Goal: Information Seeking & Learning: Learn about a topic

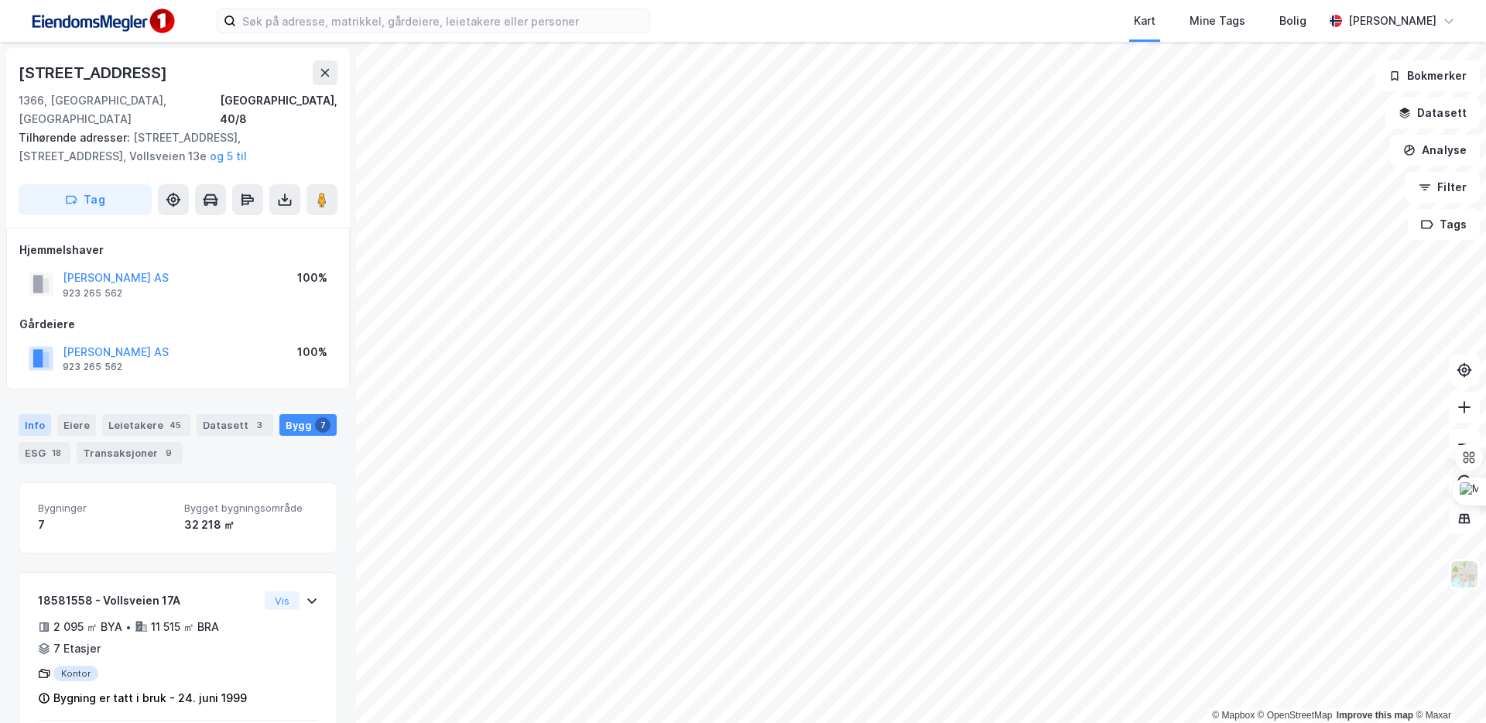
click at [32, 414] on div "Info" at bounding box center [35, 425] width 33 height 22
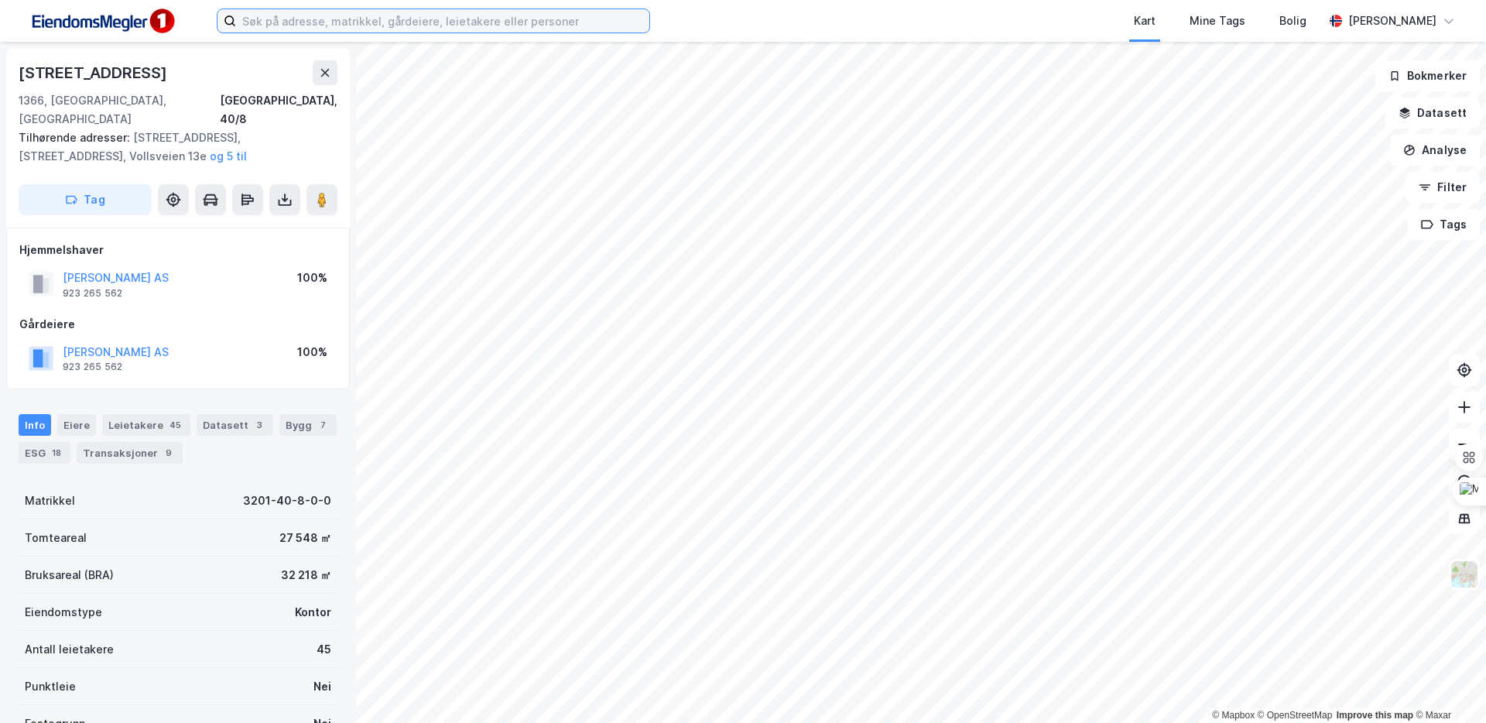
click at [293, 22] on input at bounding box center [442, 20] width 413 height 23
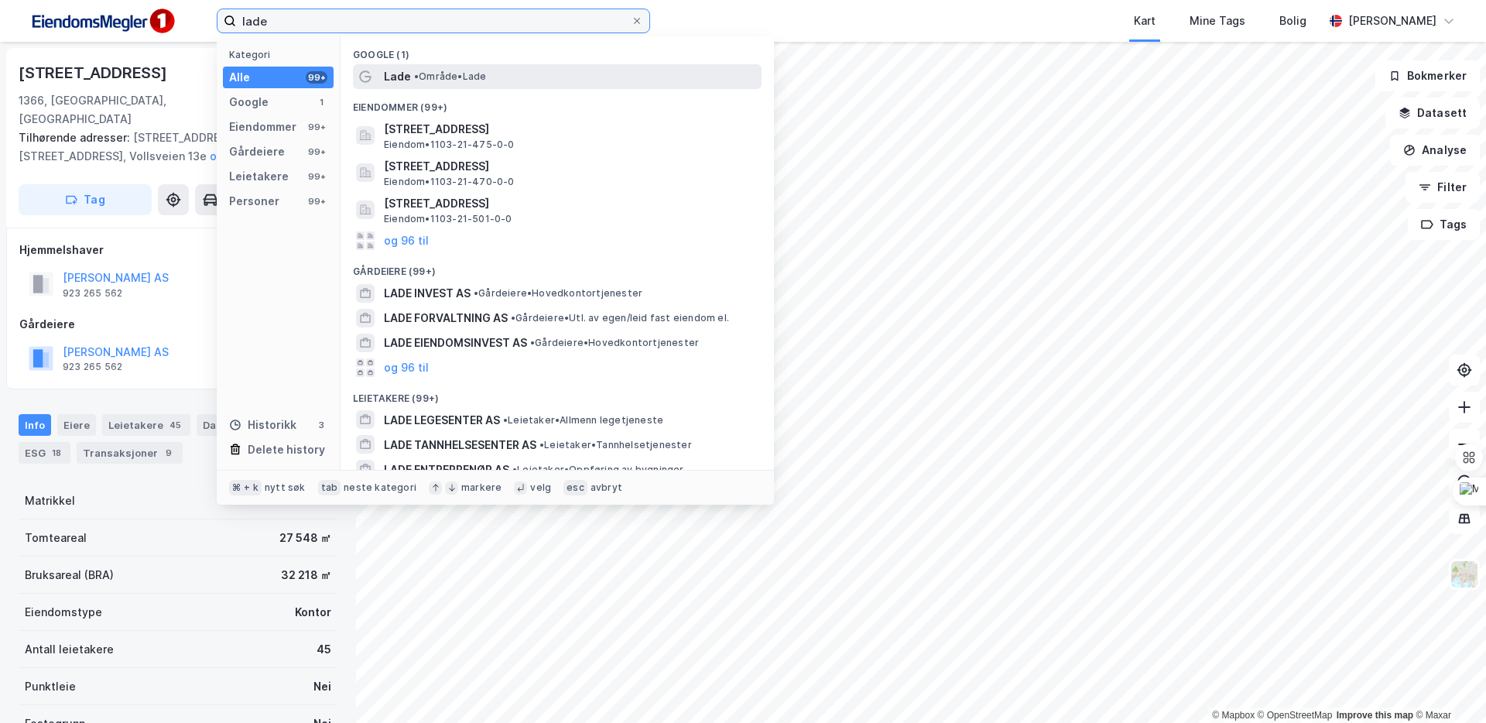
type input "lade"
click at [432, 69] on div "Lade • Område • Lade" at bounding box center [571, 76] width 375 height 19
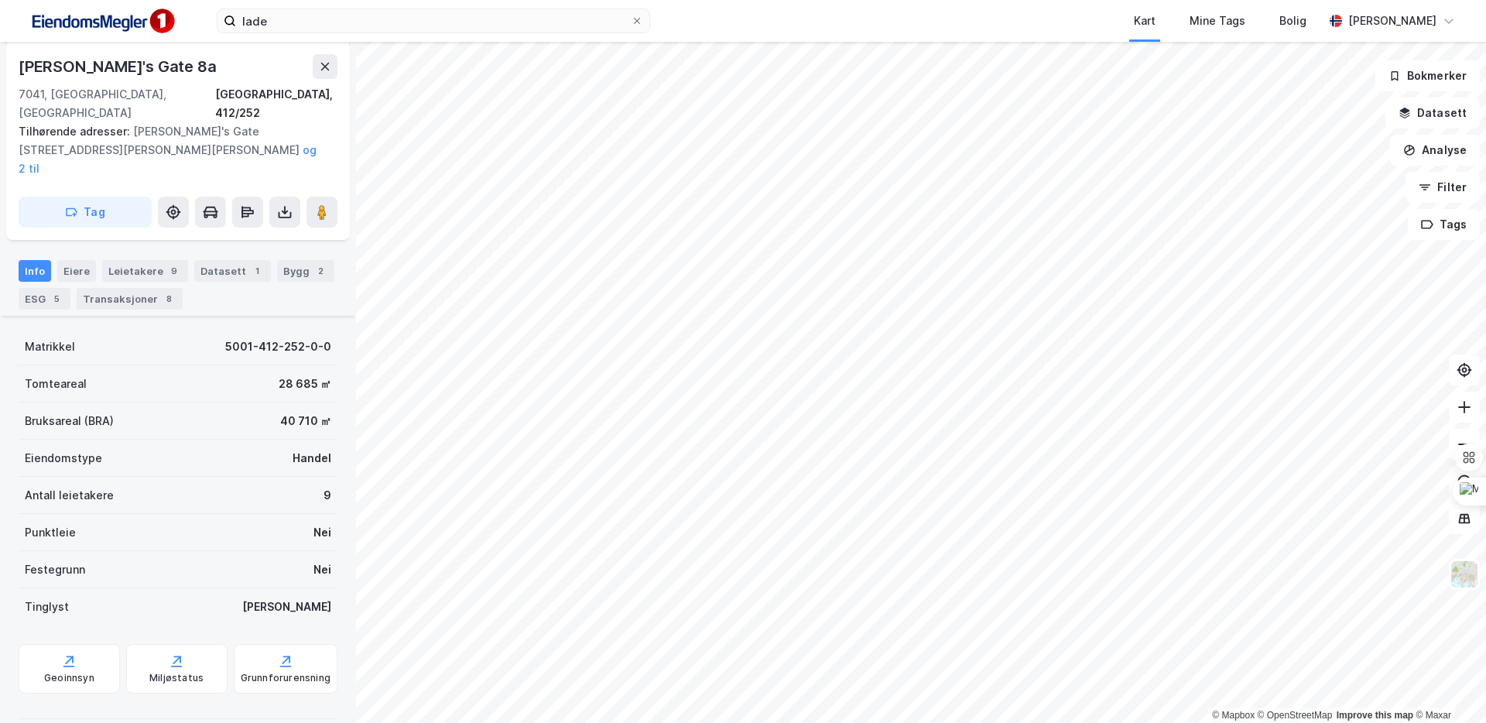
scroll to position [330, 0]
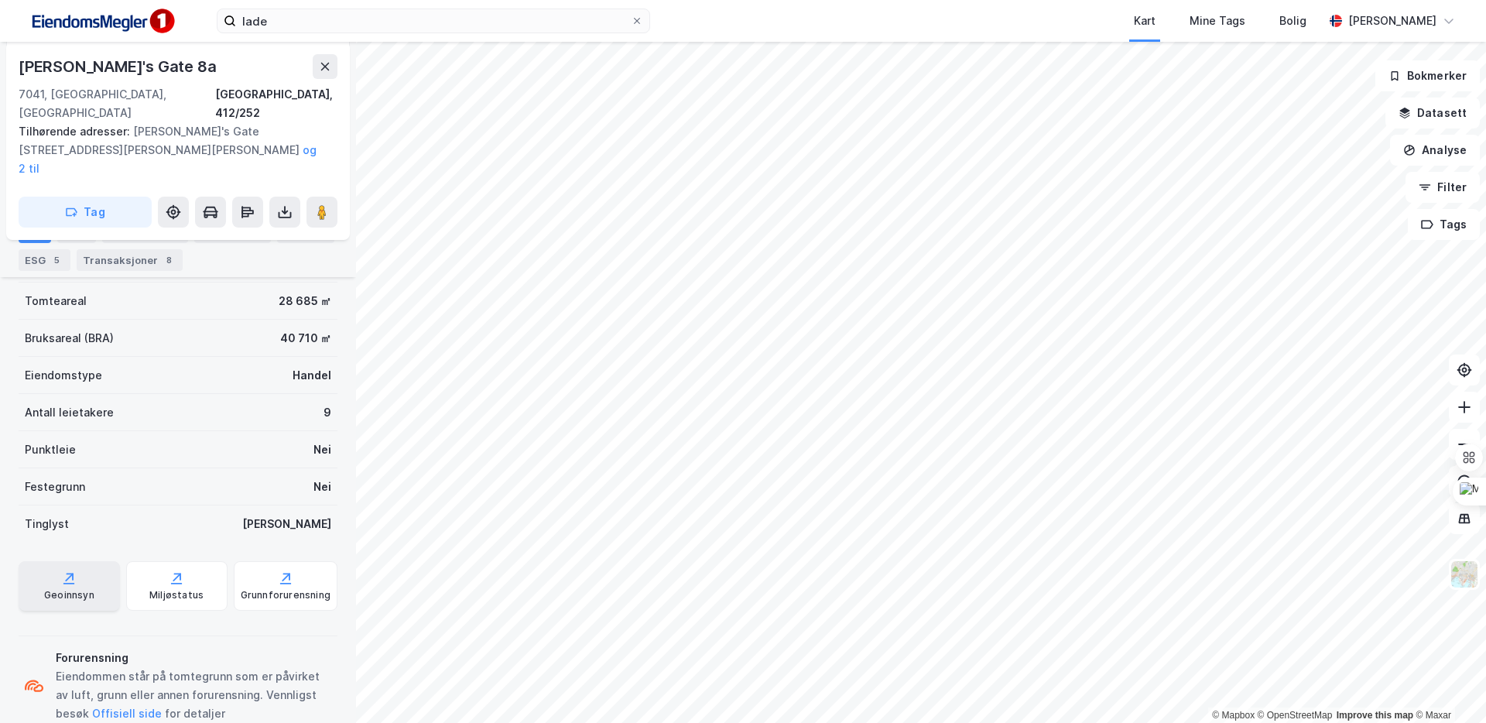
click at [101, 561] on div "Geoinnsyn" at bounding box center [69, 586] width 101 height 50
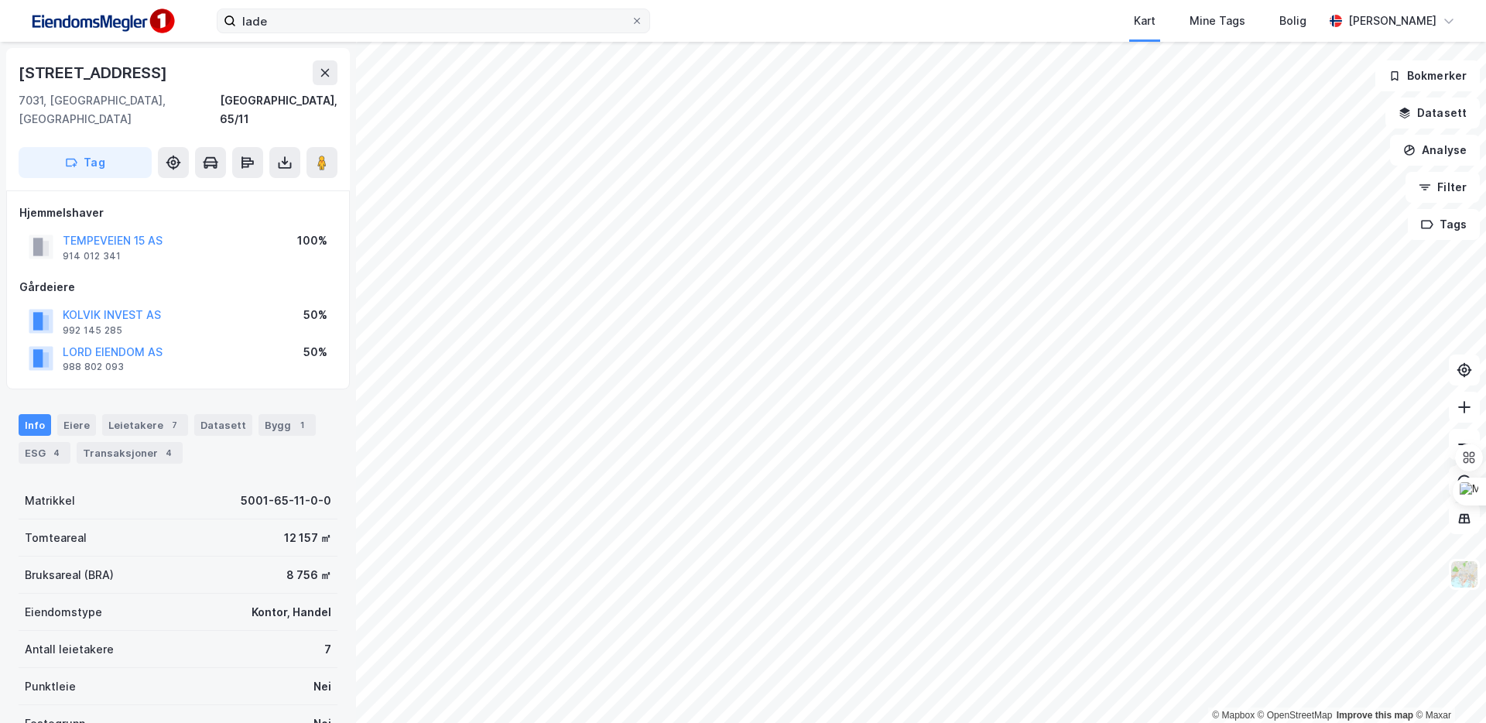
click at [471, 33] on label "lade" at bounding box center [433, 21] width 433 height 25
click at [471, 33] on input "lade" at bounding box center [433, 20] width 395 height 23
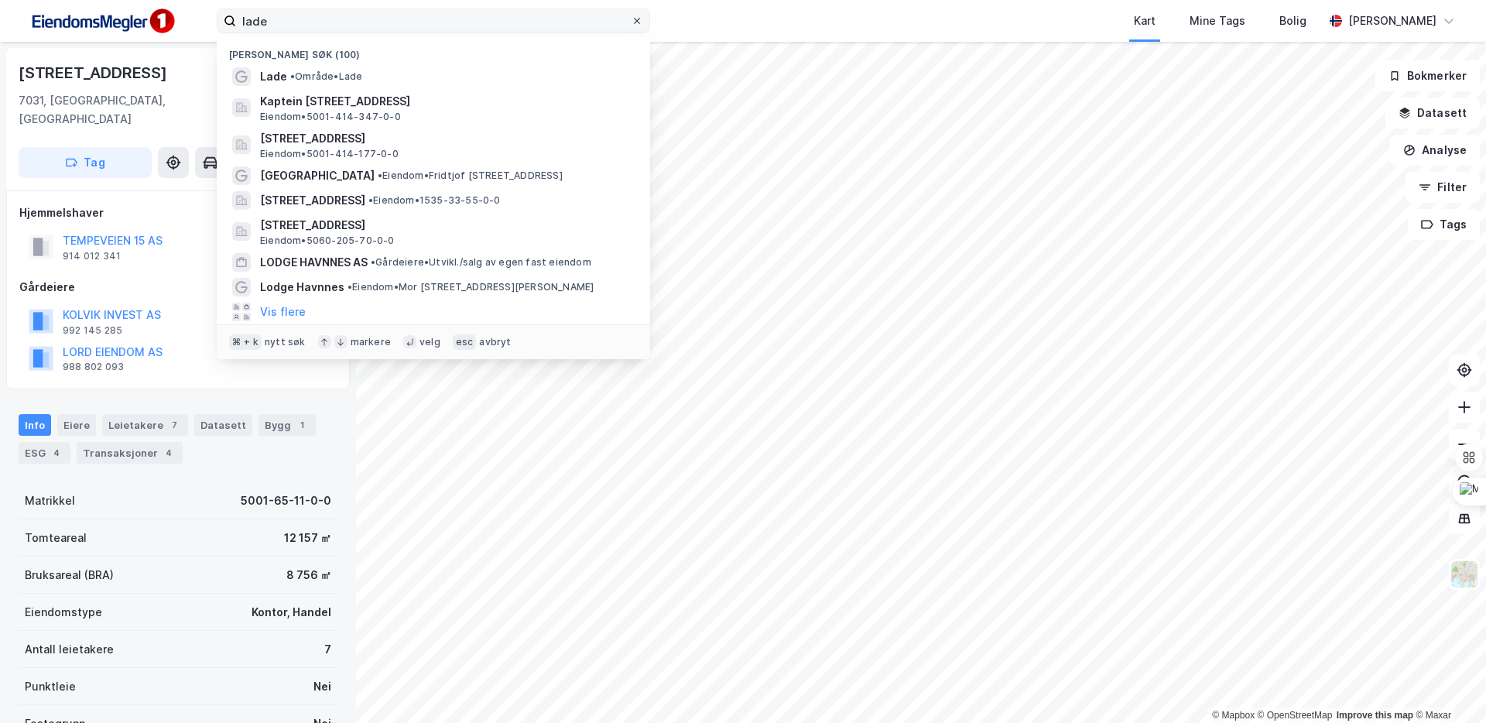
click at [635, 20] on icon at bounding box center [636, 20] width 9 height 9
click at [631, 20] on input "lade" at bounding box center [433, 20] width 395 height 23
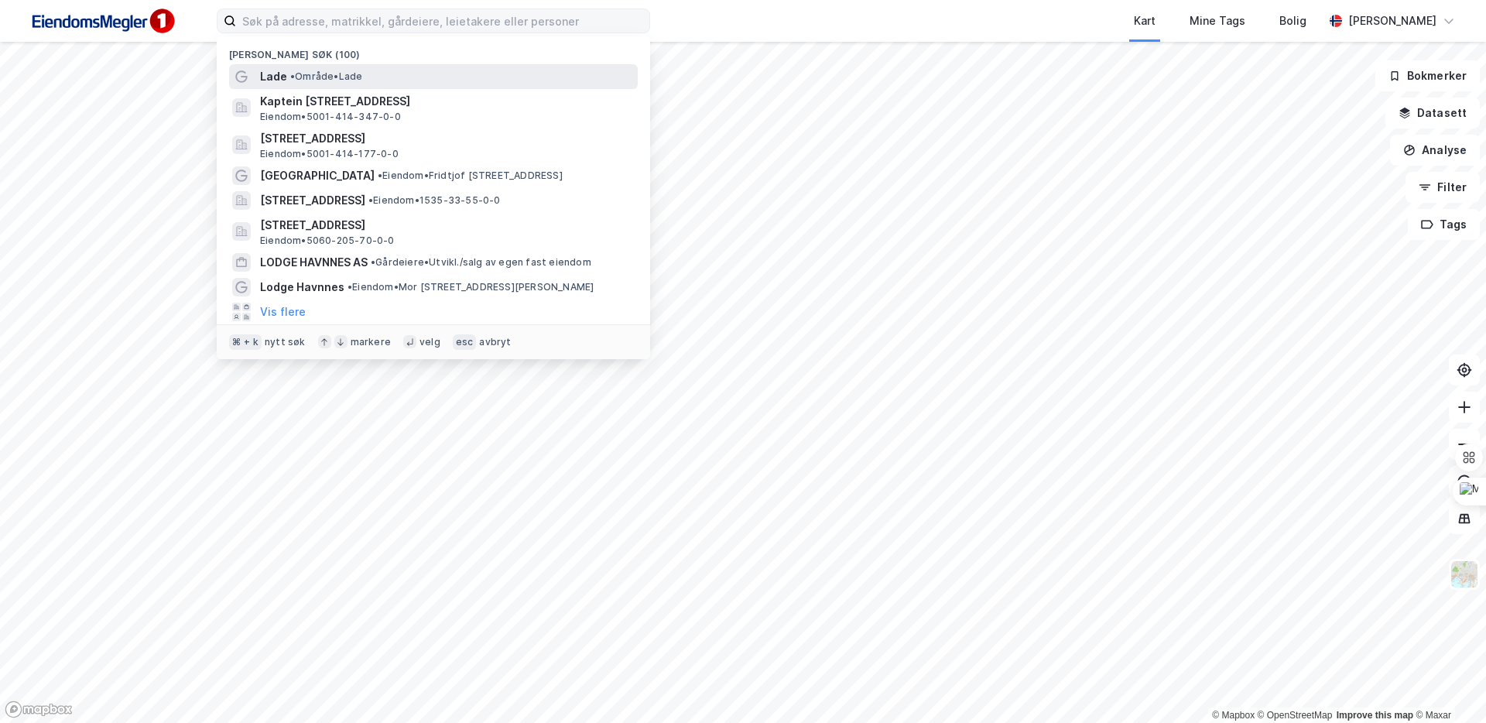
click at [497, 67] on div "Lade • Område • Lade" at bounding box center [447, 76] width 375 height 19
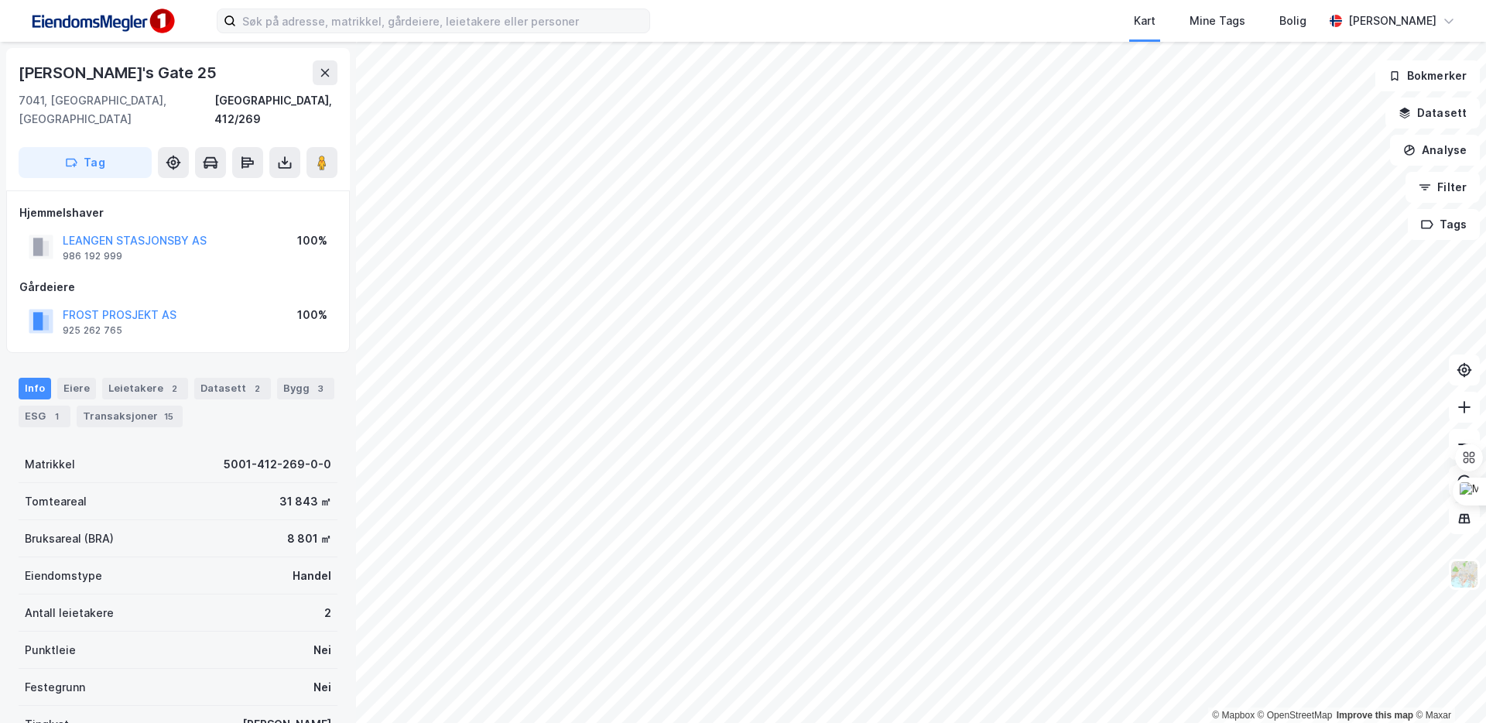
scroll to position [4, 0]
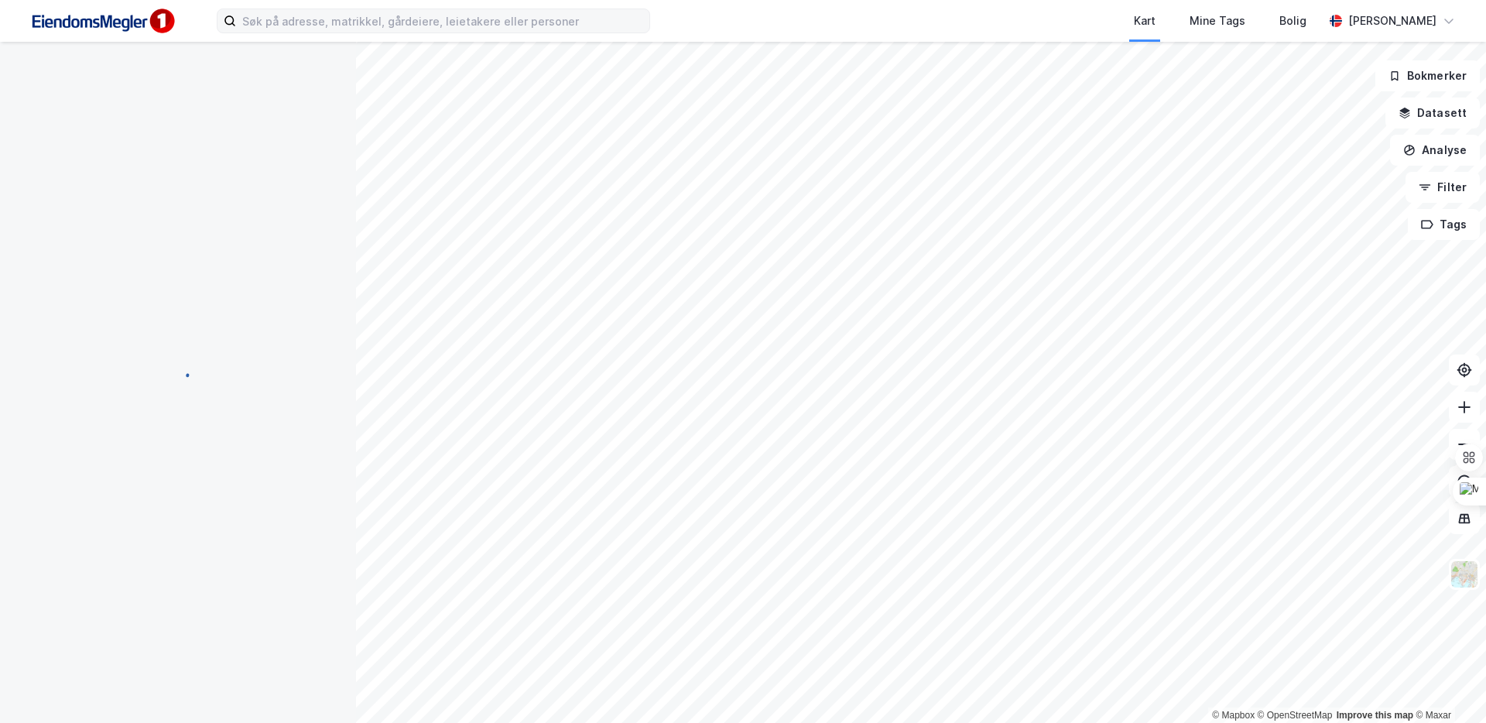
scroll to position [4, 0]
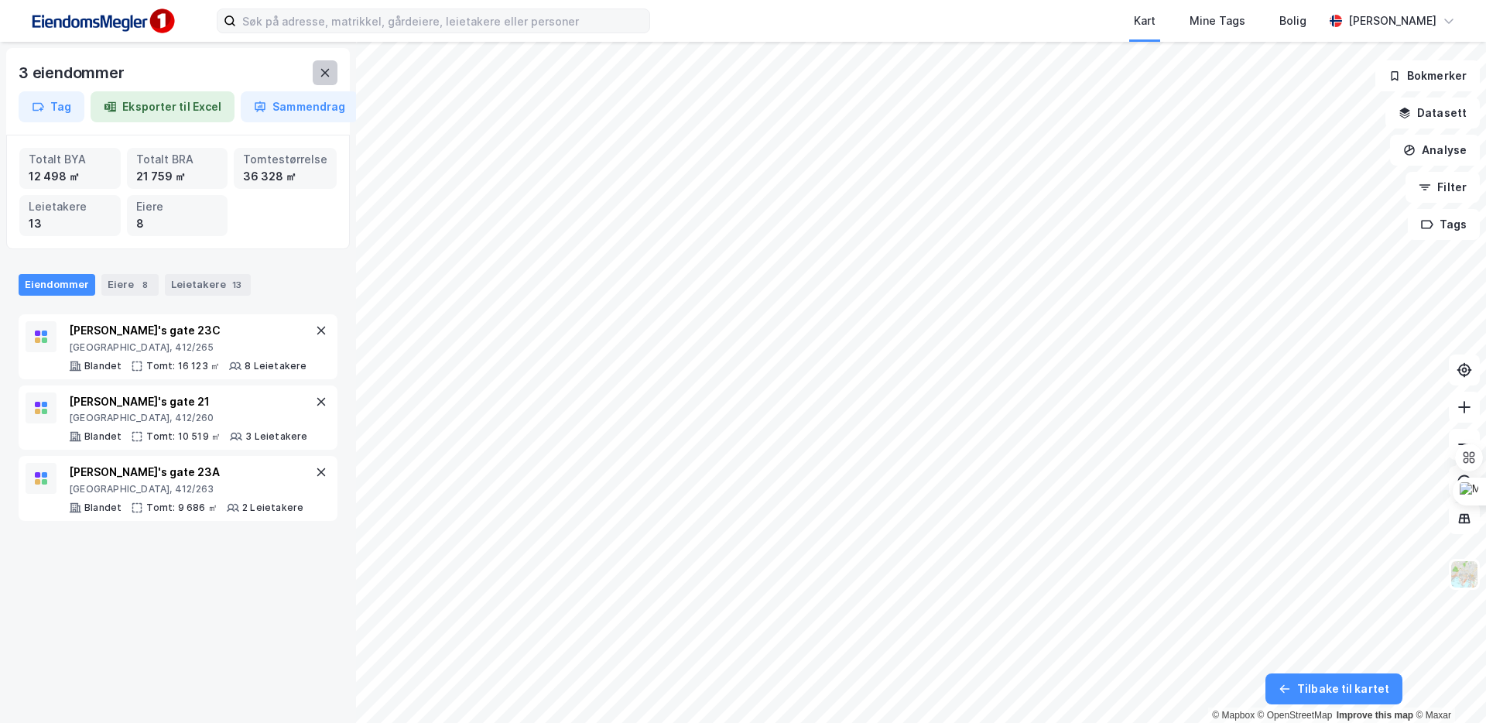
click at [320, 77] on icon at bounding box center [325, 73] width 12 height 12
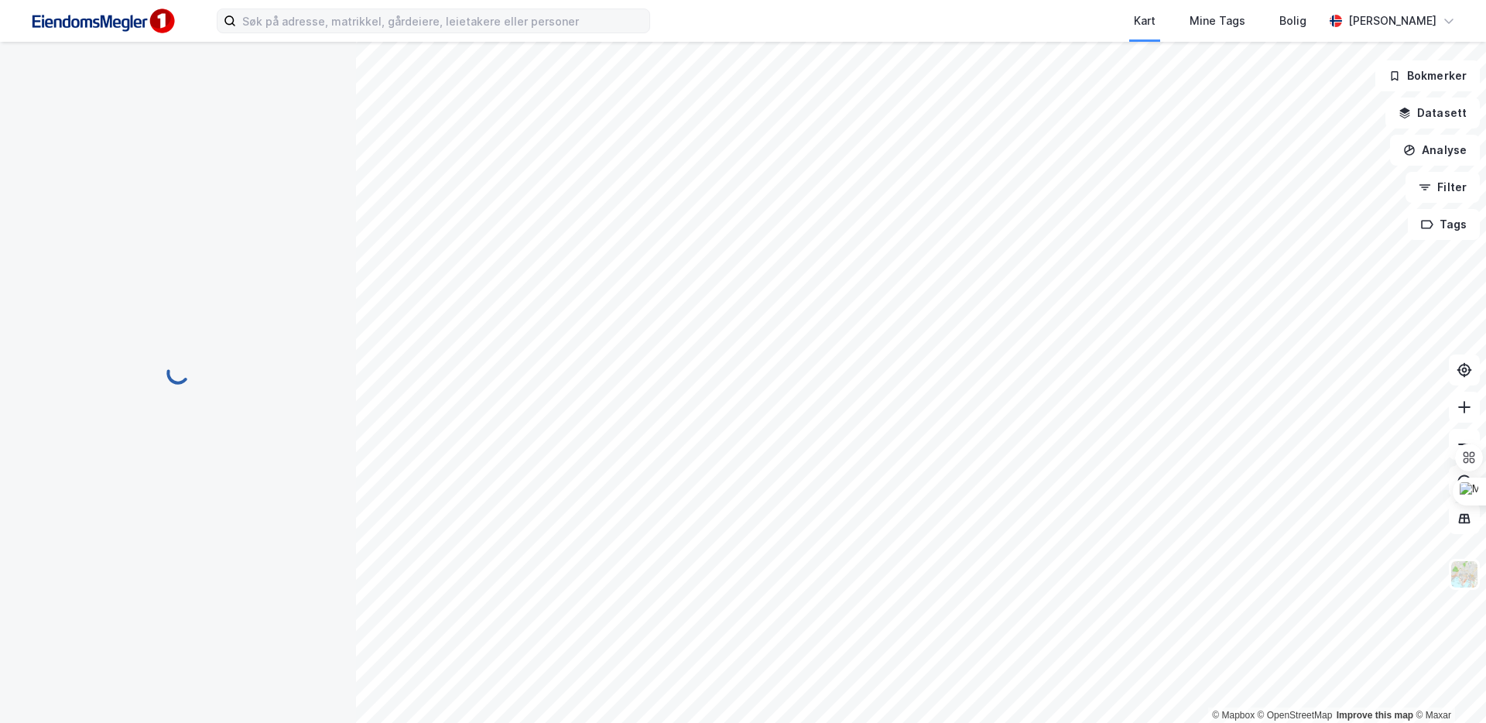
scroll to position [4, 0]
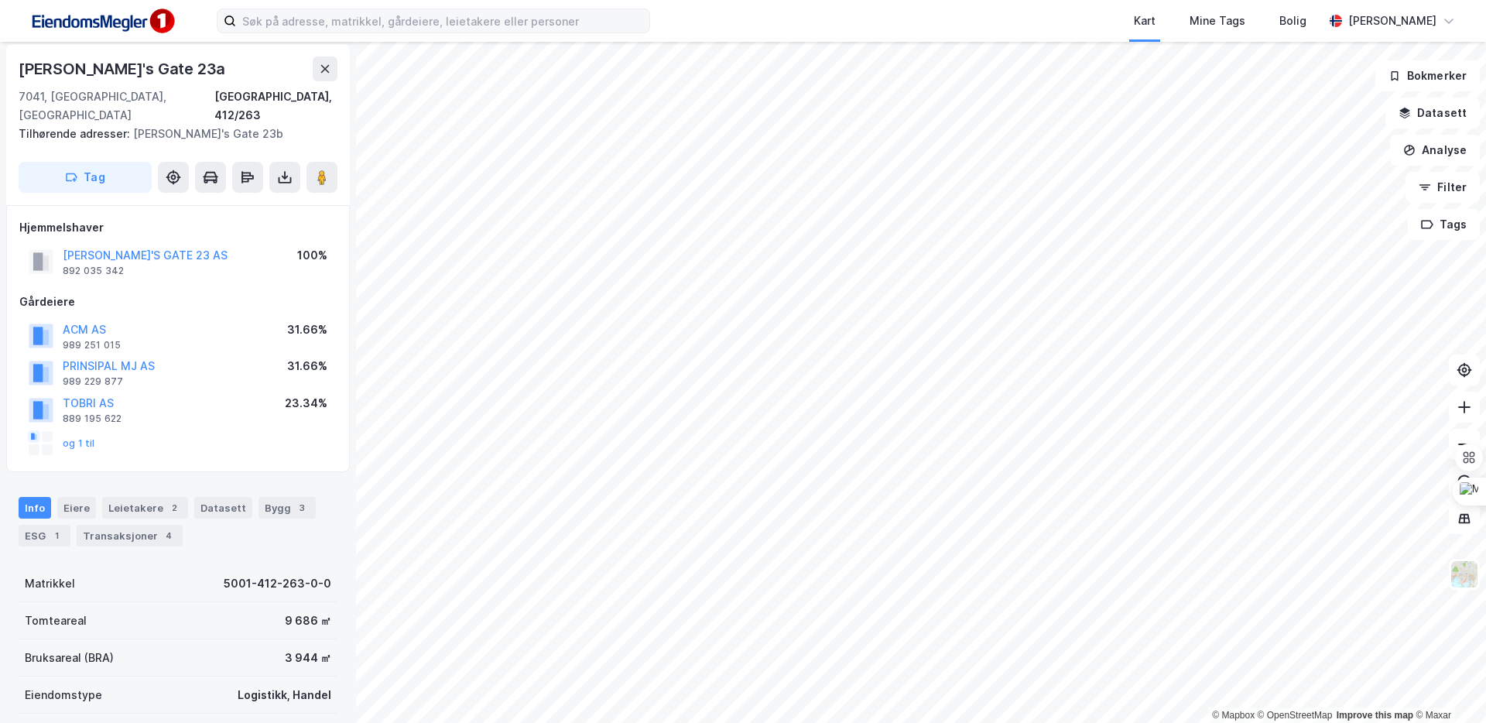
scroll to position [4, 0]
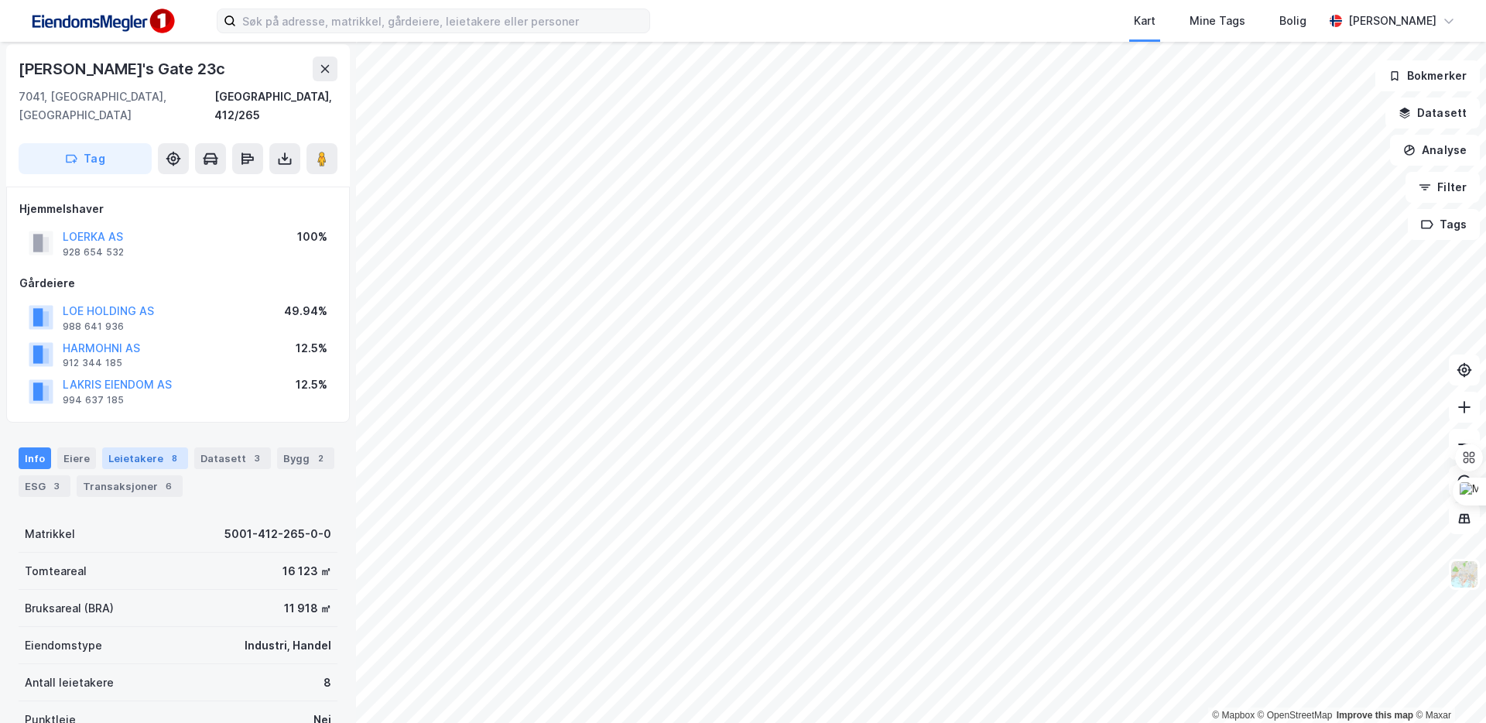
click at [166, 450] on div "8" at bounding box center [173, 457] width 15 height 15
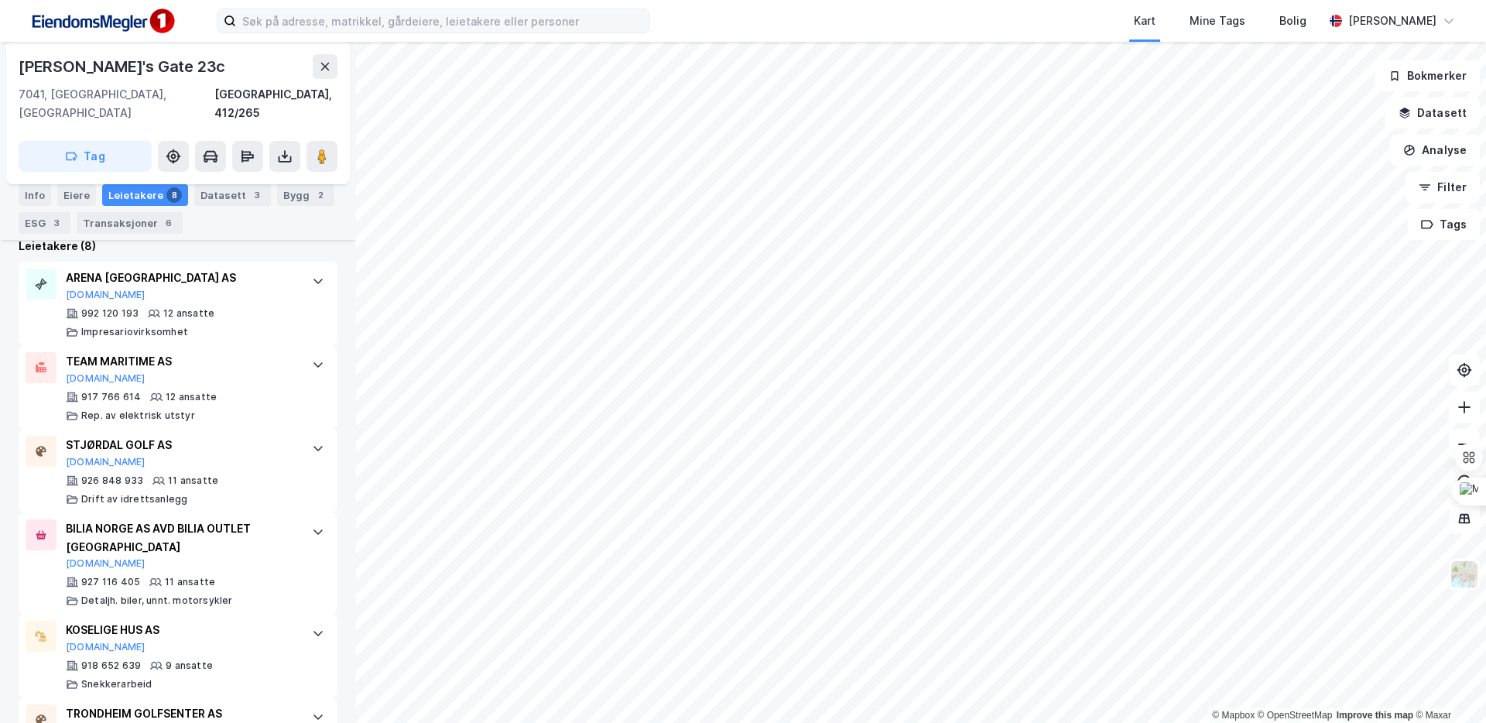
scroll to position [539, 0]
click at [238, 474] on div "926 848 933 11 ansatte Drift av idrettsanlegg" at bounding box center [181, 489] width 231 height 31
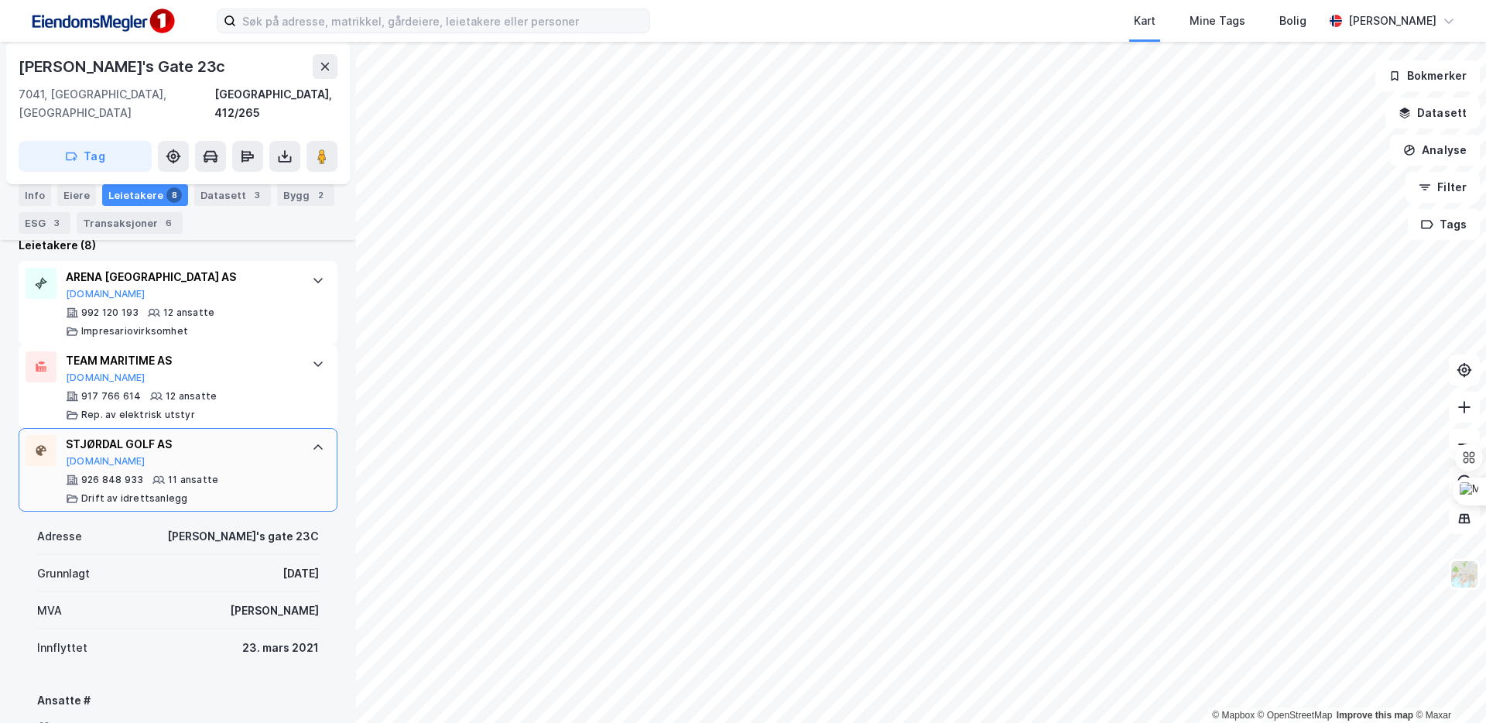
click at [238, 474] on div "926 848 933 11 ansatte Drift av idrettsanlegg" at bounding box center [181, 489] width 231 height 31
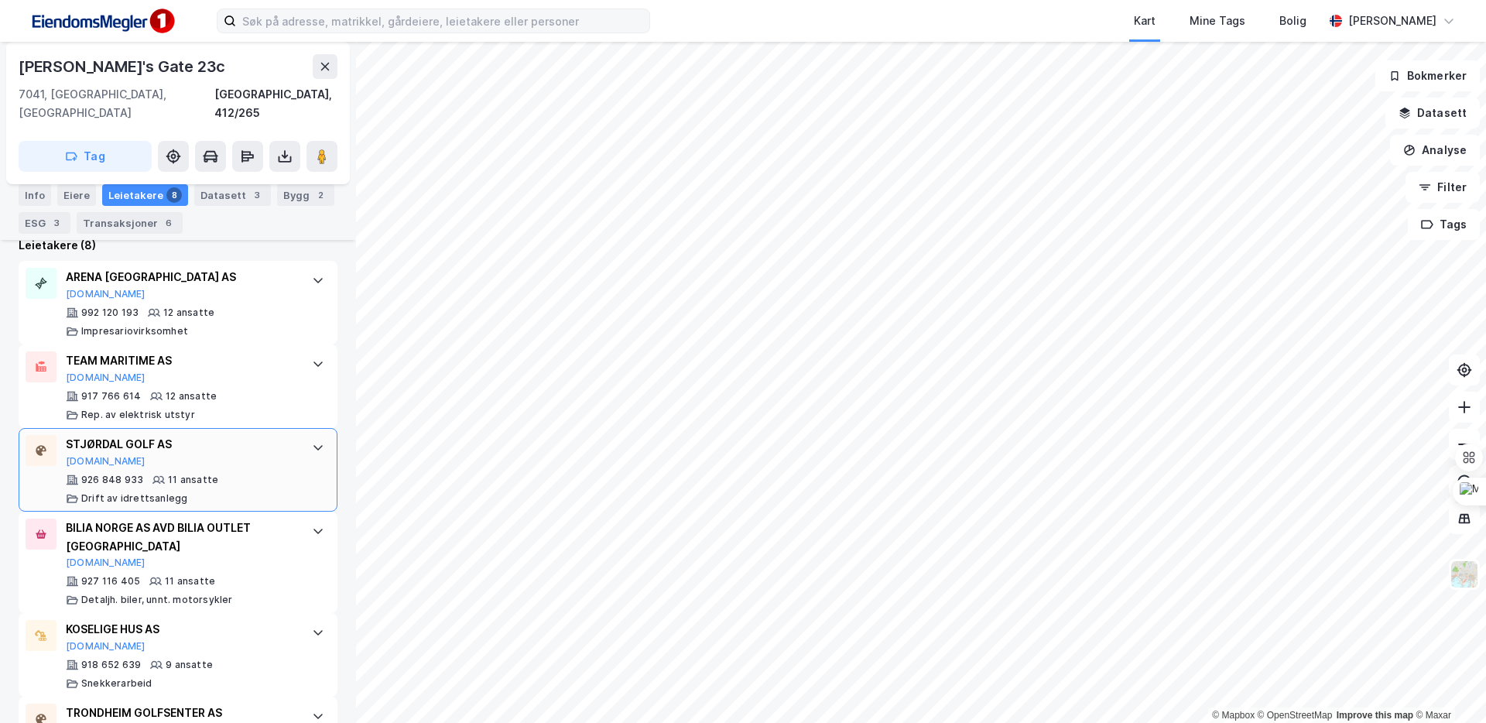
scroll to position [764, 0]
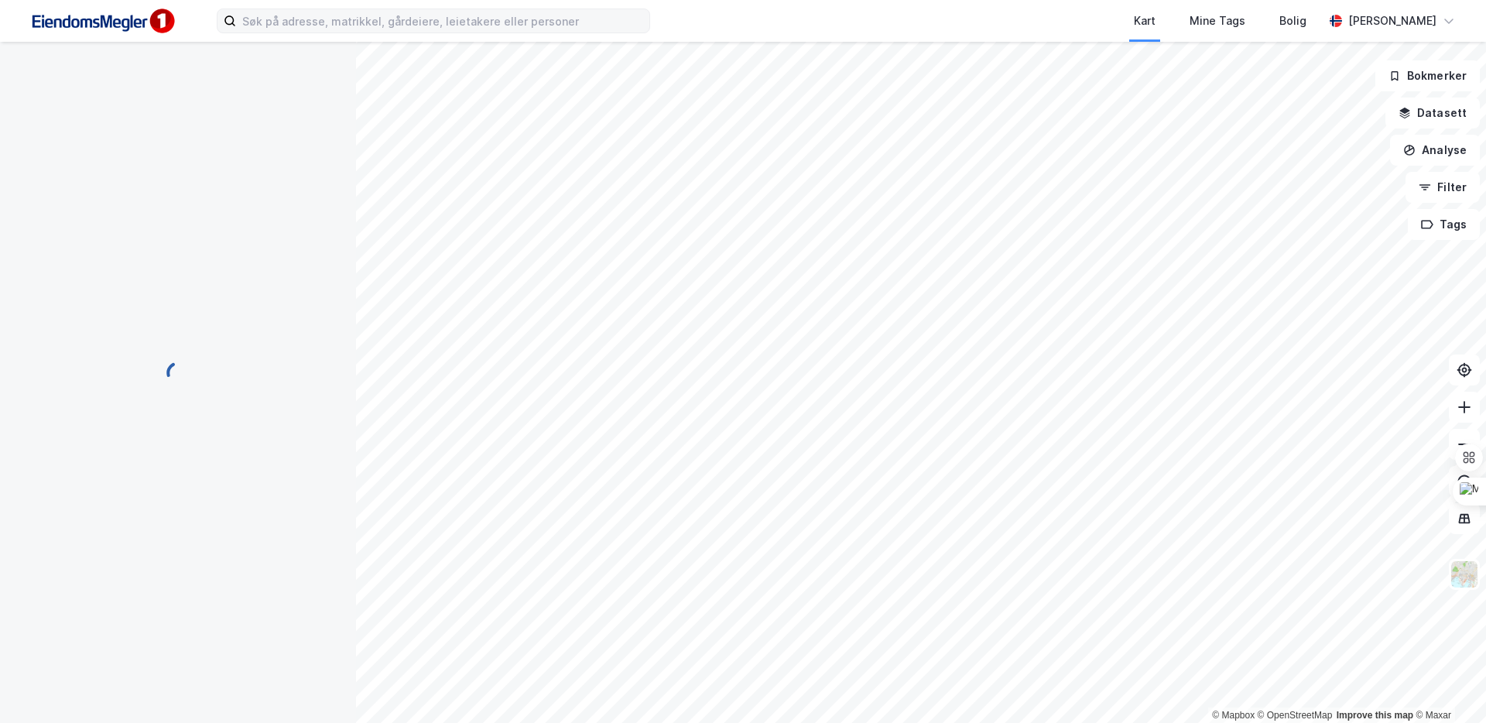
scroll to position [77, 0]
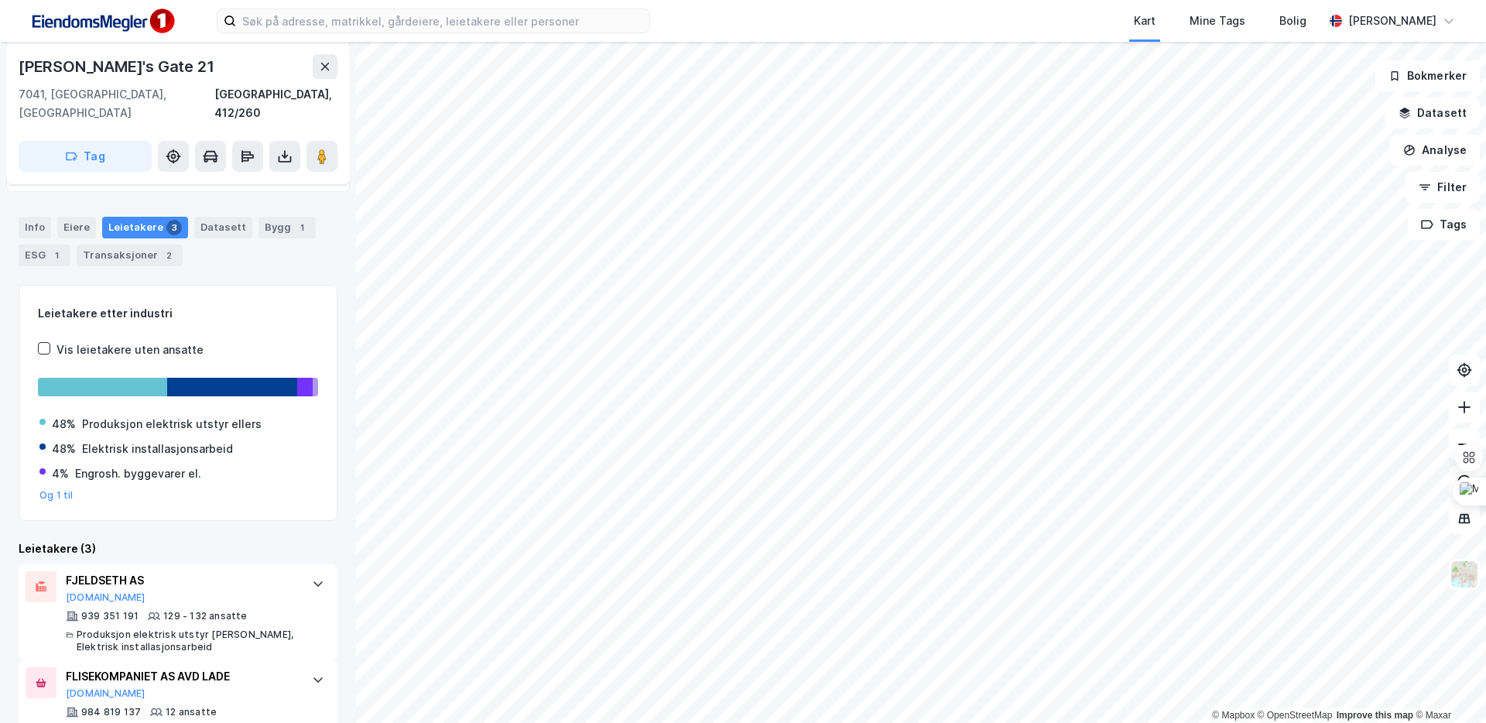
scroll to position [36, 0]
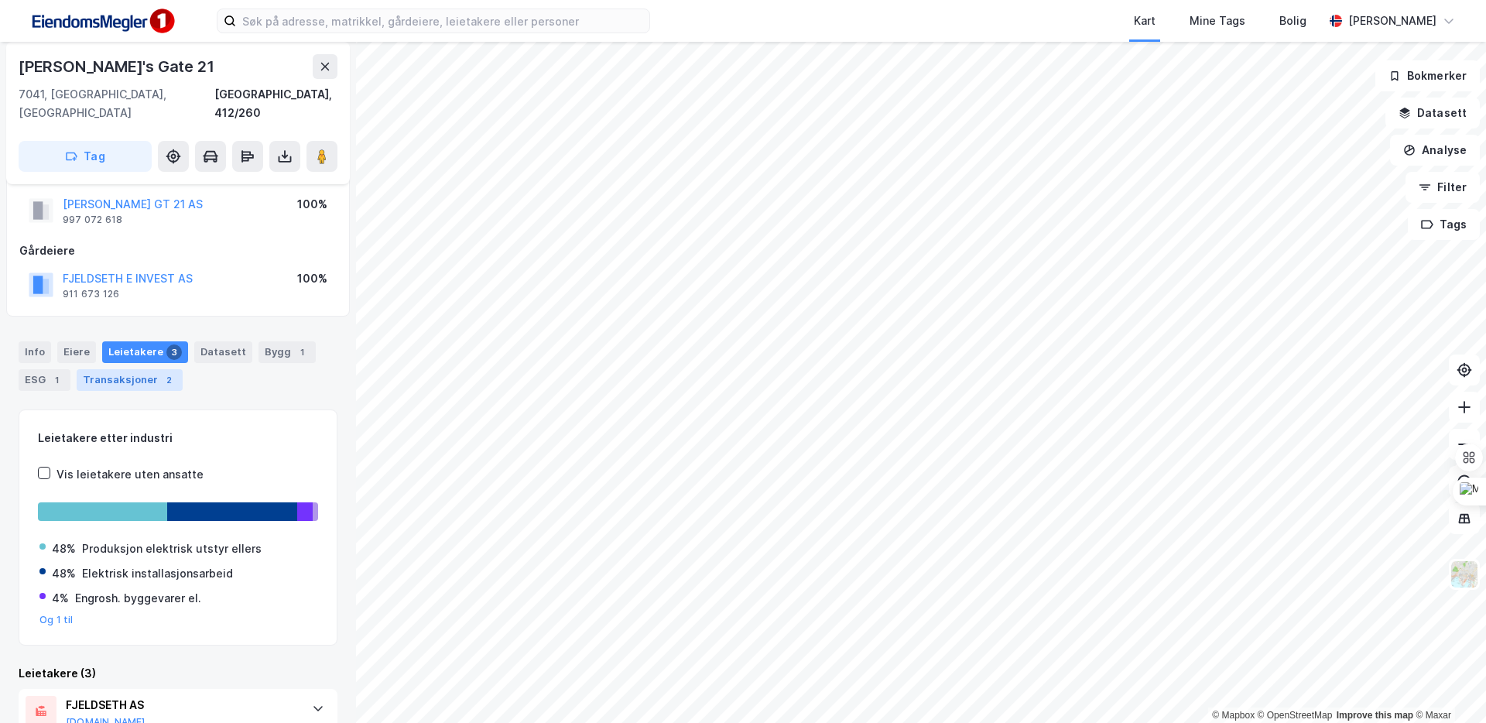
click at [140, 369] on div "Transaksjoner 2" at bounding box center [130, 380] width 106 height 22
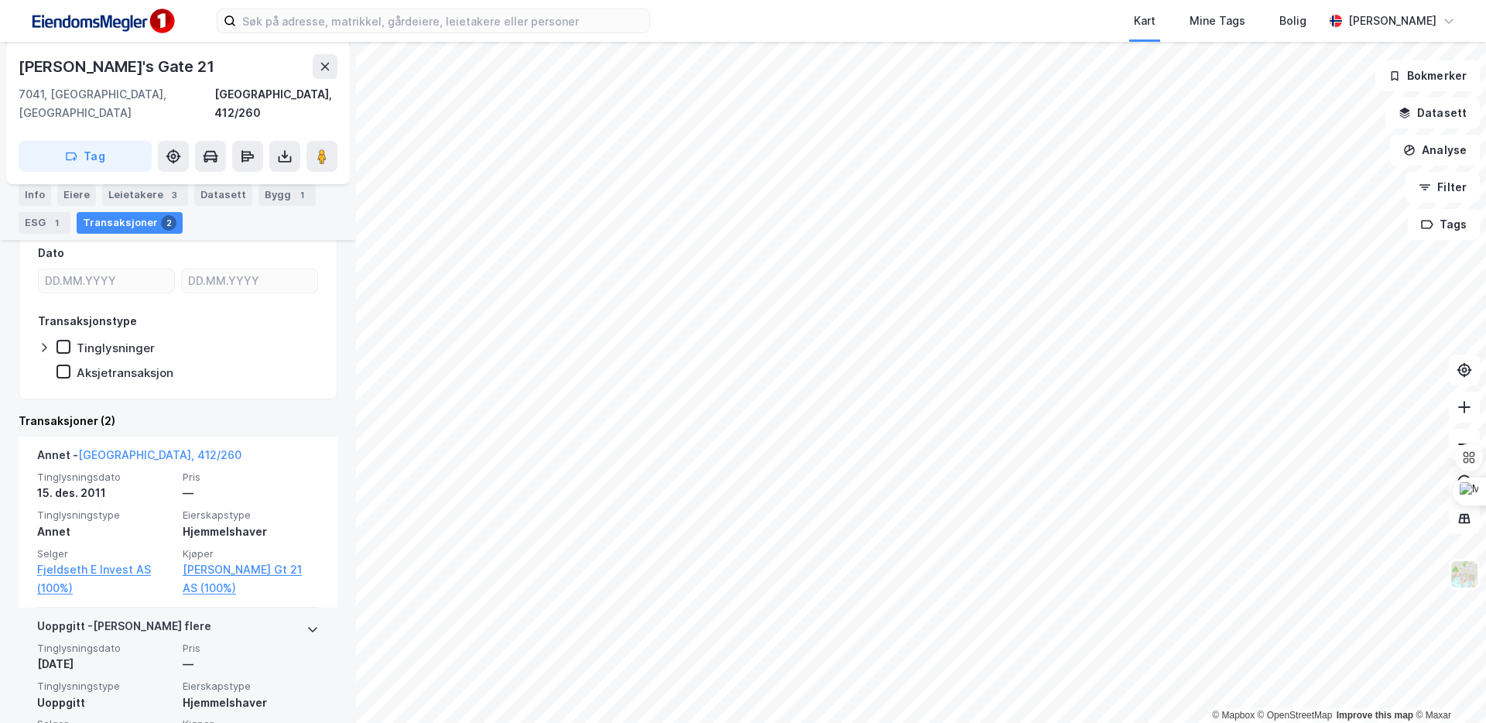
scroll to position [335, 0]
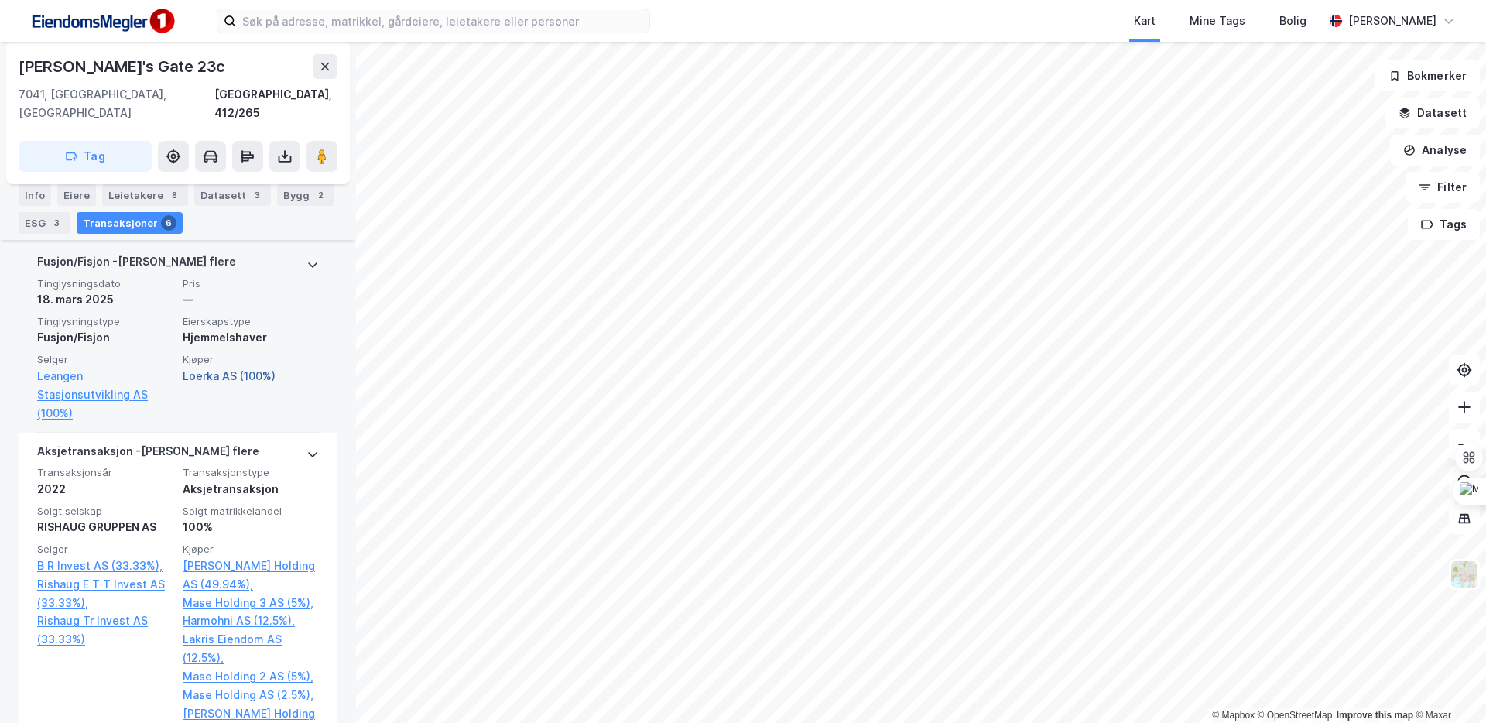
scroll to position [550, 0]
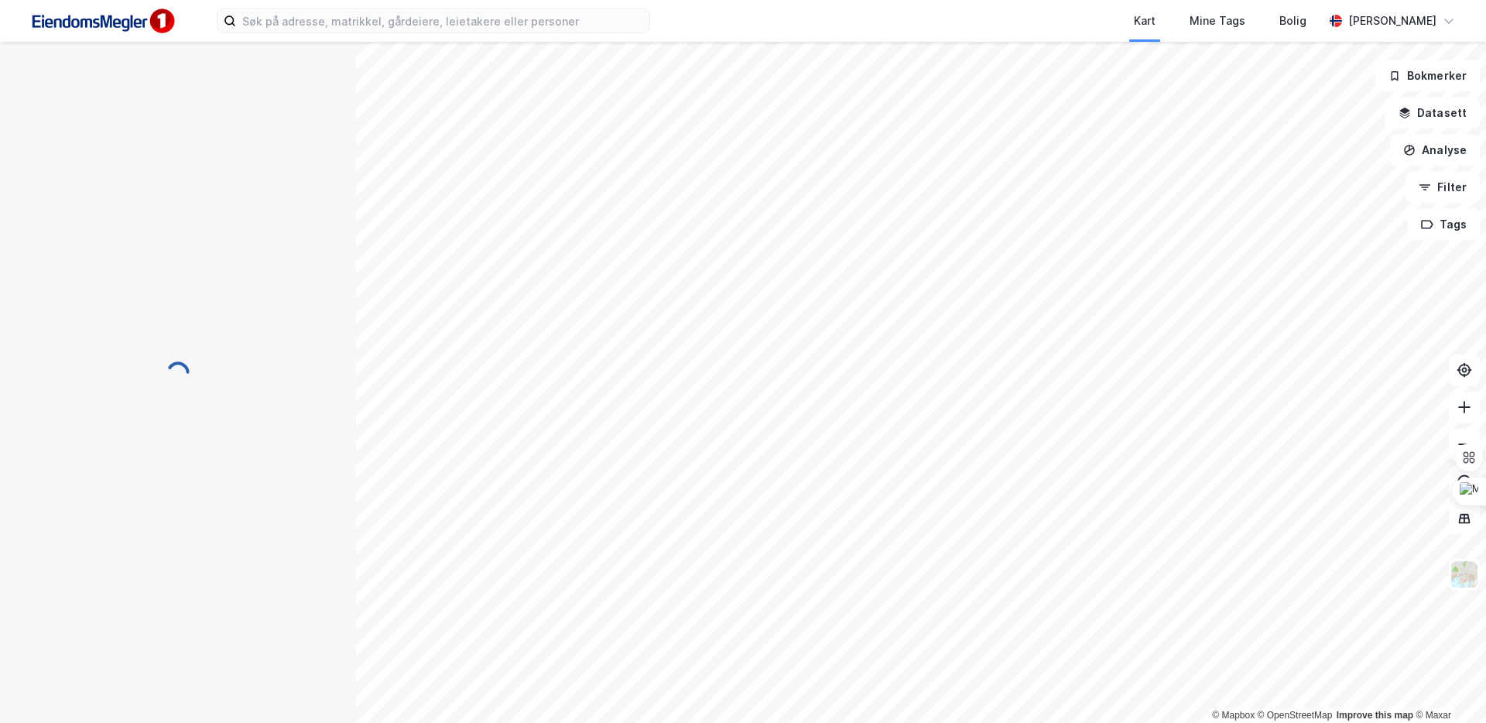
scroll to position [31, 0]
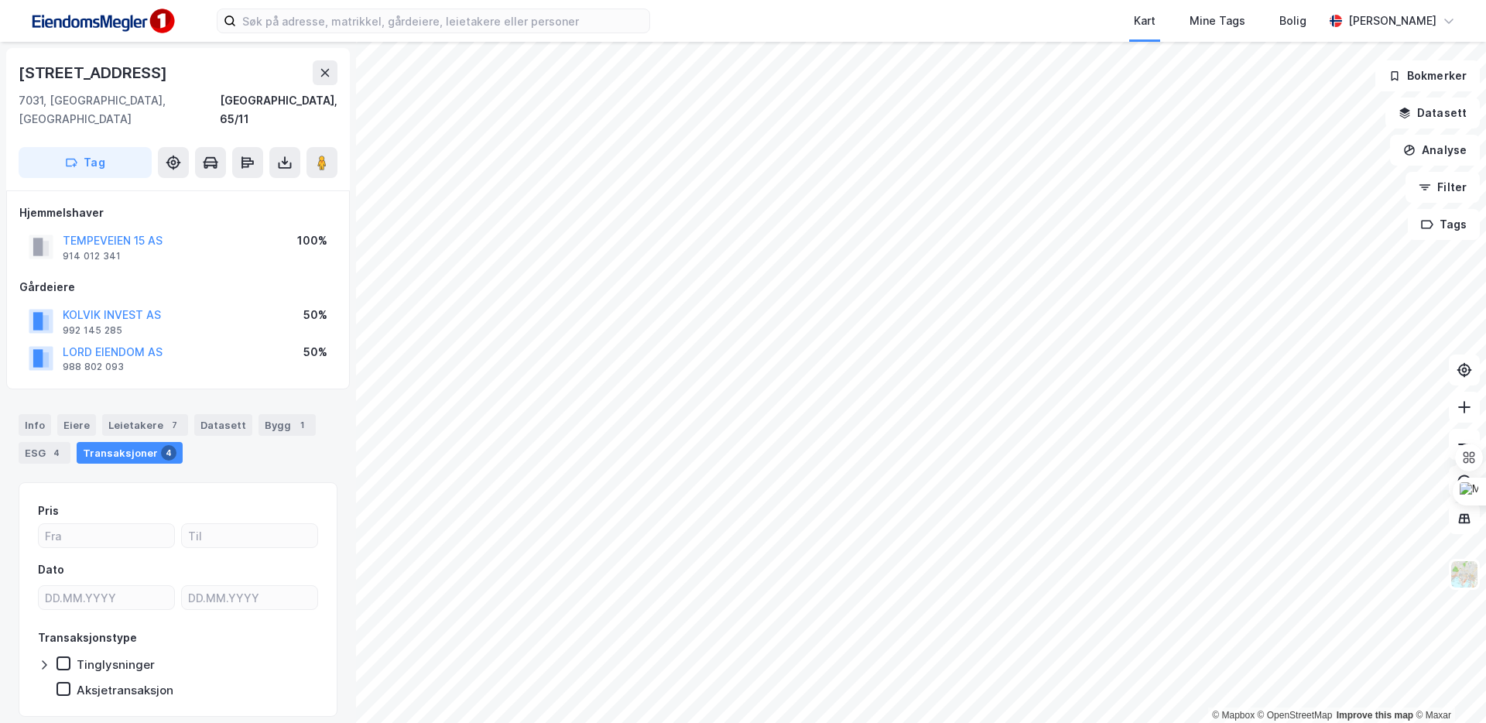
scroll to position [31, 0]
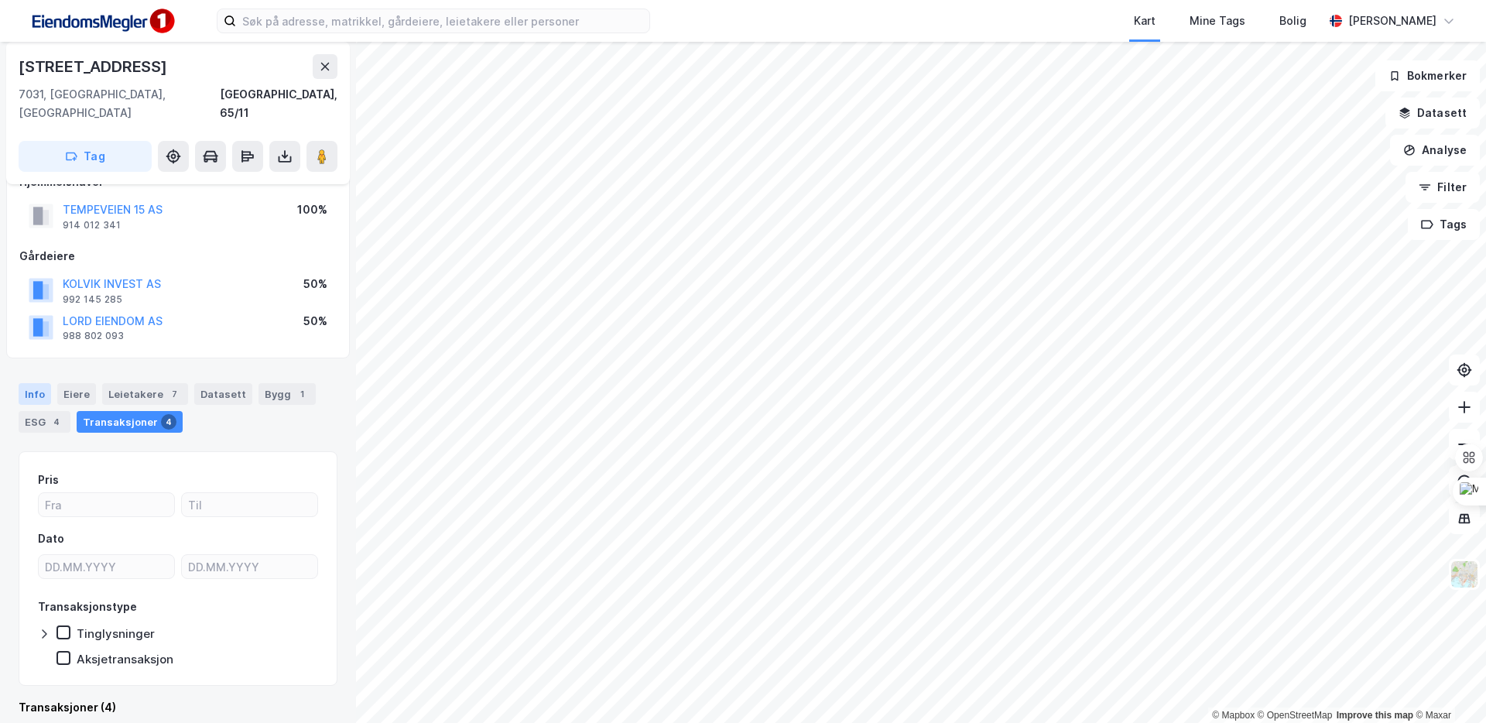
click at [43, 383] on div "Info" at bounding box center [35, 394] width 33 height 22
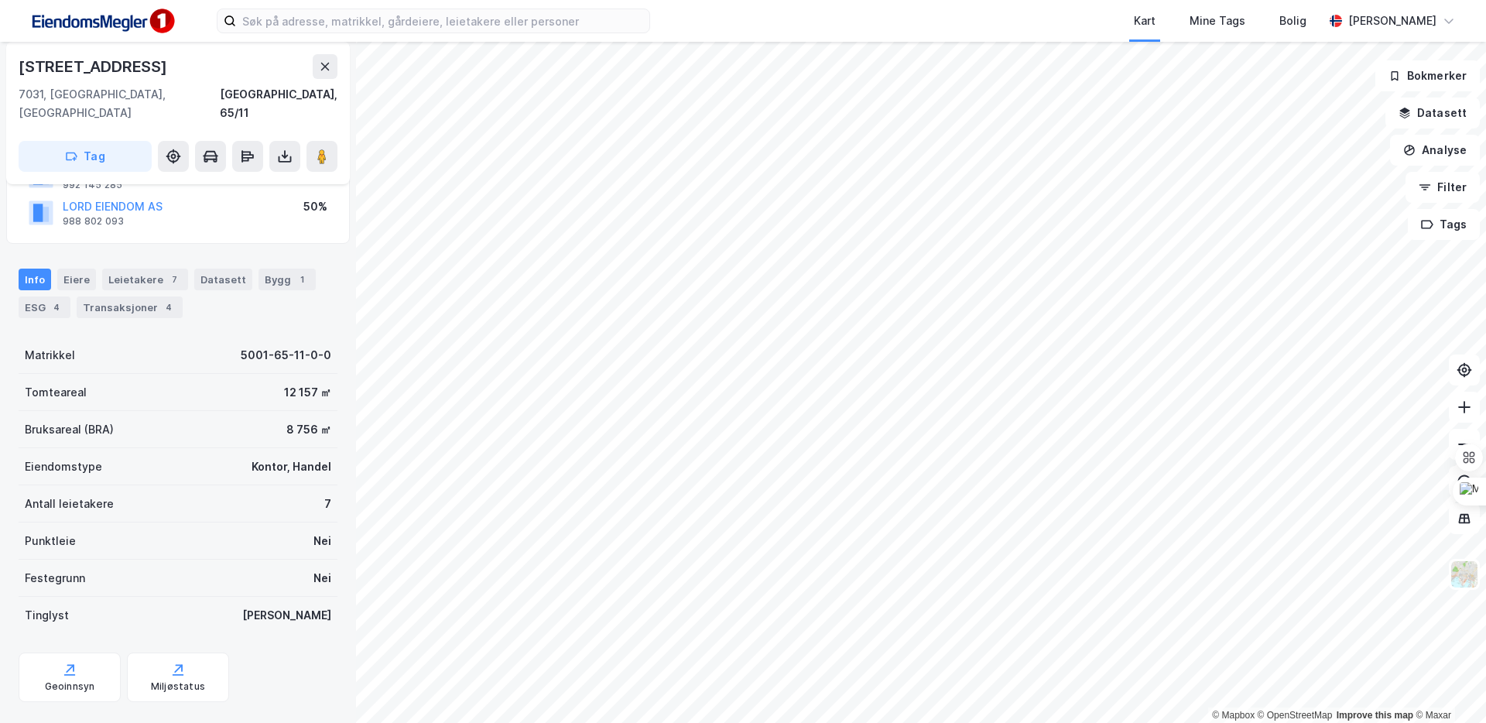
scroll to position [156, 0]
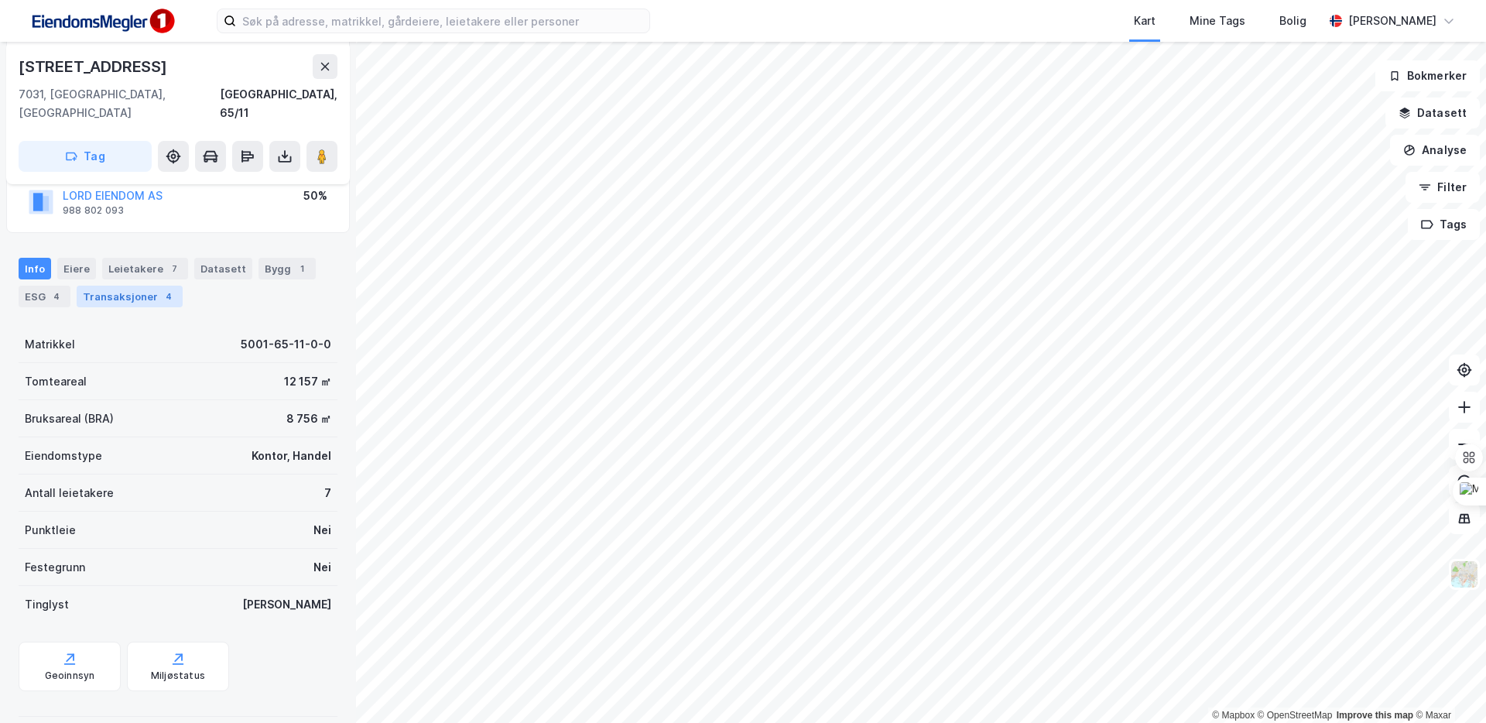
click at [99, 286] on div "Transaksjoner 4" at bounding box center [130, 297] width 106 height 22
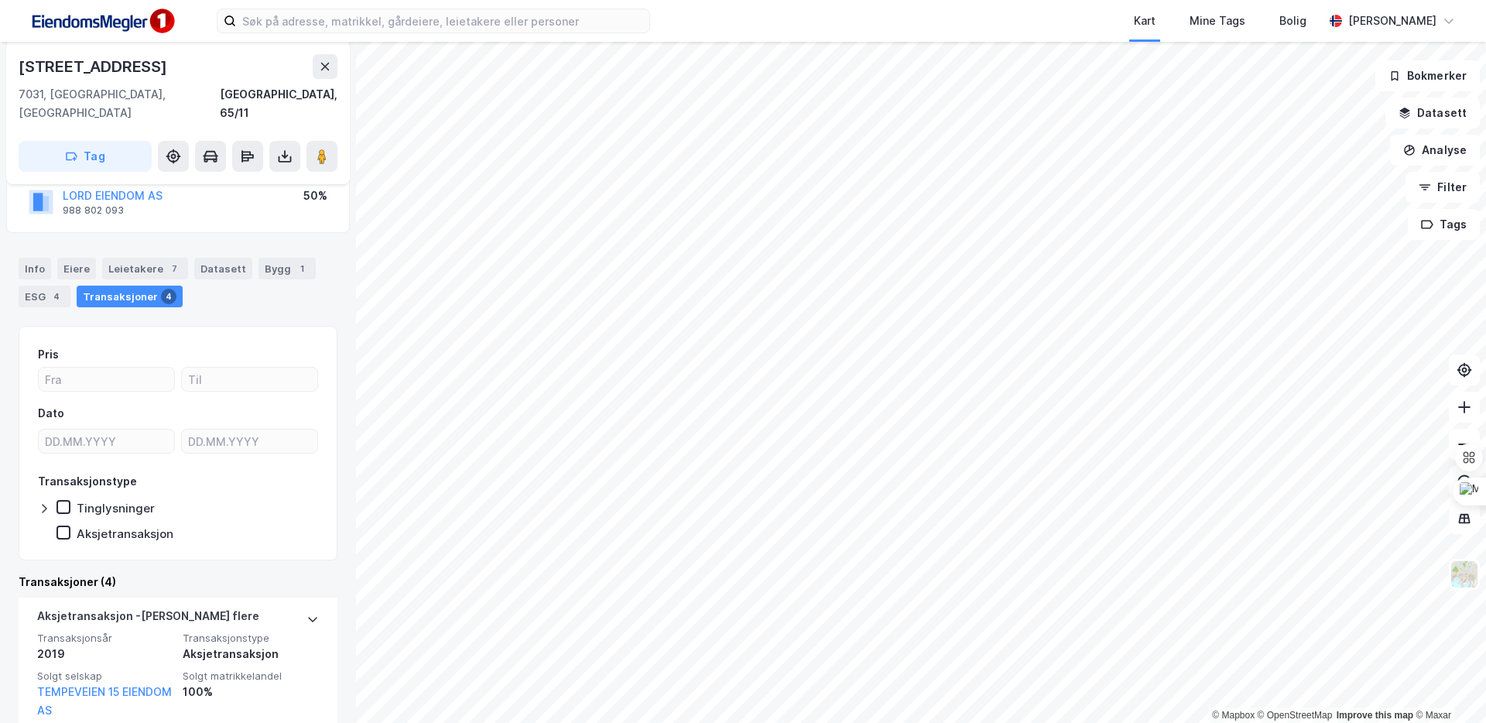
scroll to position [156, 0]
click at [26, 258] on div "Info" at bounding box center [35, 269] width 33 height 22
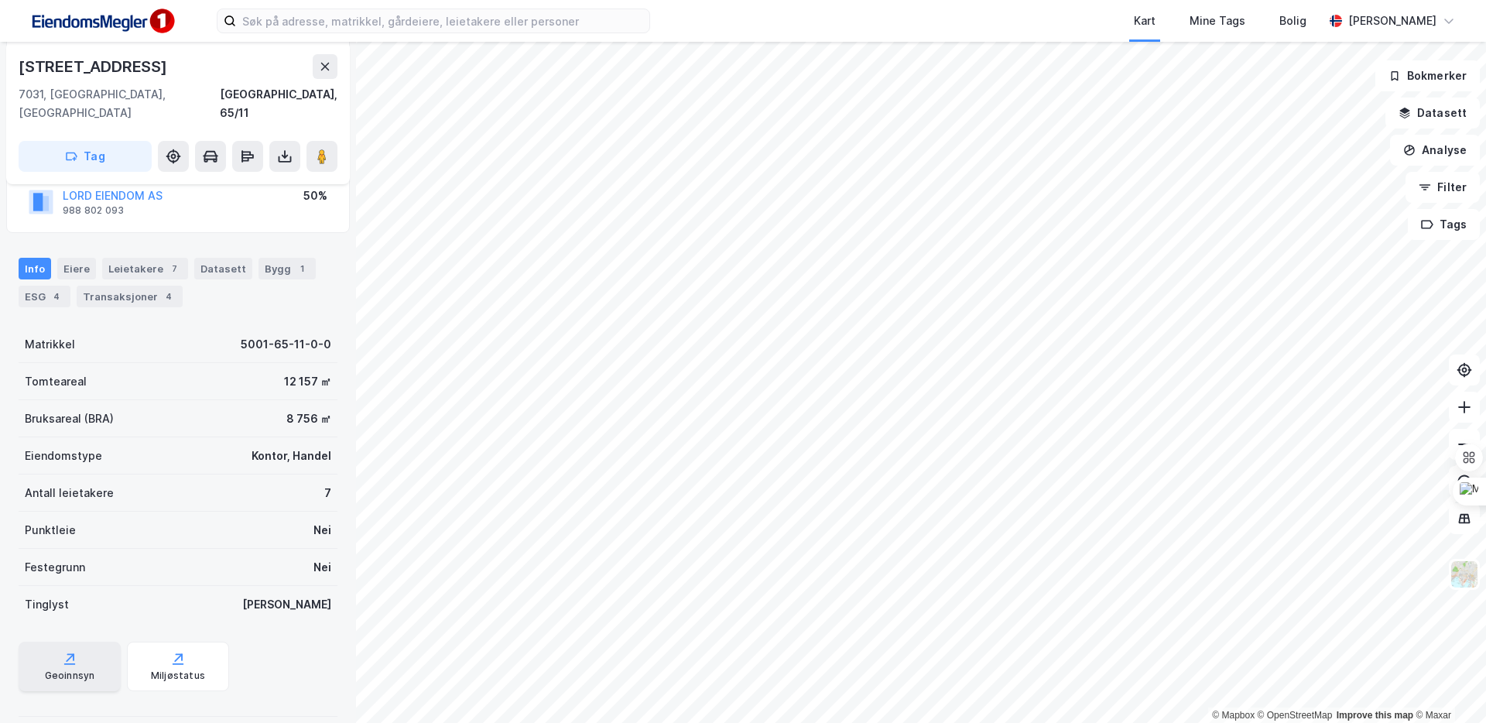
click at [101, 636] on div "Geoinnsyn" at bounding box center [70, 667] width 102 height 50
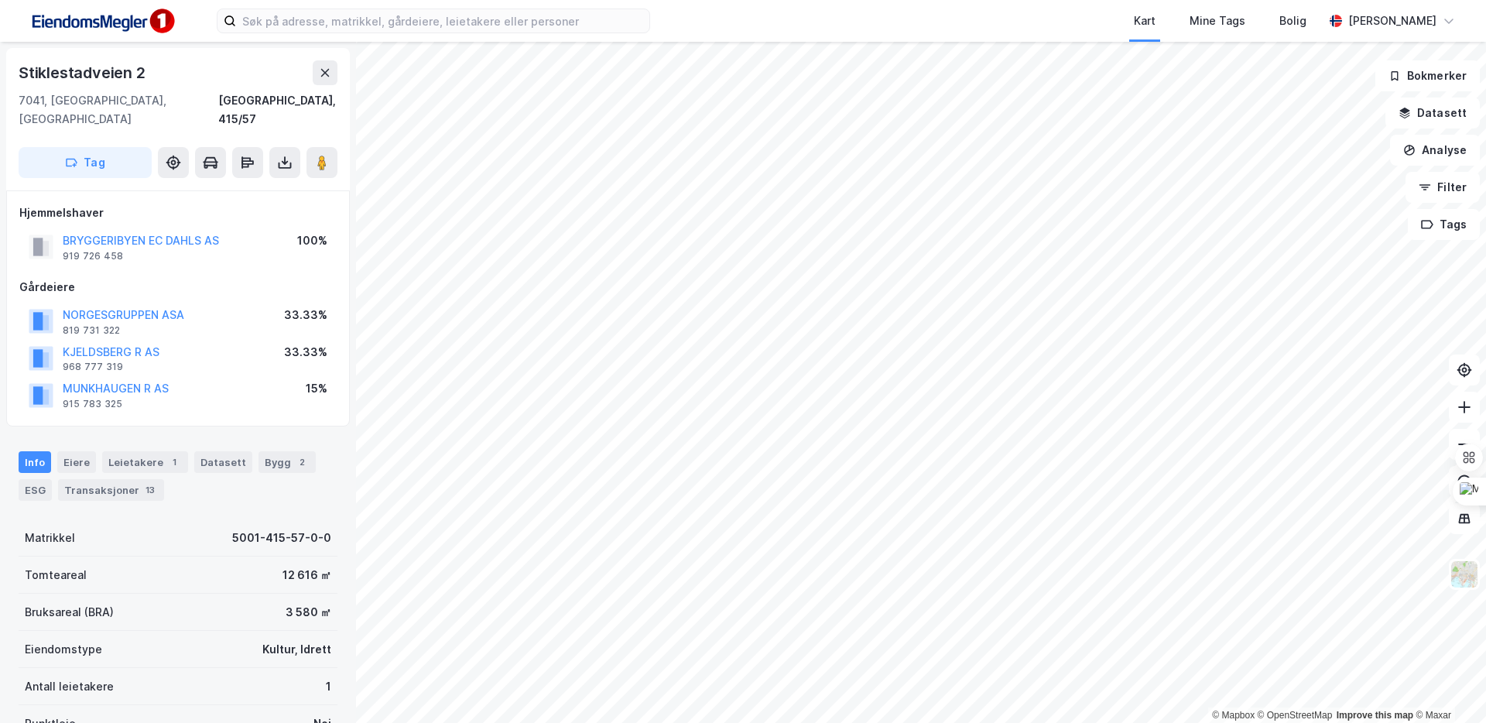
scroll to position [43, 0]
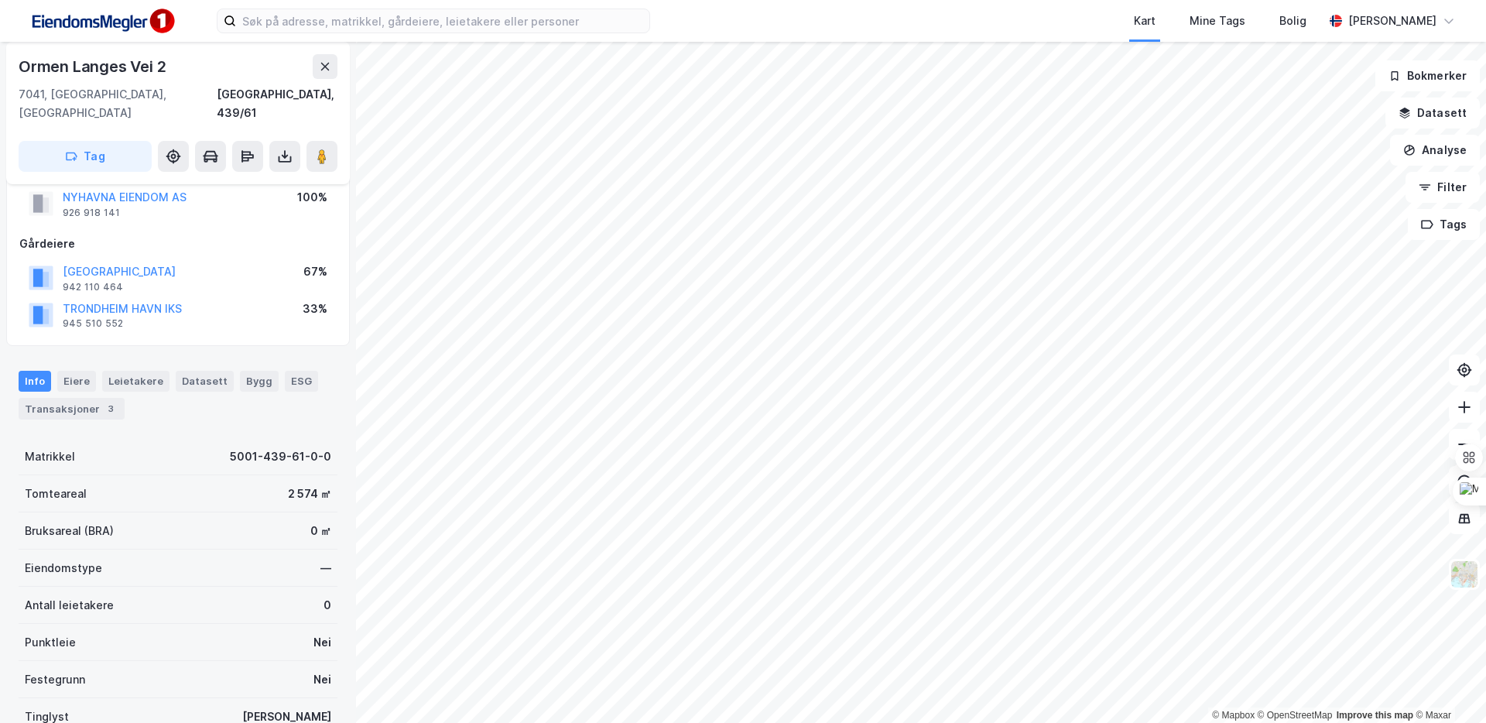
scroll to position [43, 0]
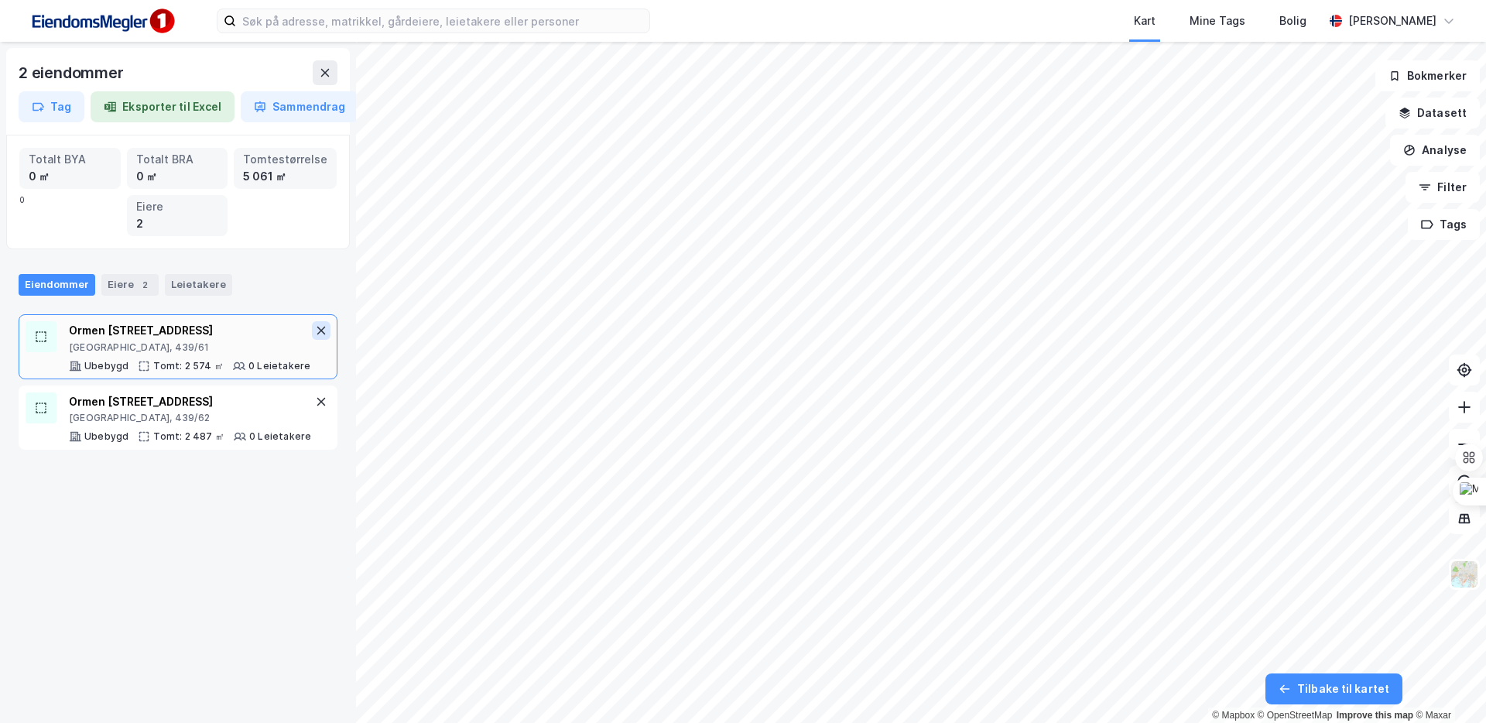
click at [325, 329] on icon at bounding box center [321, 330] width 12 height 12
click at [324, 330] on icon at bounding box center [321, 330] width 12 height 12
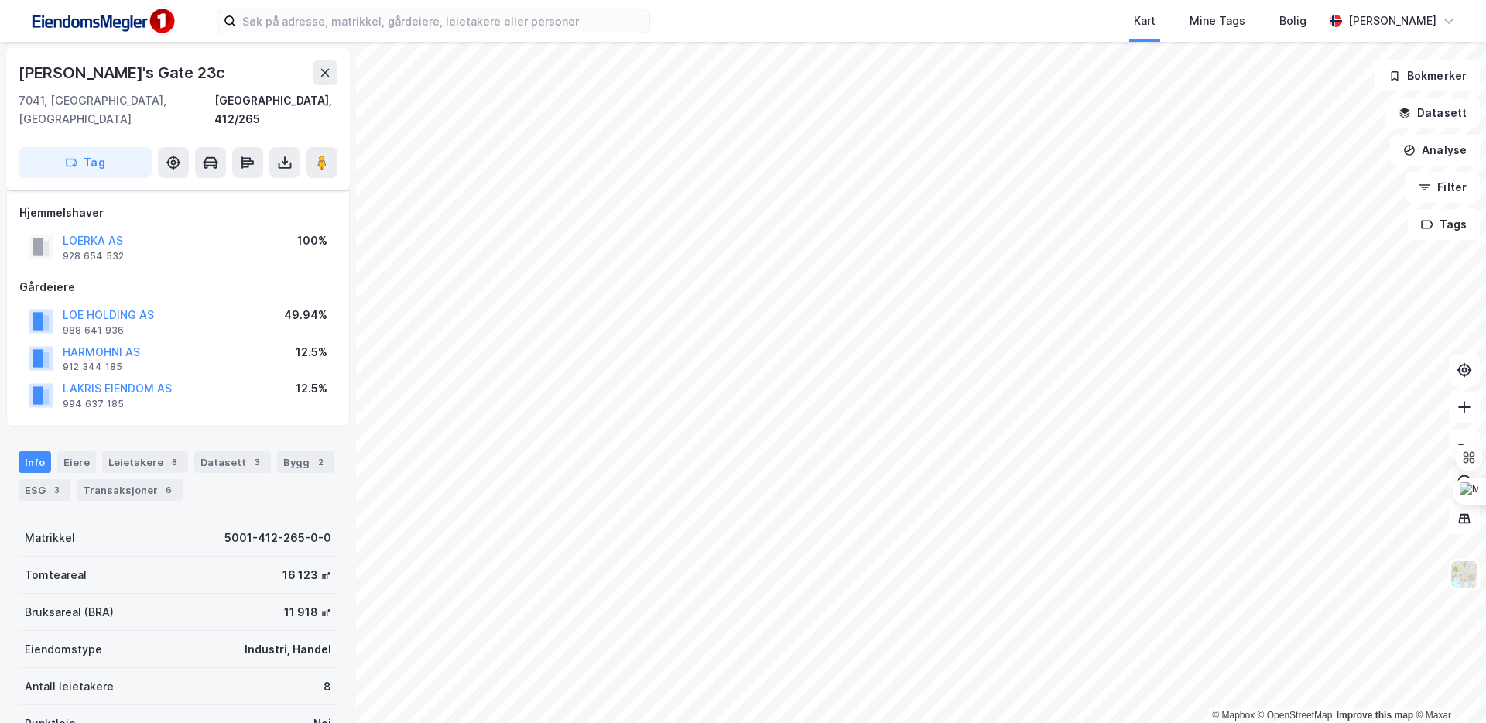
scroll to position [42, 0]
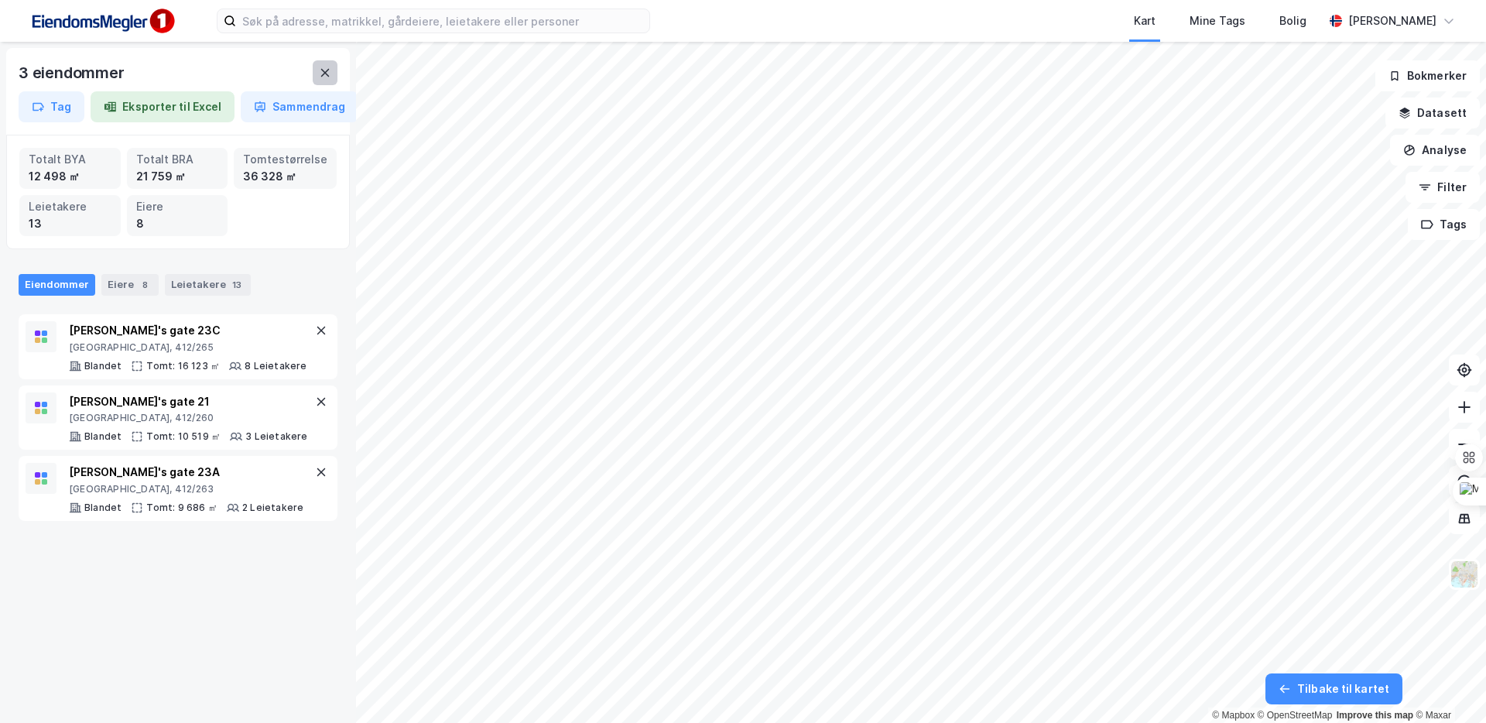
click at [322, 80] on button at bounding box center [325, 72] width 25 height 25
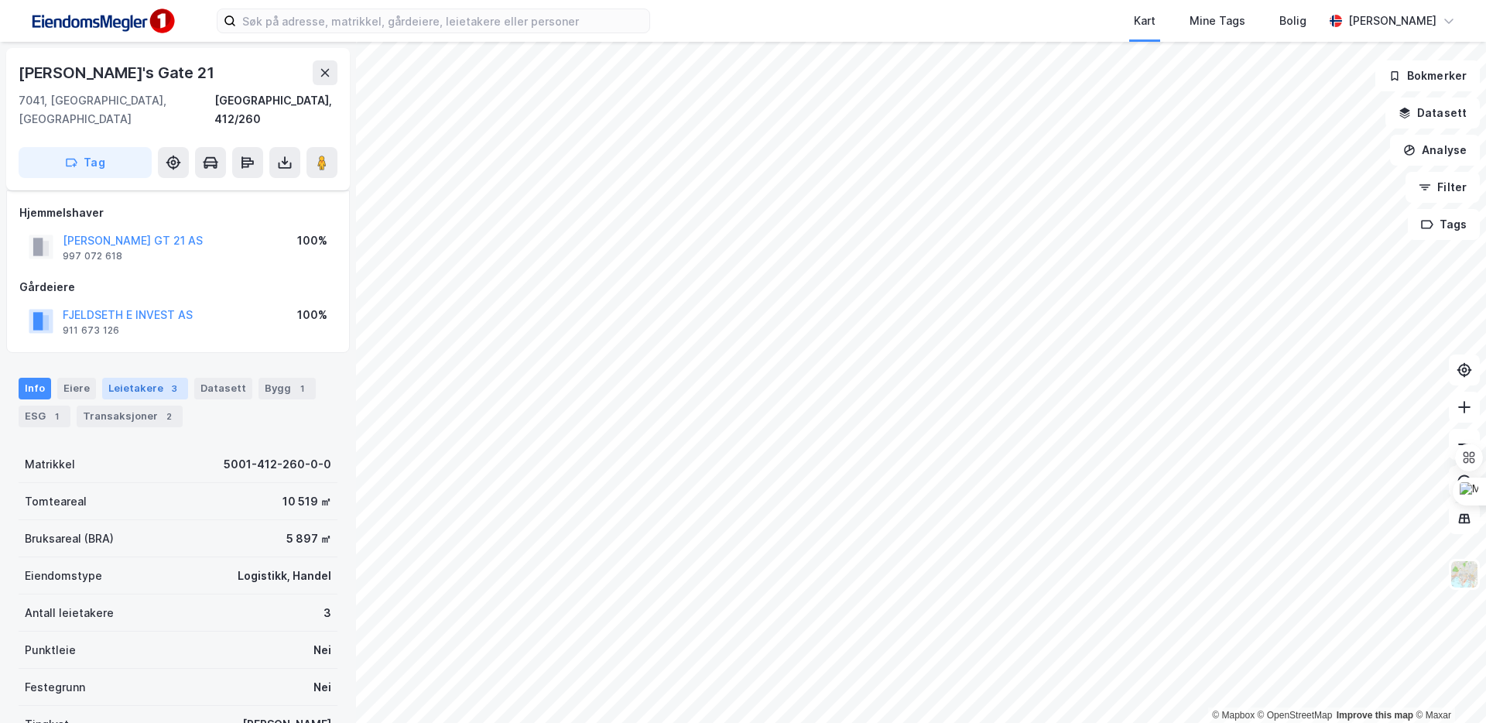
click at [156, 378] on div "Leietakere 3" at bounding box center [145, 389] width 86 height 22
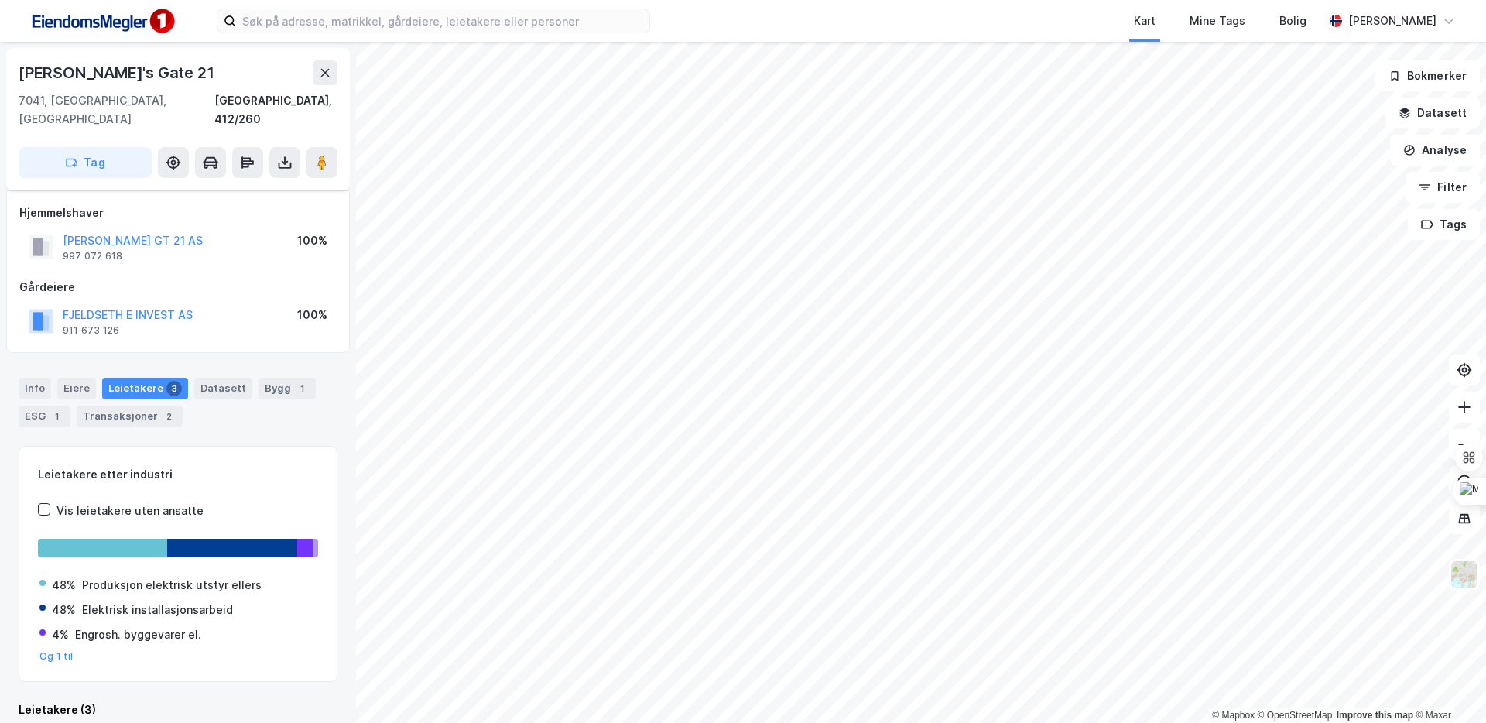
scroll to position [265, 0]
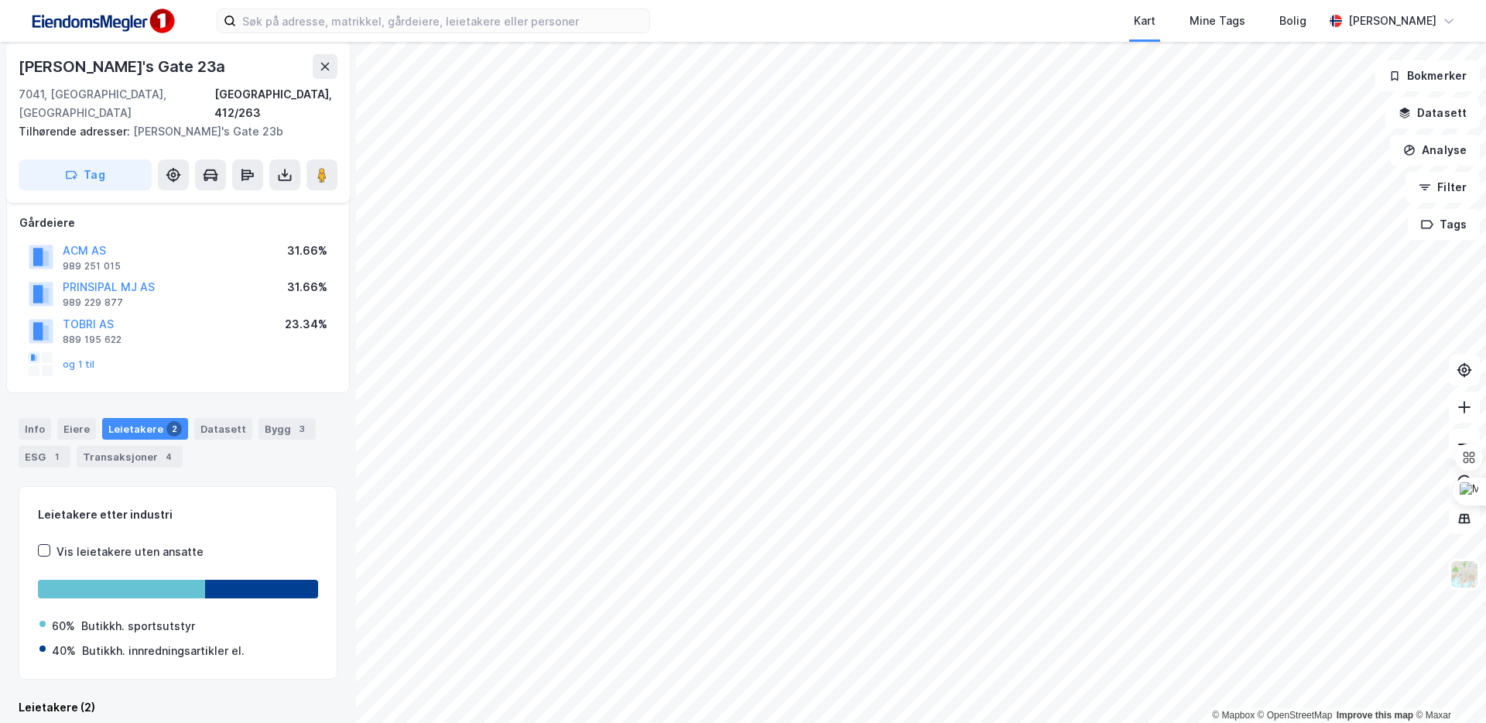
scroll to position [250, 0]
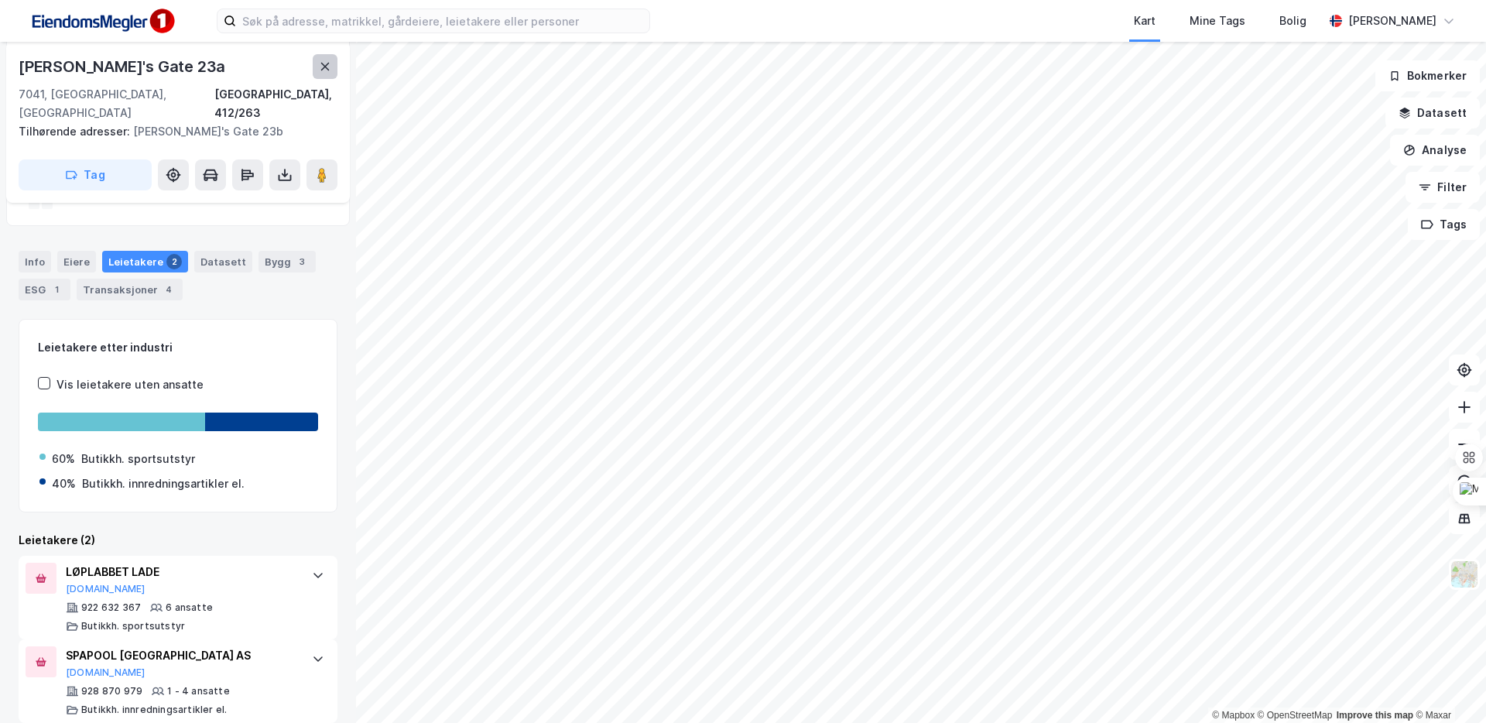
click at [328, 72] on icon at bounding box center [325, 66] width 12 height 12
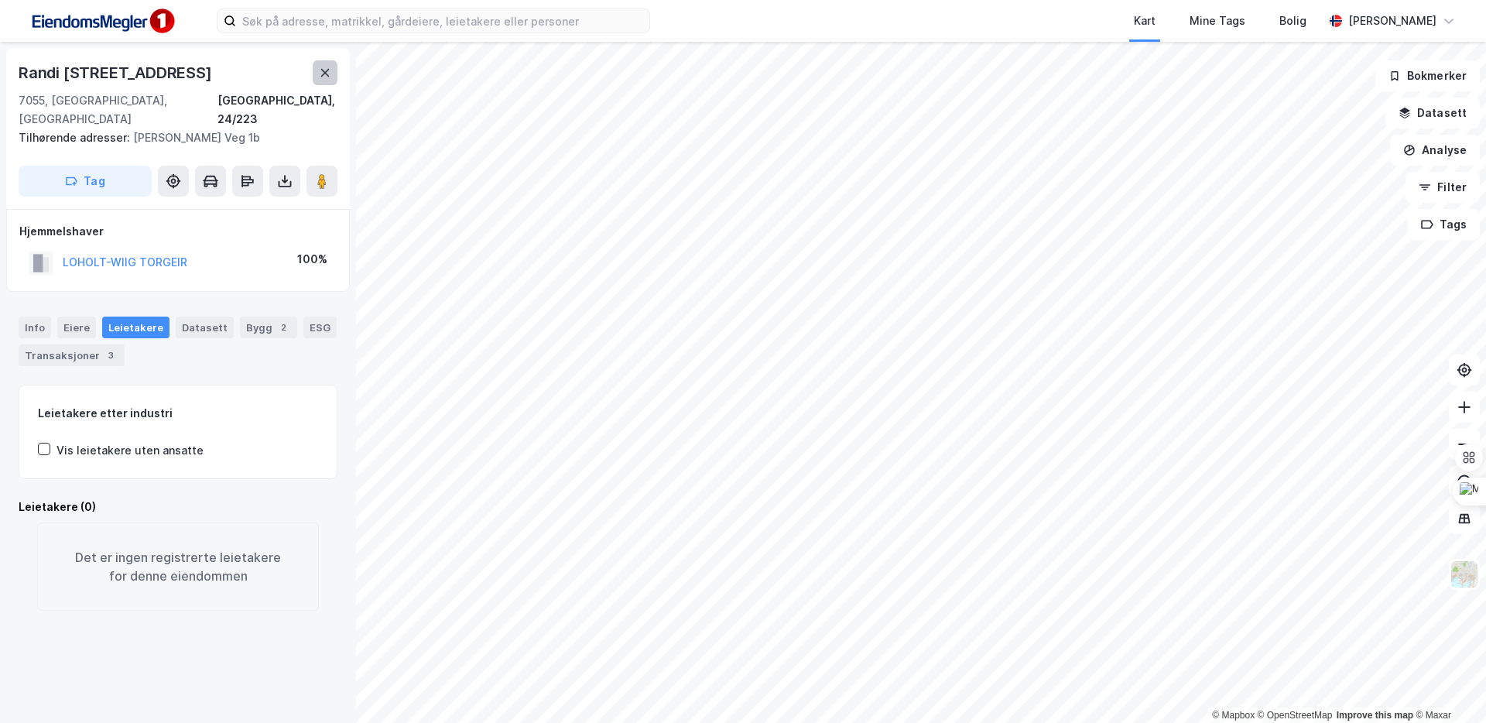
click at [330, 84] on button at bounding box center [325, 72] width 25 height 25
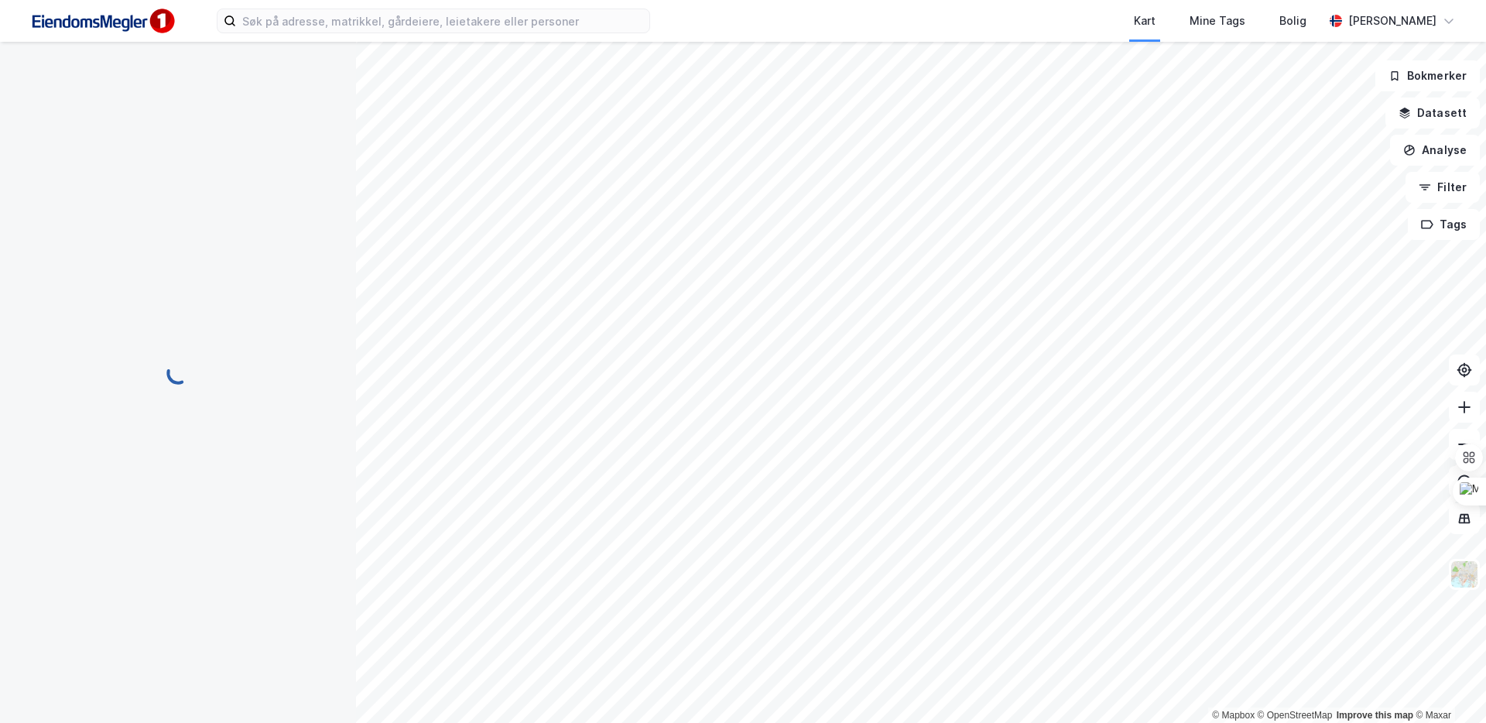
scroll to position [39, 0]
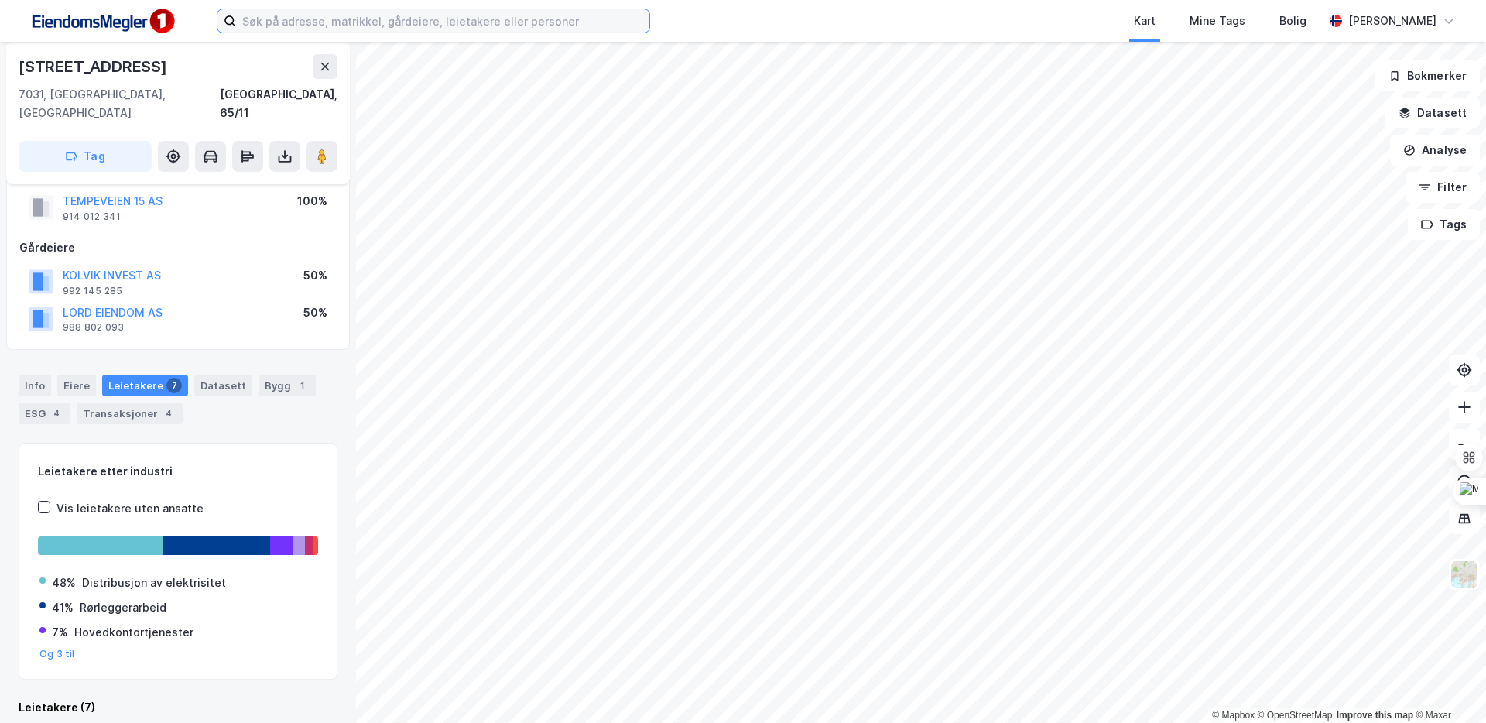
click at [632, 32] on label at bounding box center [433, 21] width 433 height 25
click at [632, 32] on input at bounding box center [442, 20] width 413 height 23
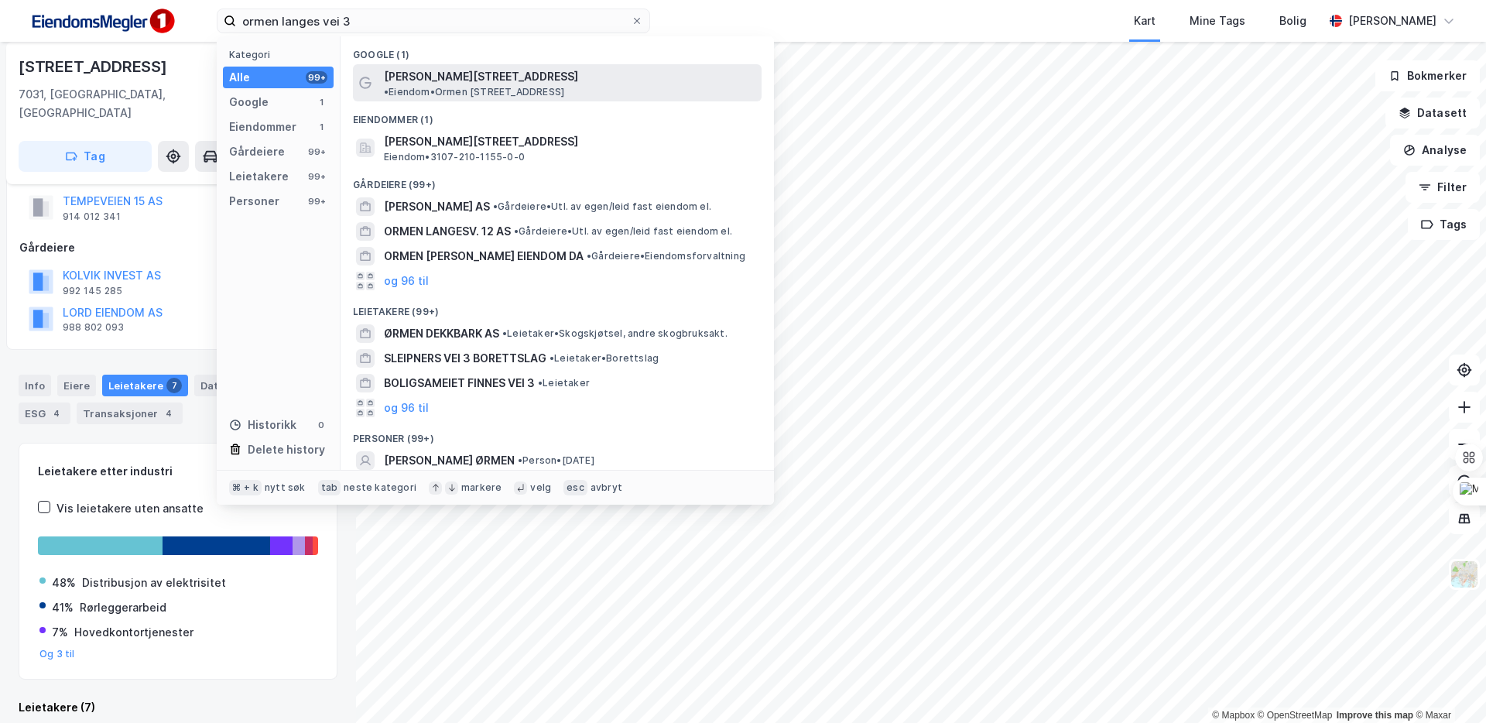
click at [564, 86] on span "• Eiendom • [STREET_ADDRESS]" at bounding box center [474, 92] width 180 height 12
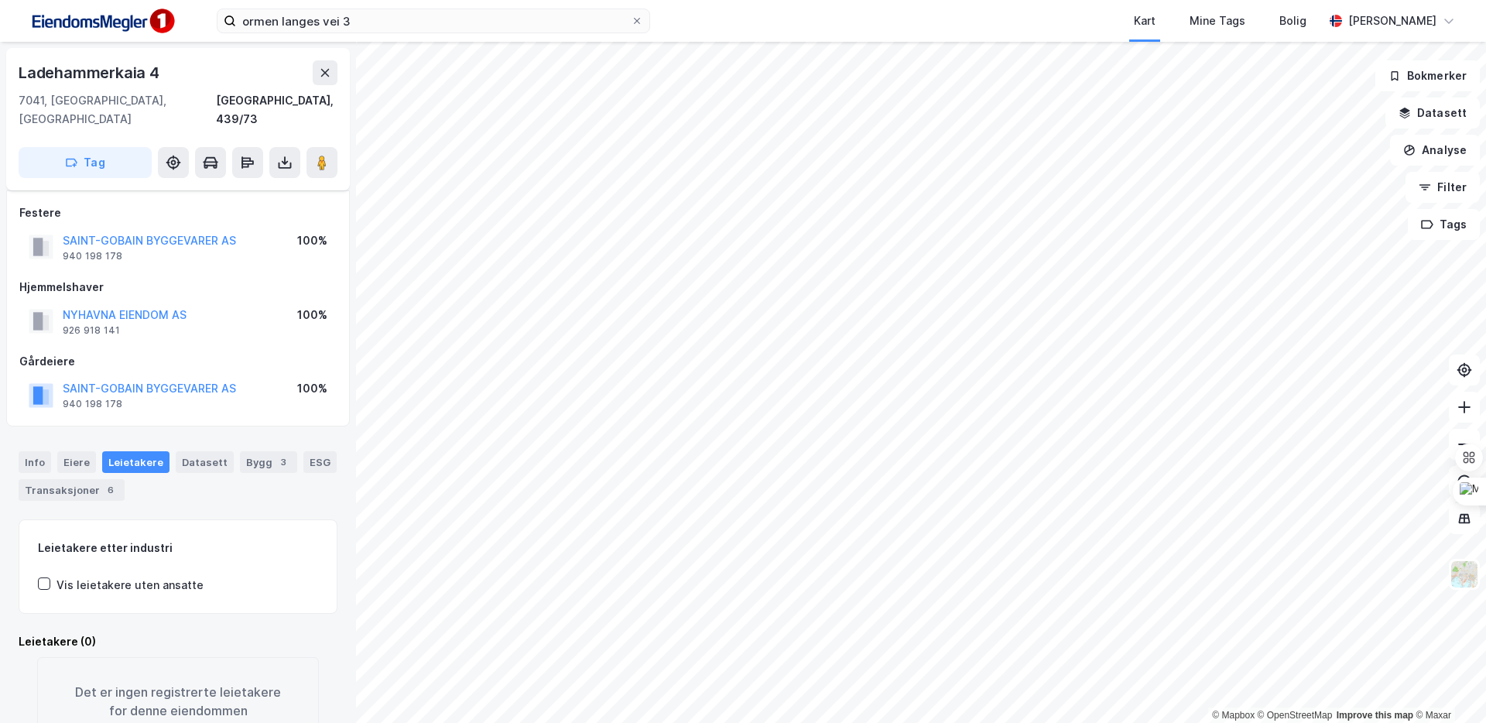
scroll to position [22, 0]
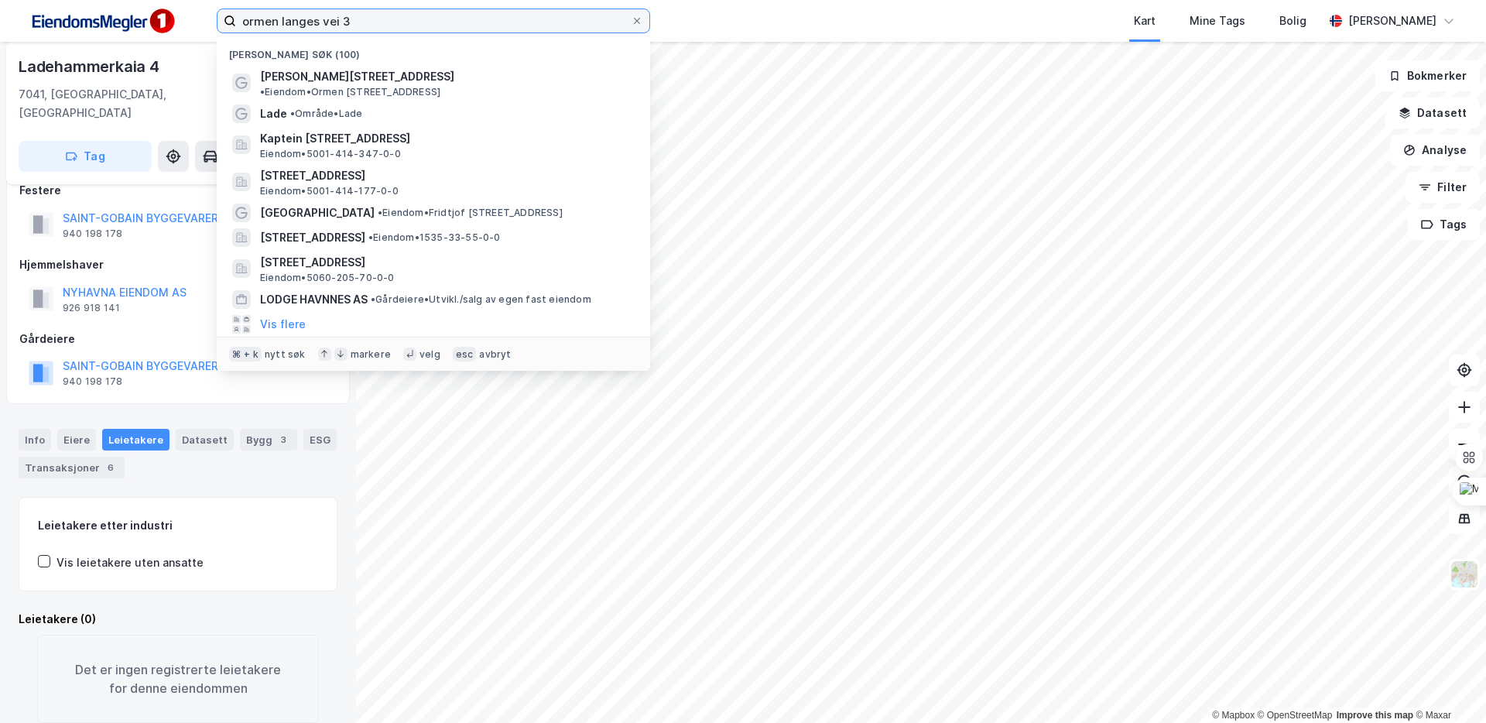
click at [411, 17] on input "ormen langes vei 3" at bounding box center [433, 20] width 395 height 23
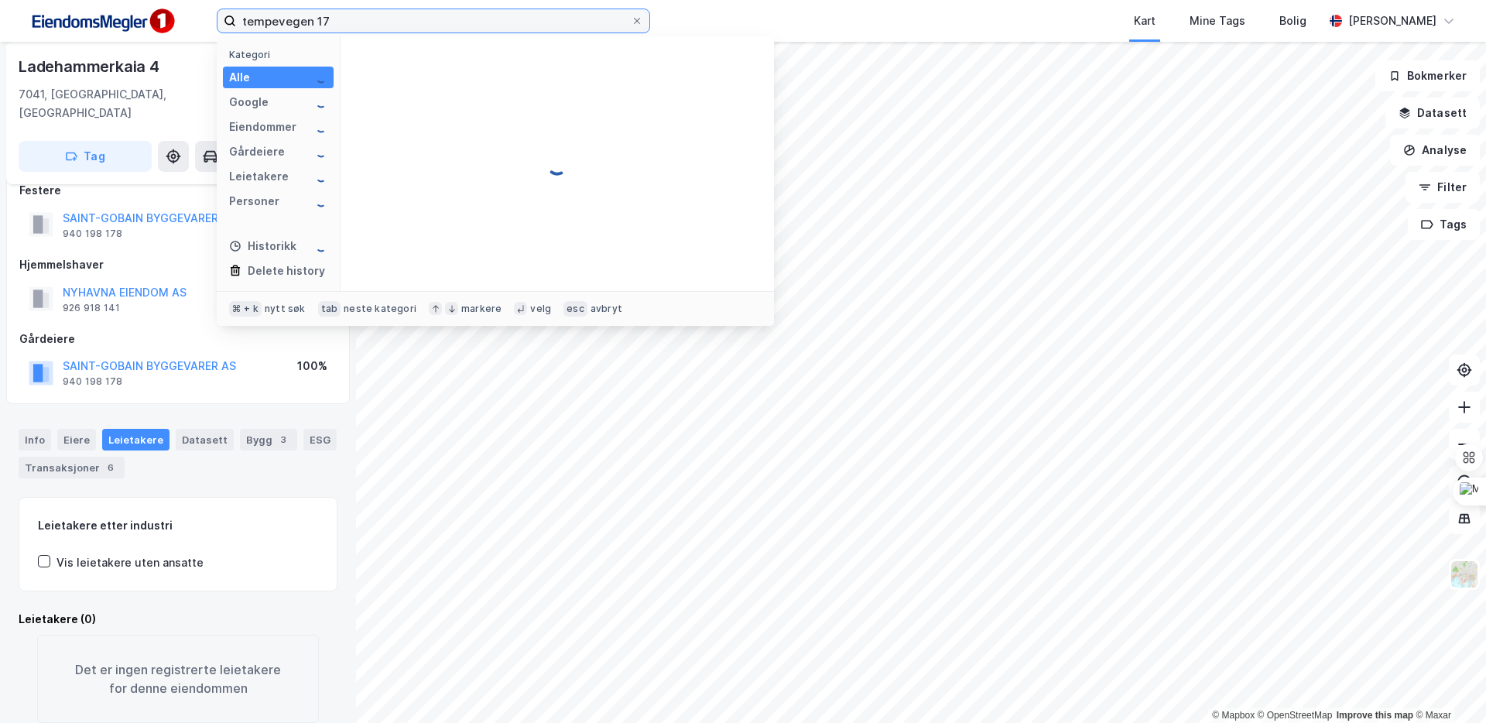
click at [579, 21] on input "tempevegen 17" at bounding box center [433, 20] width 395 height 23
type input "tempevegen 15"
click at [642, 20] on span at bounding box center [637, 21] width 12 height 12
click at [631, 20] on input "tempevegen 15" at bounding box center [433, 20] width 395 height 23
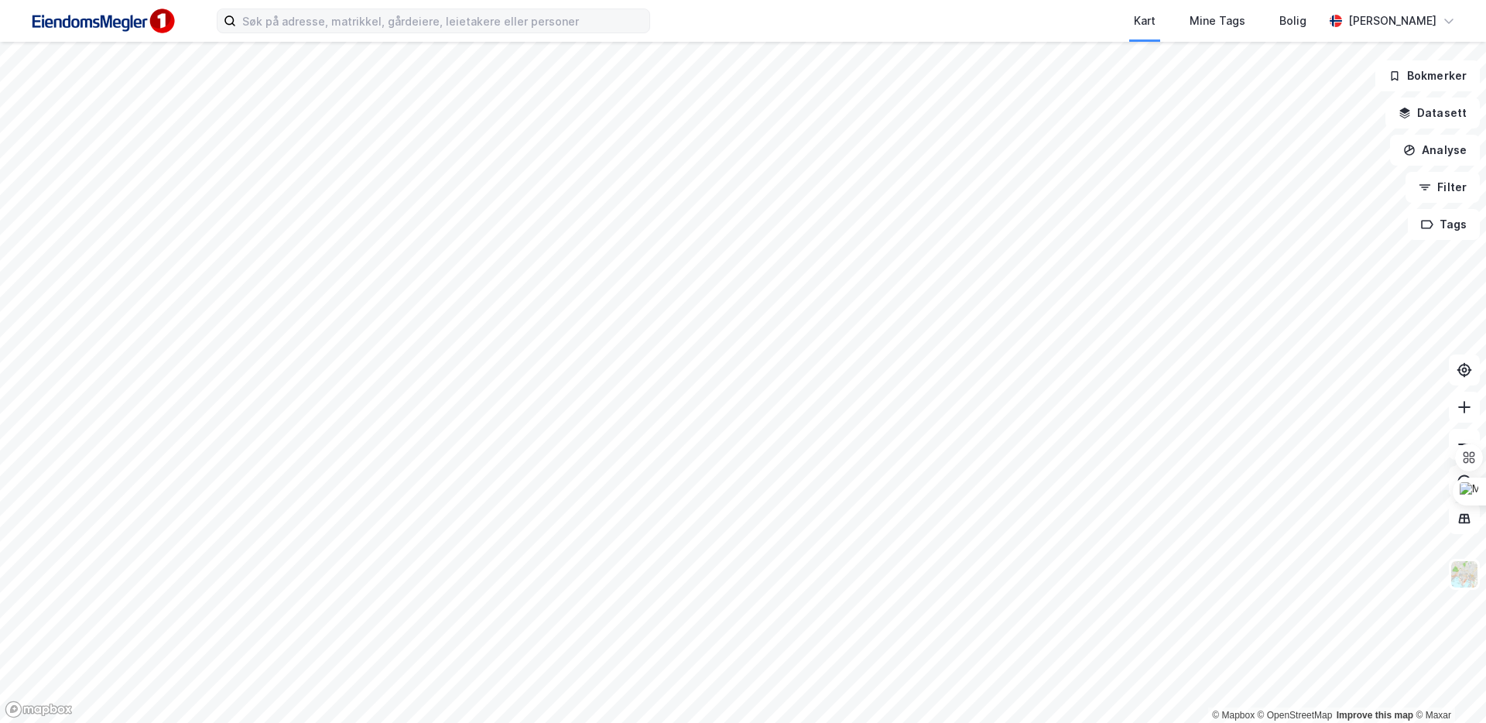
click at [800, 5] on div "Kart Mine Tags [PERSON_NAME] © Mapbox © OpenStreetMap Improve this map © Maxar …" at bounding box center [743, 361] width 1486 height 723
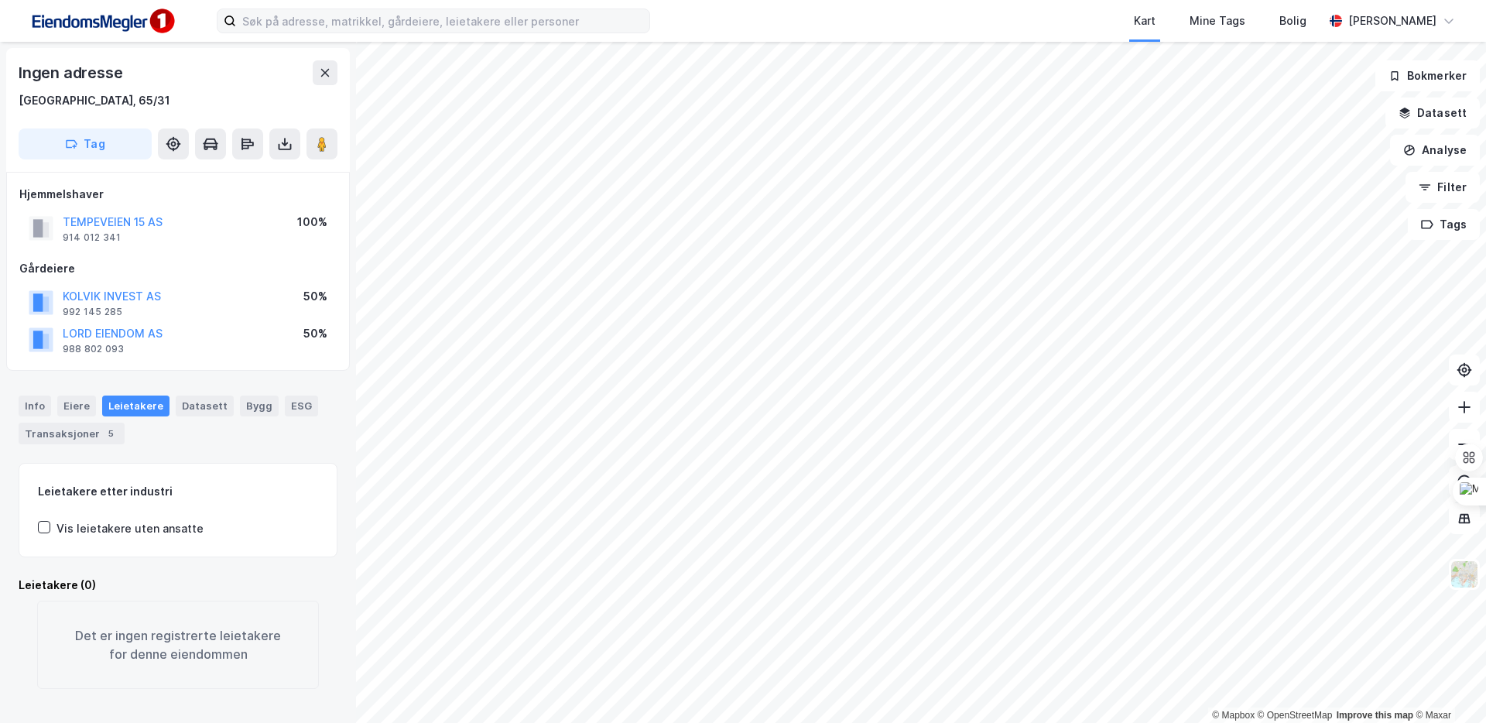
scroll to position [22, 0]
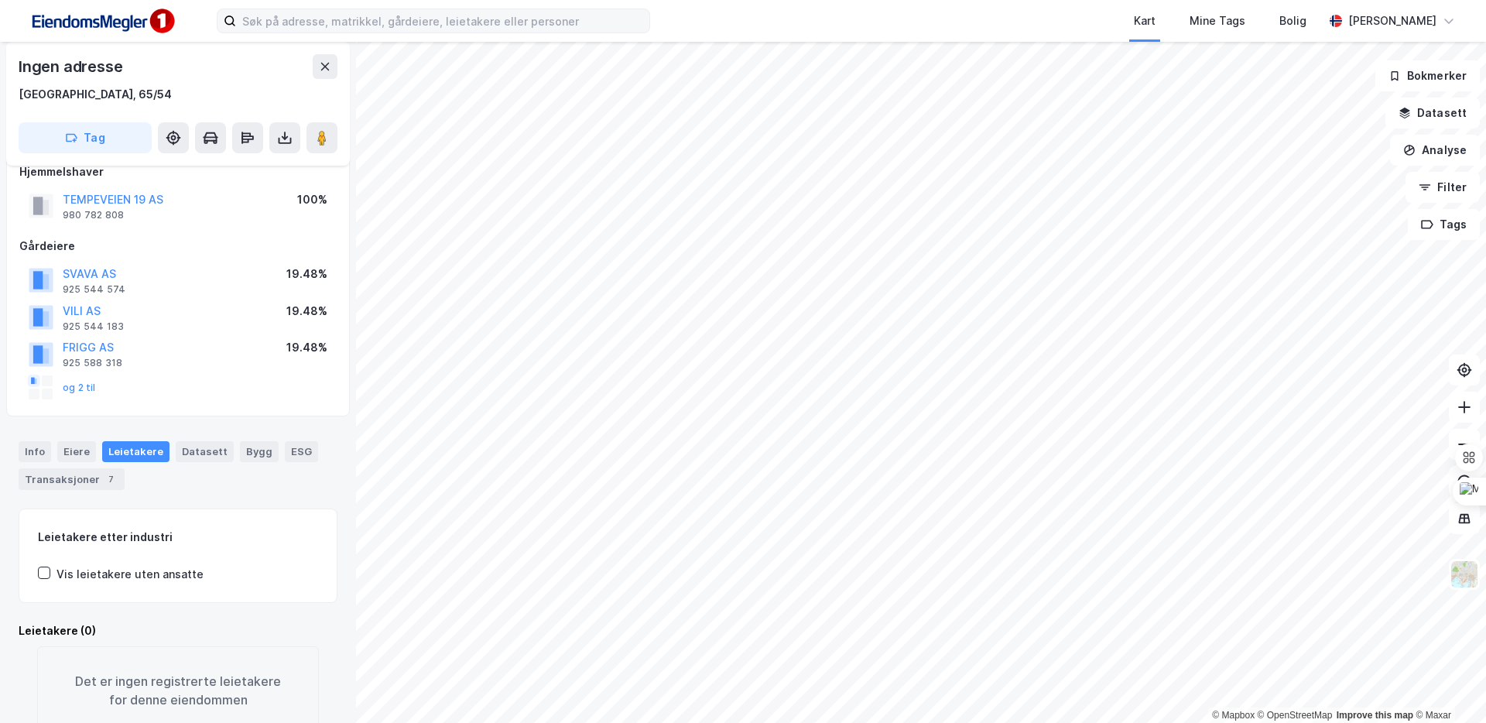
scroll to position [22, 0]
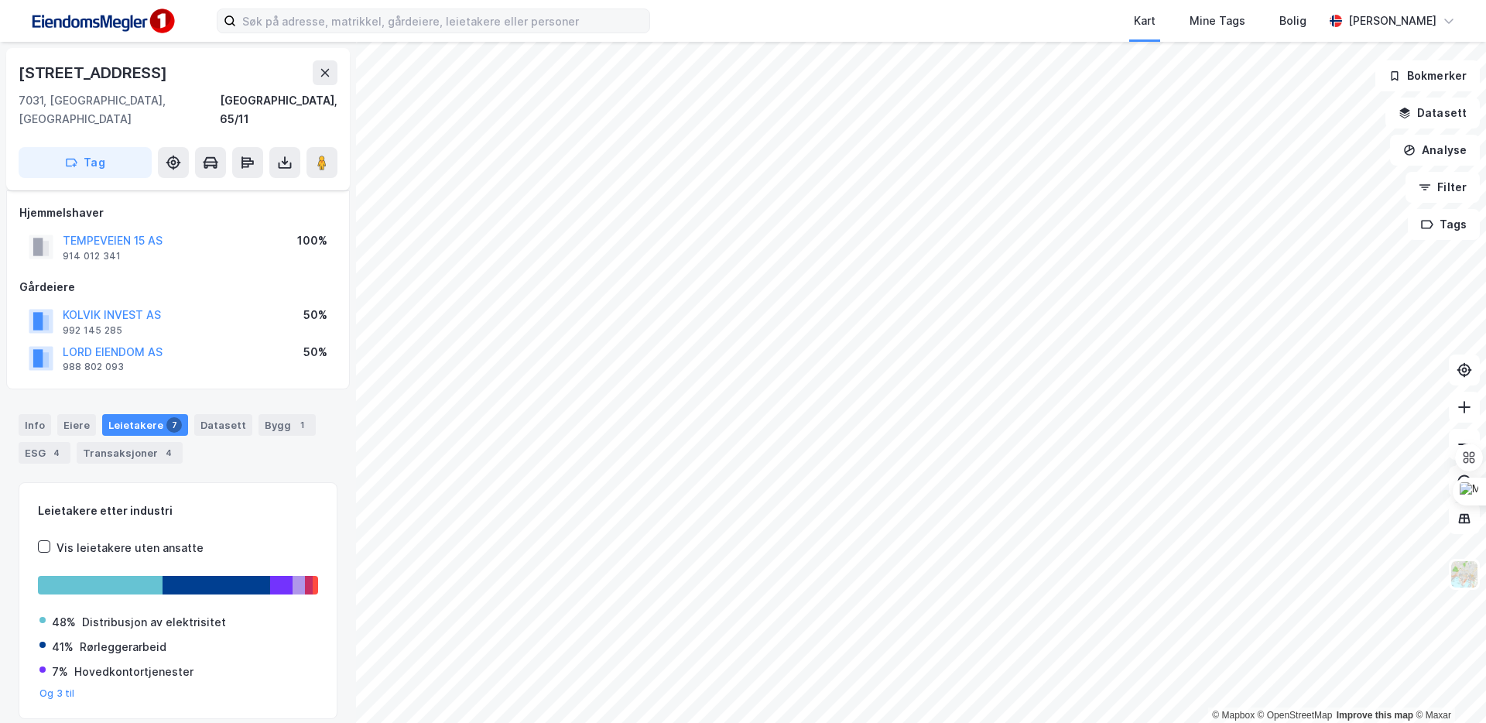
scroll to position [22, 0]
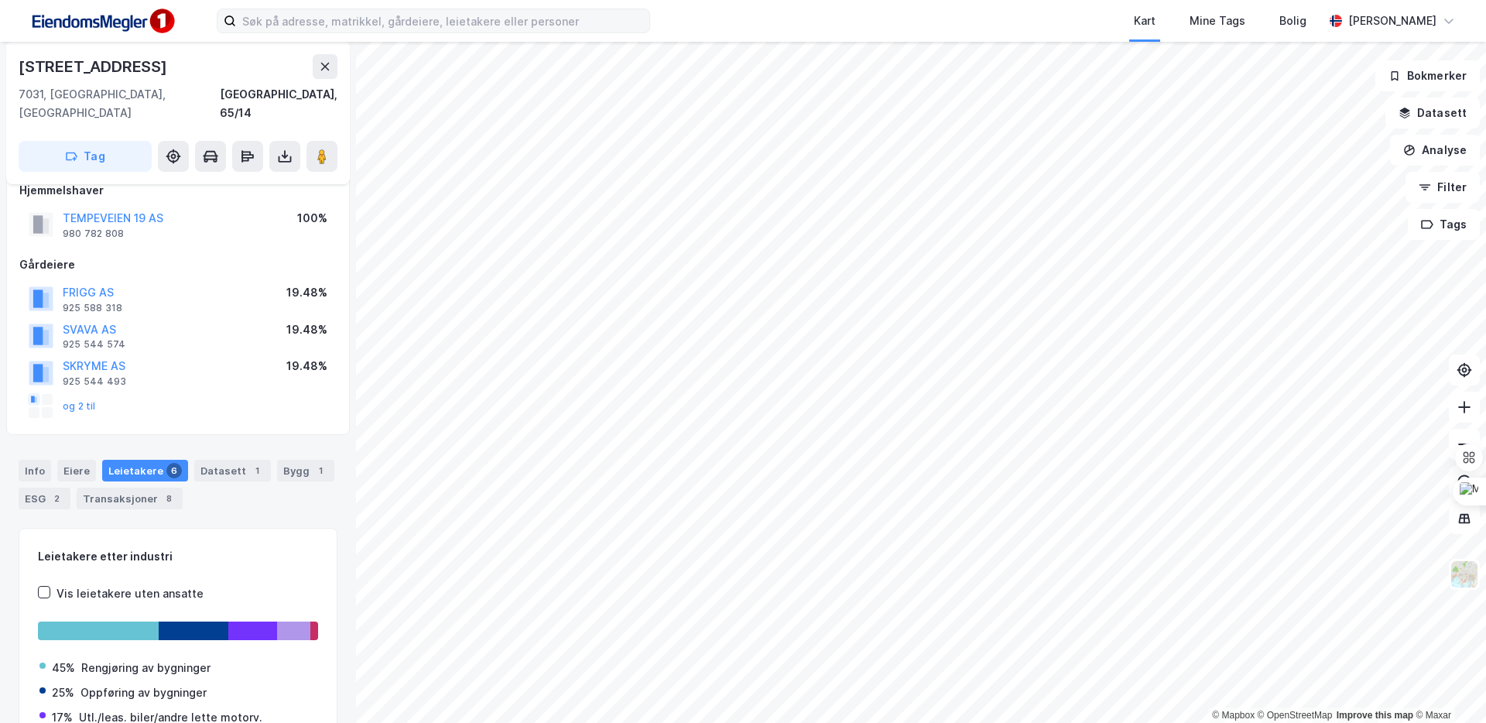
scroll to position [22, 0]
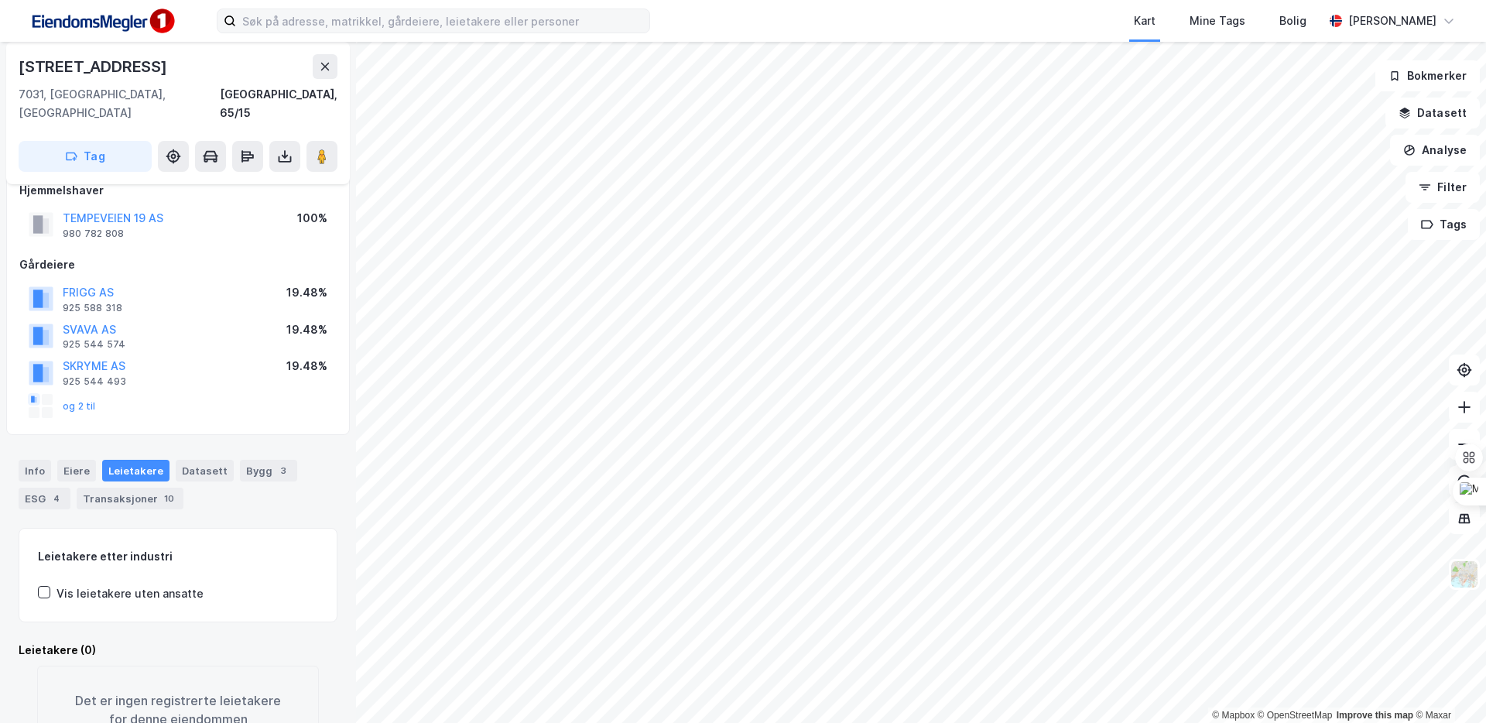
scroll to position [22, 0]
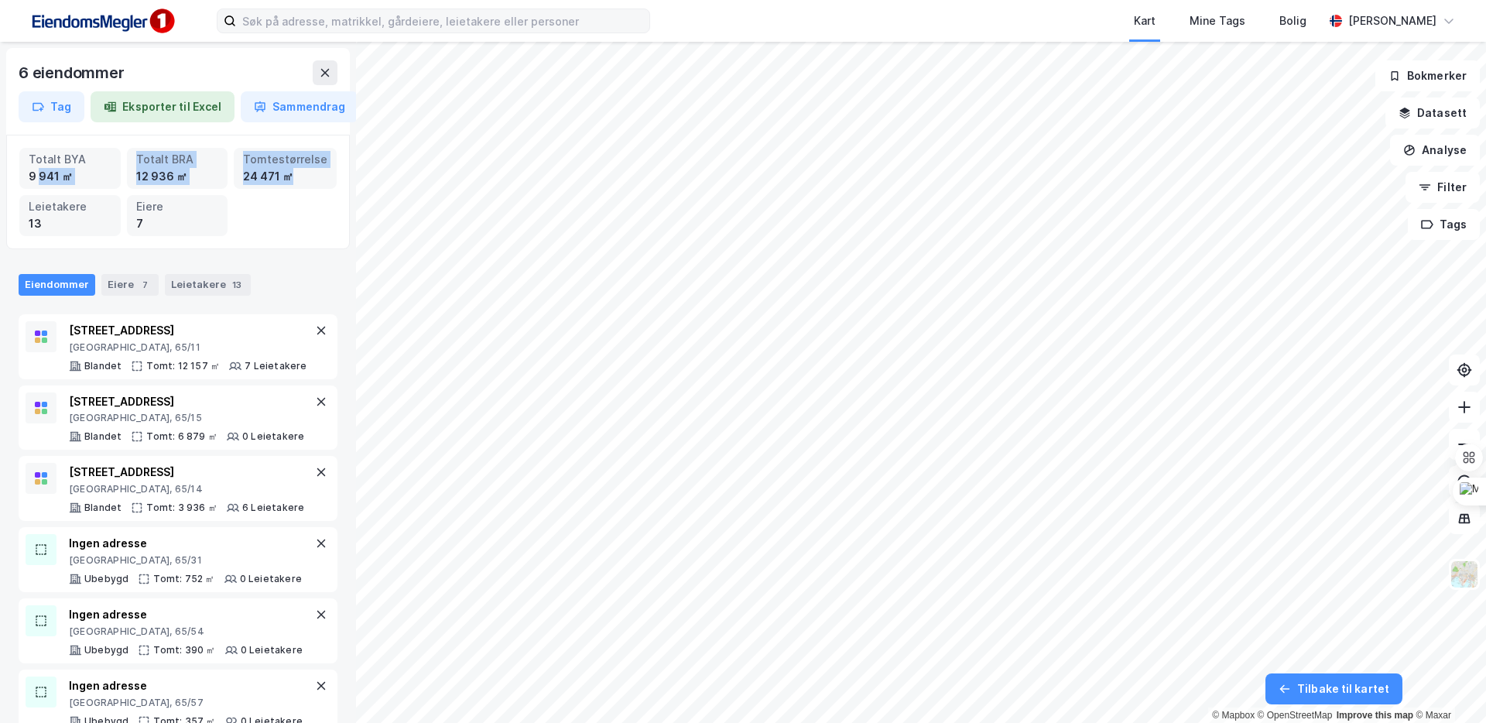
drag, startPoint x: 298, startPoint y: 182, endPoint x: 41, endPoint y: 183, distance: 256.9
click at [41, 183] on div "Totalt BYA 9 941 ㎡ Totalt BRA 12 936 ㎡ Tomtestørrelse 24 471 ㎡ Leietakere 13 Ei…" at bounding box center [177, 192] width 317 height 88
click at [264, 220] on div "Totalt BYA 9 941 ㎡ Totalt BRA 12 936 ㎡ Tomtestørrelse 24 471 ㎡ Leietakere 13 Ei…" at bounding box center [177, 192] width 317 height 88
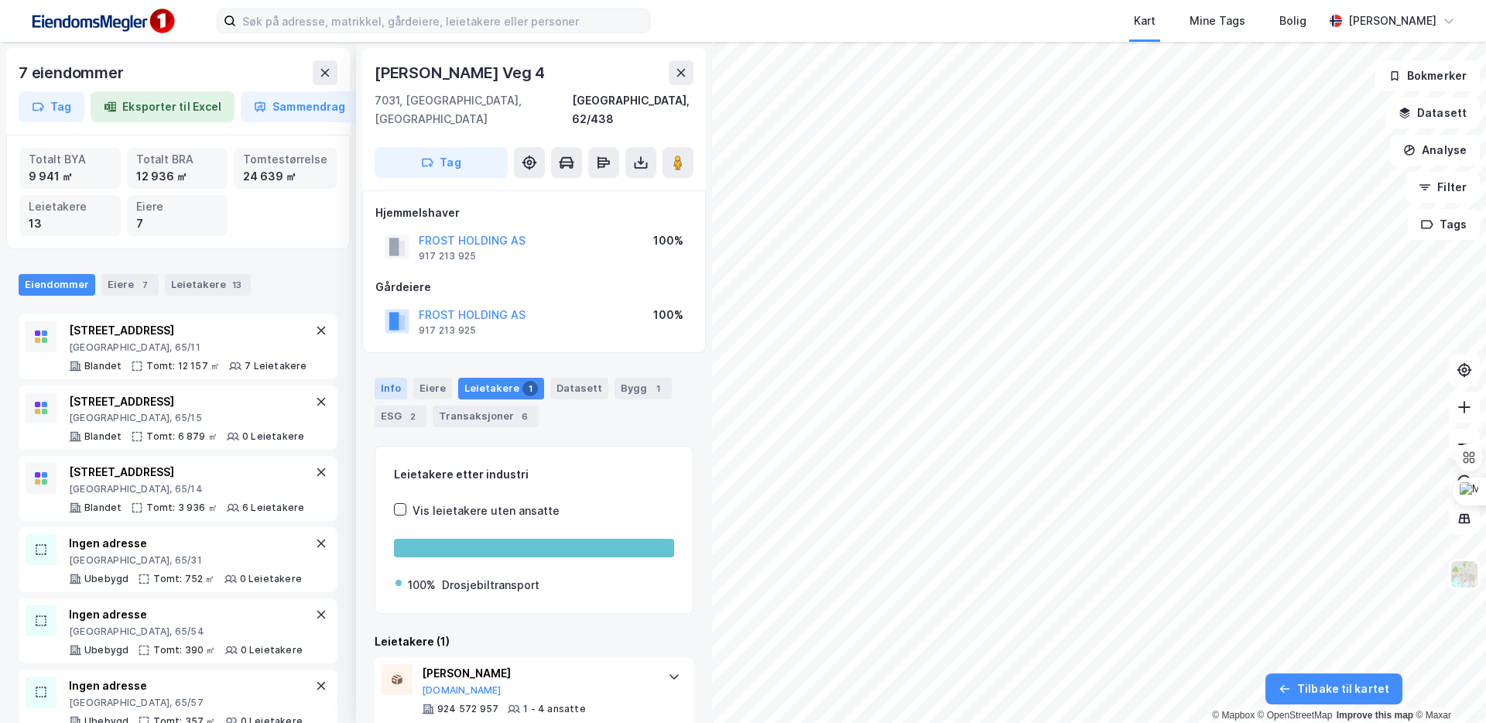
click at [398, 378] on div "Info" at bounding box center [391, 389] width 33 height 22
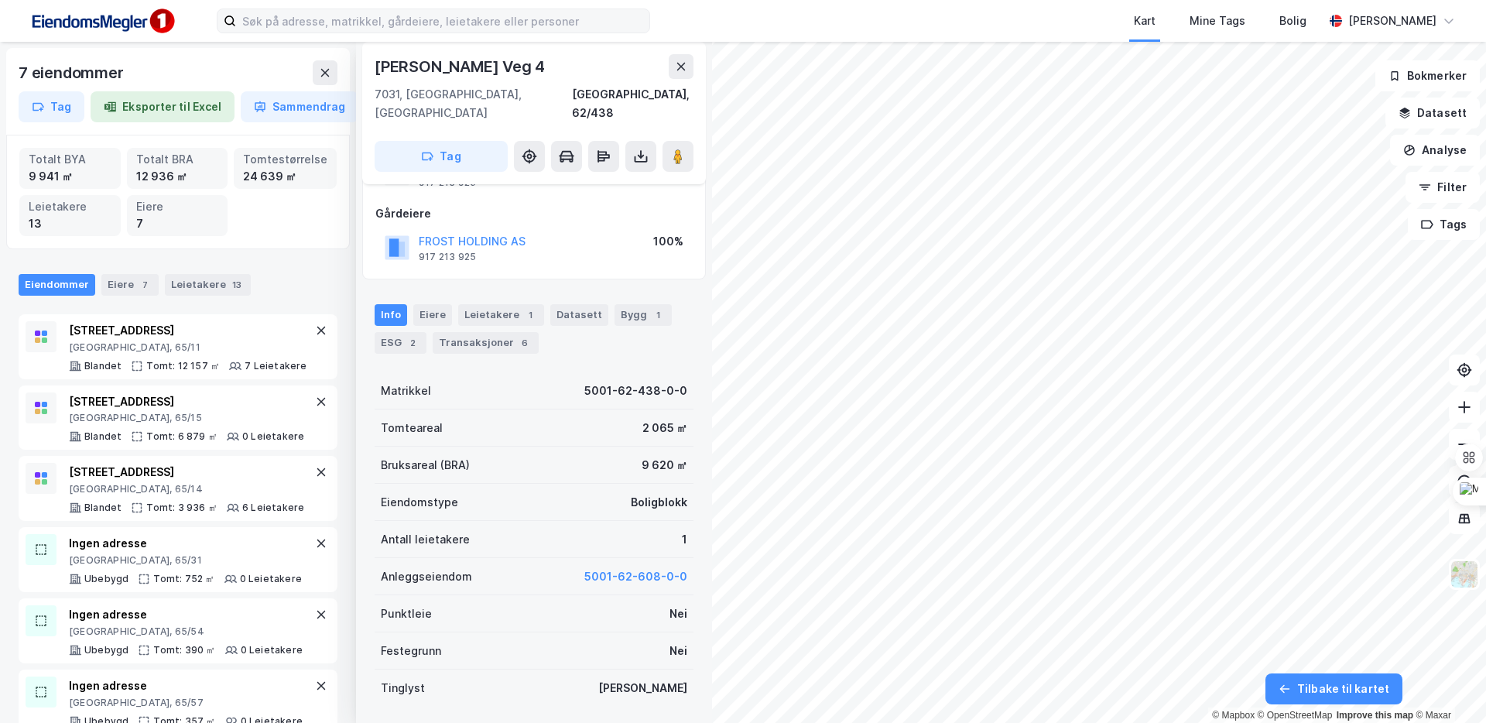
scroll to position [101, 0]
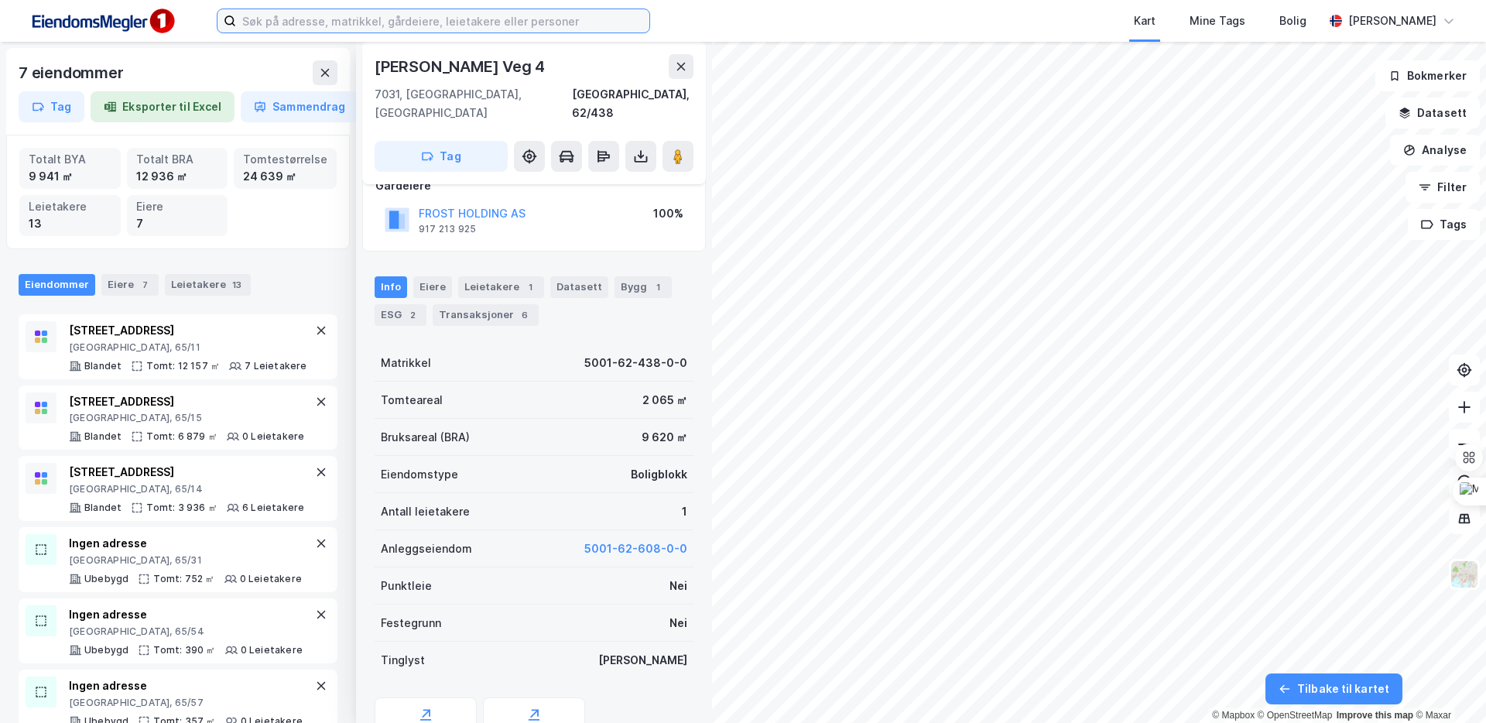
click at [452, 15] on input at bounding box center [442, 20] width 413 height 23
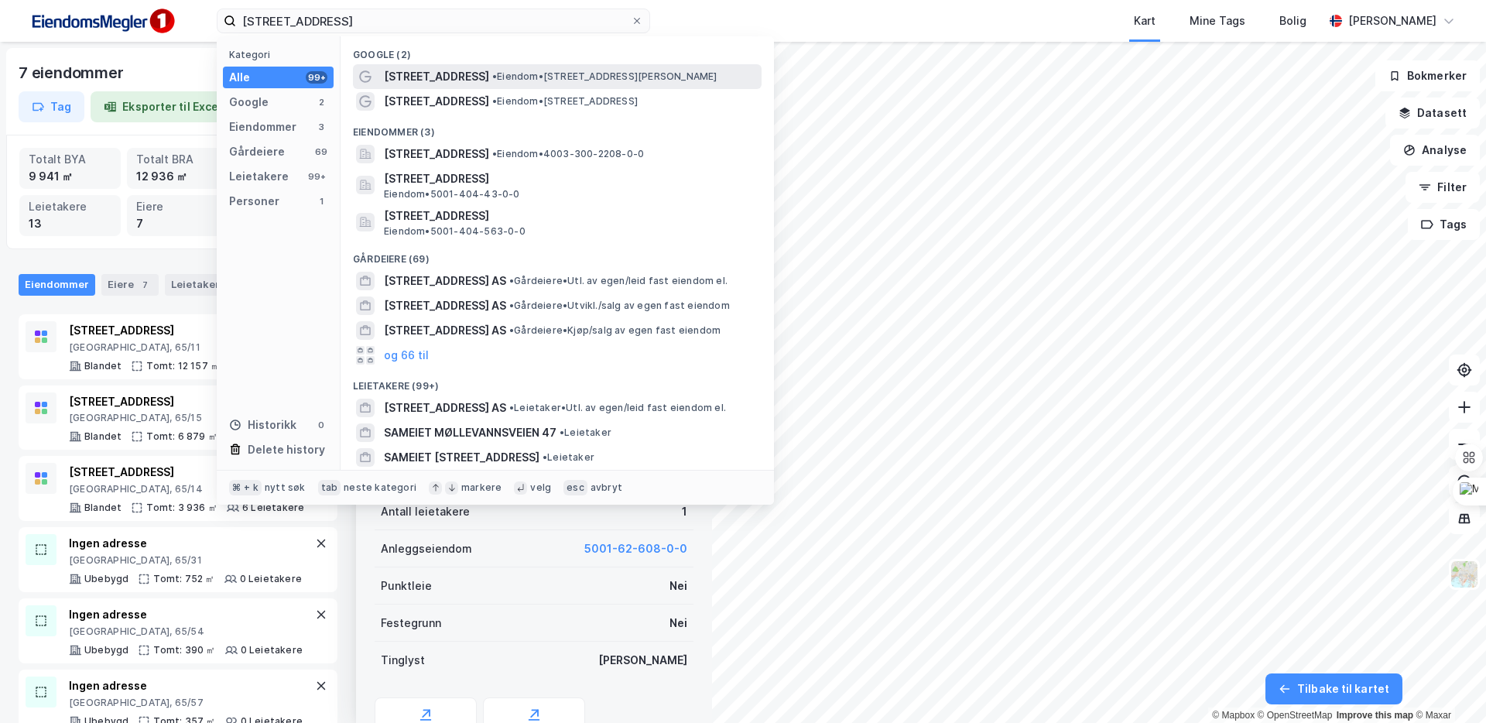
click at [559, 80] on span "• Eiendom • [STREET_ADDRESS][PERSON_NAME]" at bounding box center [604, 76] width 225 height 12
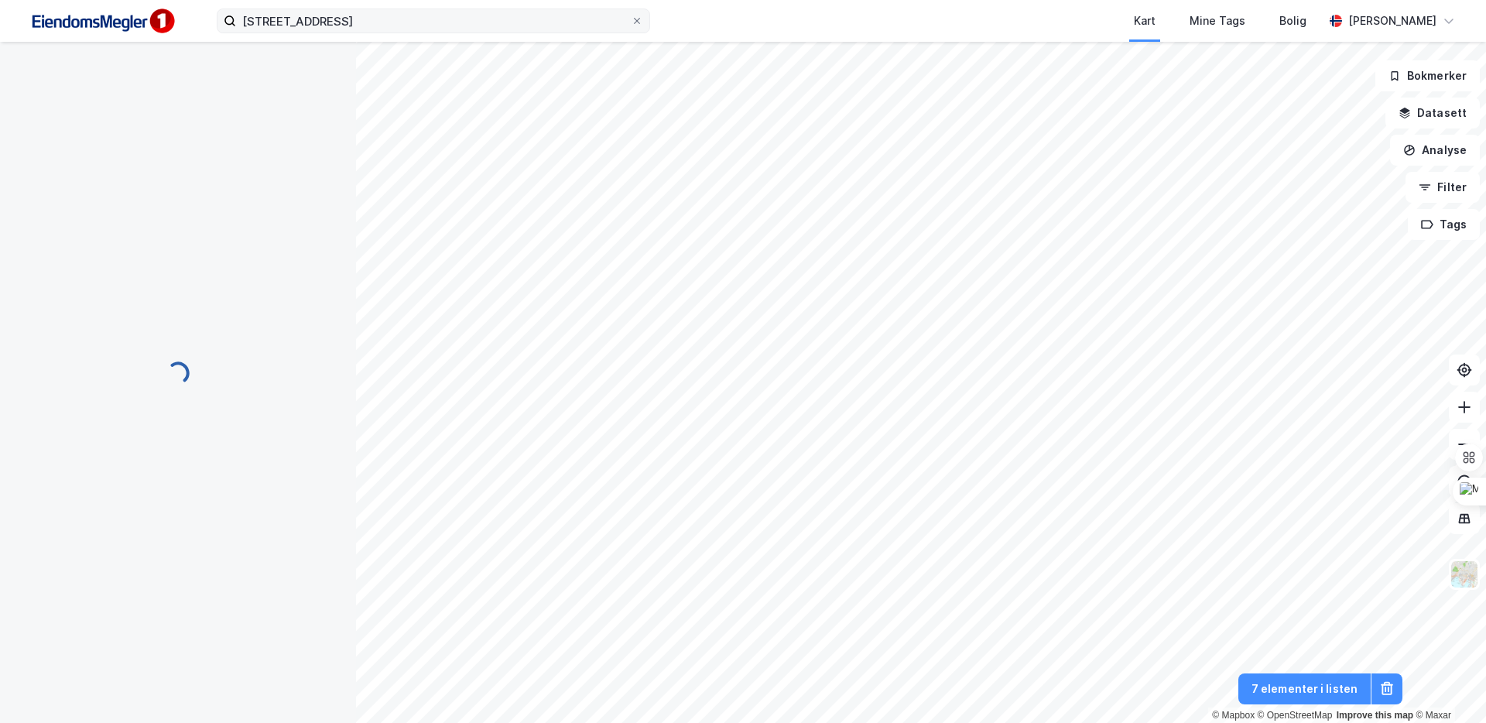
scroll to position [101, 0]
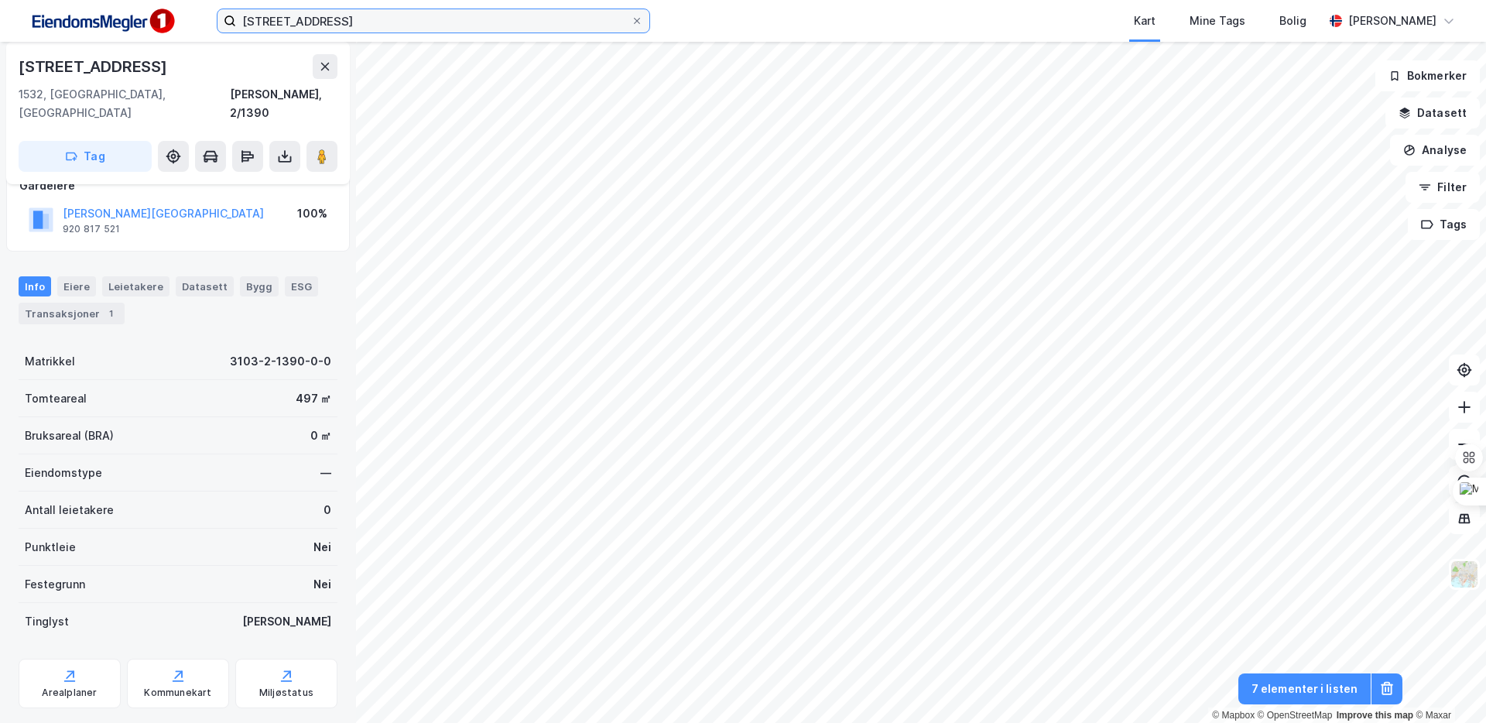
click at [382, 23] on input "[STREET_ADDRESS]" at bounding box center [433, 20] width 395 height 23
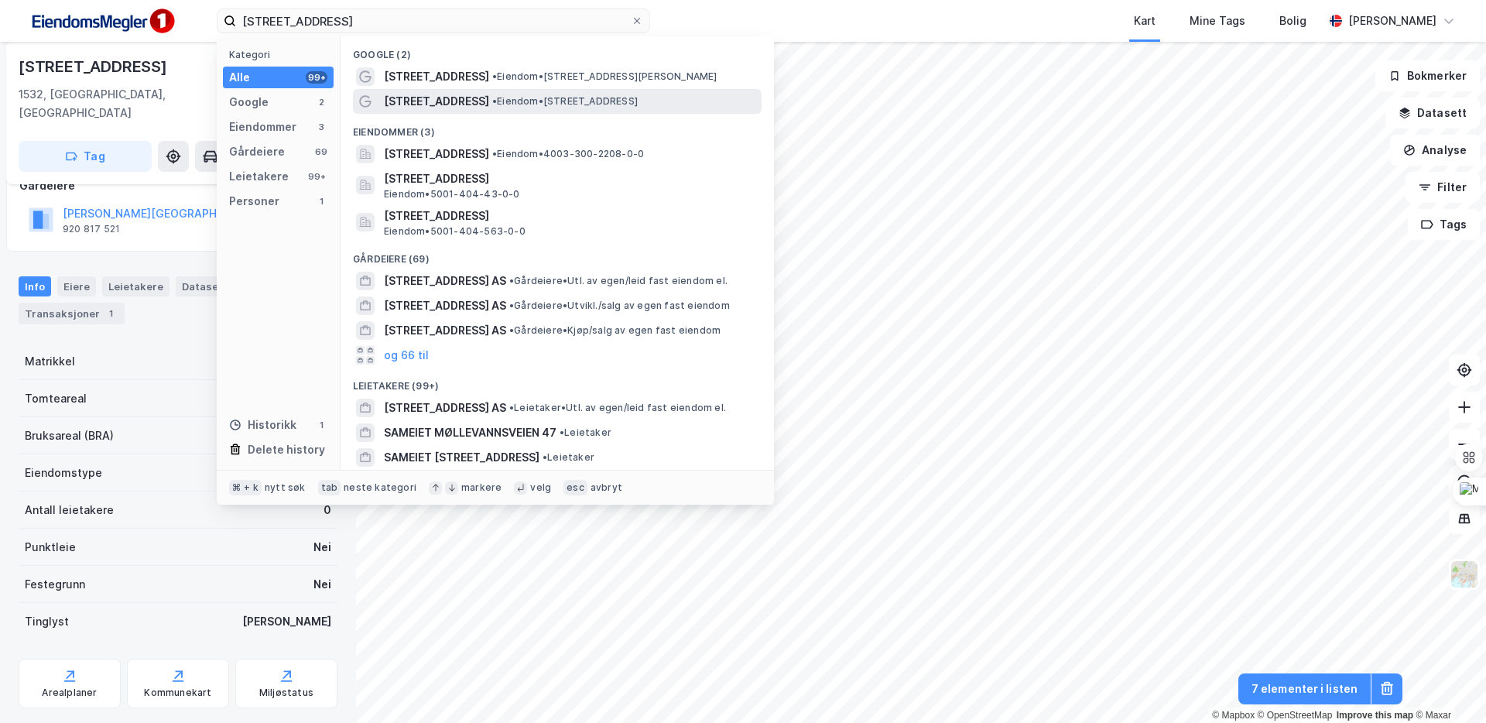
click at [492, 95] on span "• Eiendom • [STREET_ADDRESS]" at bounding box center [564, 101] width 145 height 12
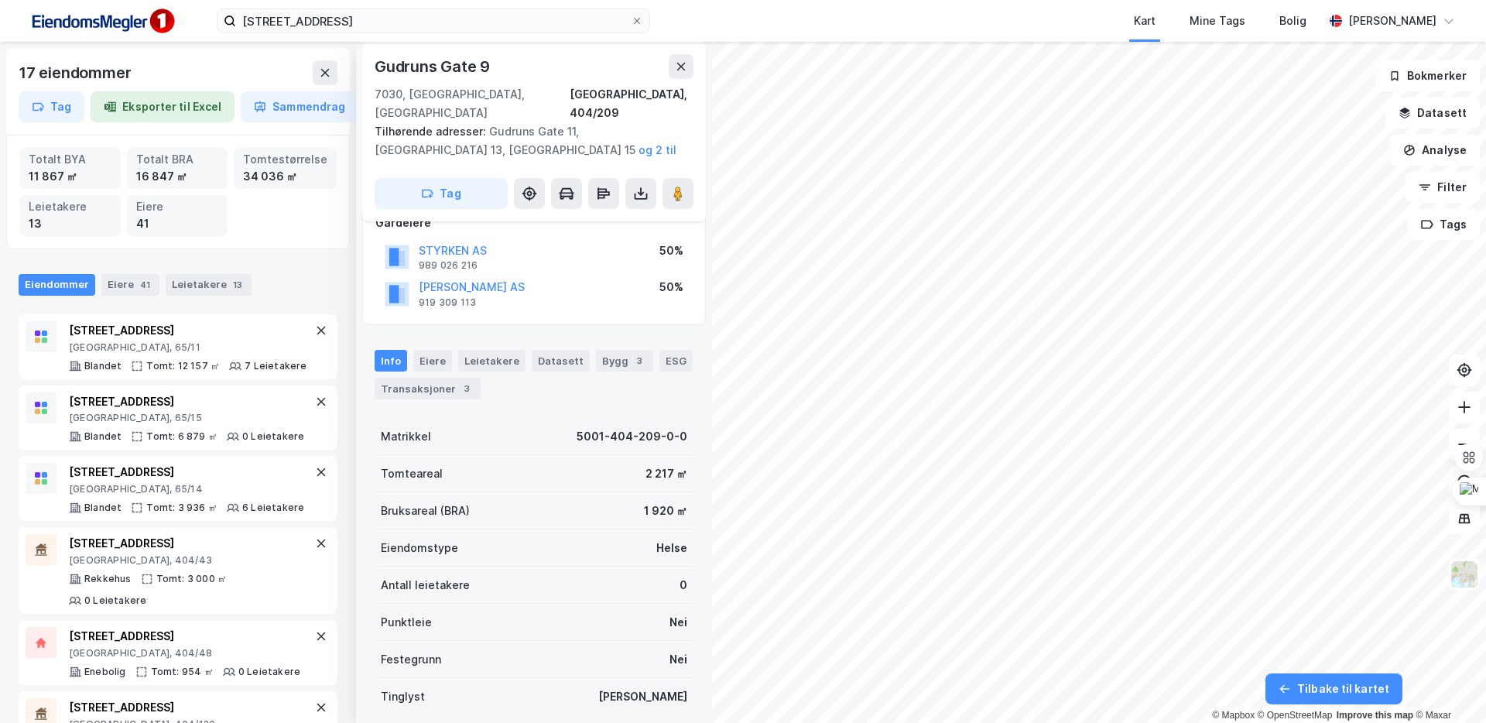
scroll to position [293, 0]
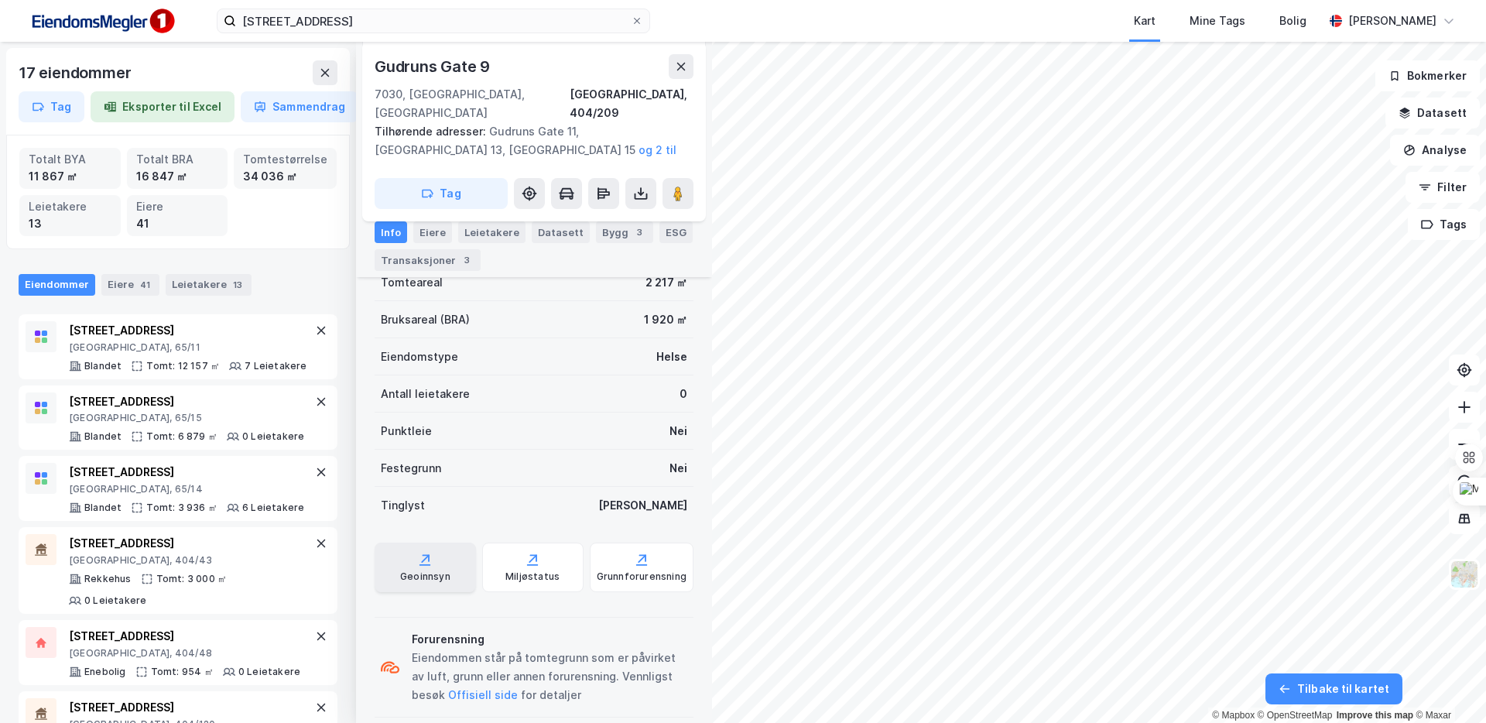
click at [442, 542] on div "Geoinnsyn" at bounding box center [425, 567] width 101 height 50
click at [684, 66] on icon at bounding box center [681, 66] width 12 height 12
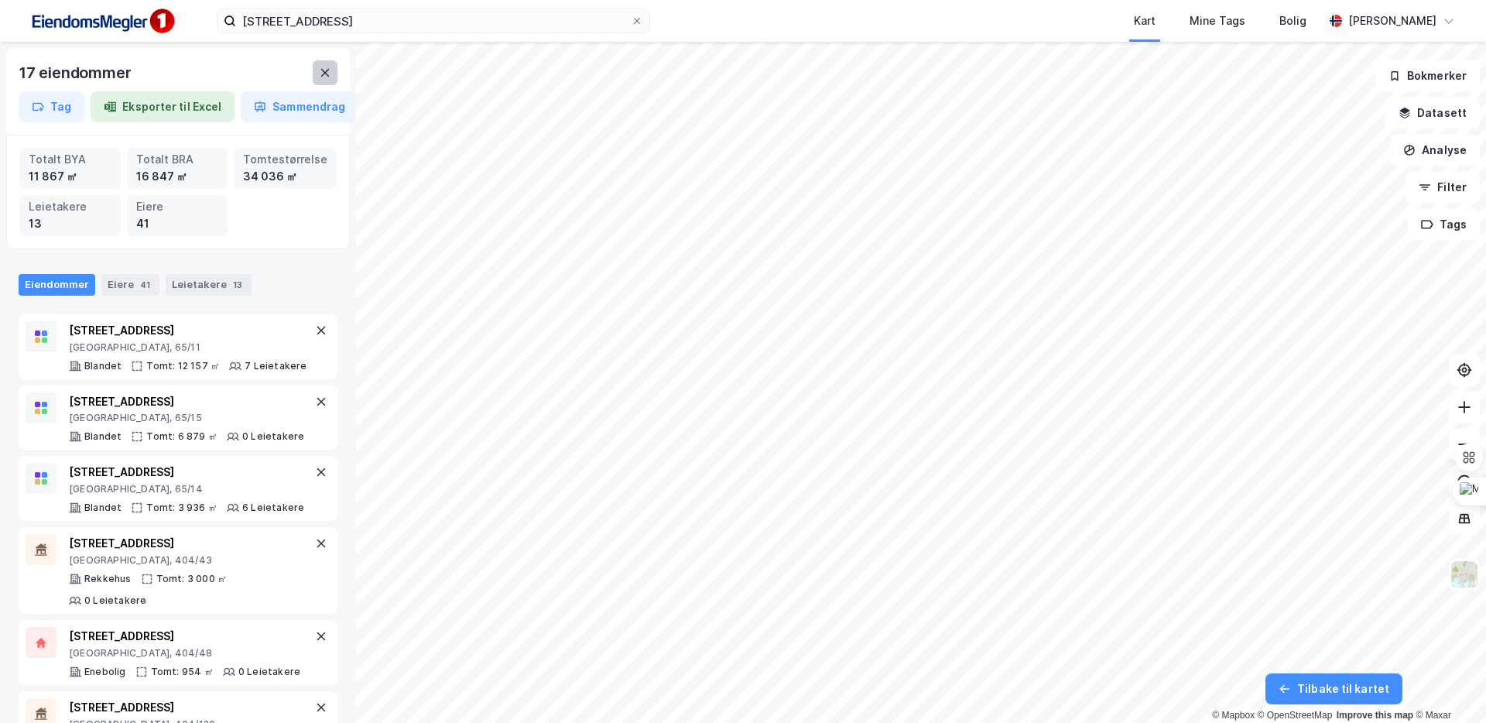
click at [327, 79] on button at bounding box center [325, 72] width 25 height 25
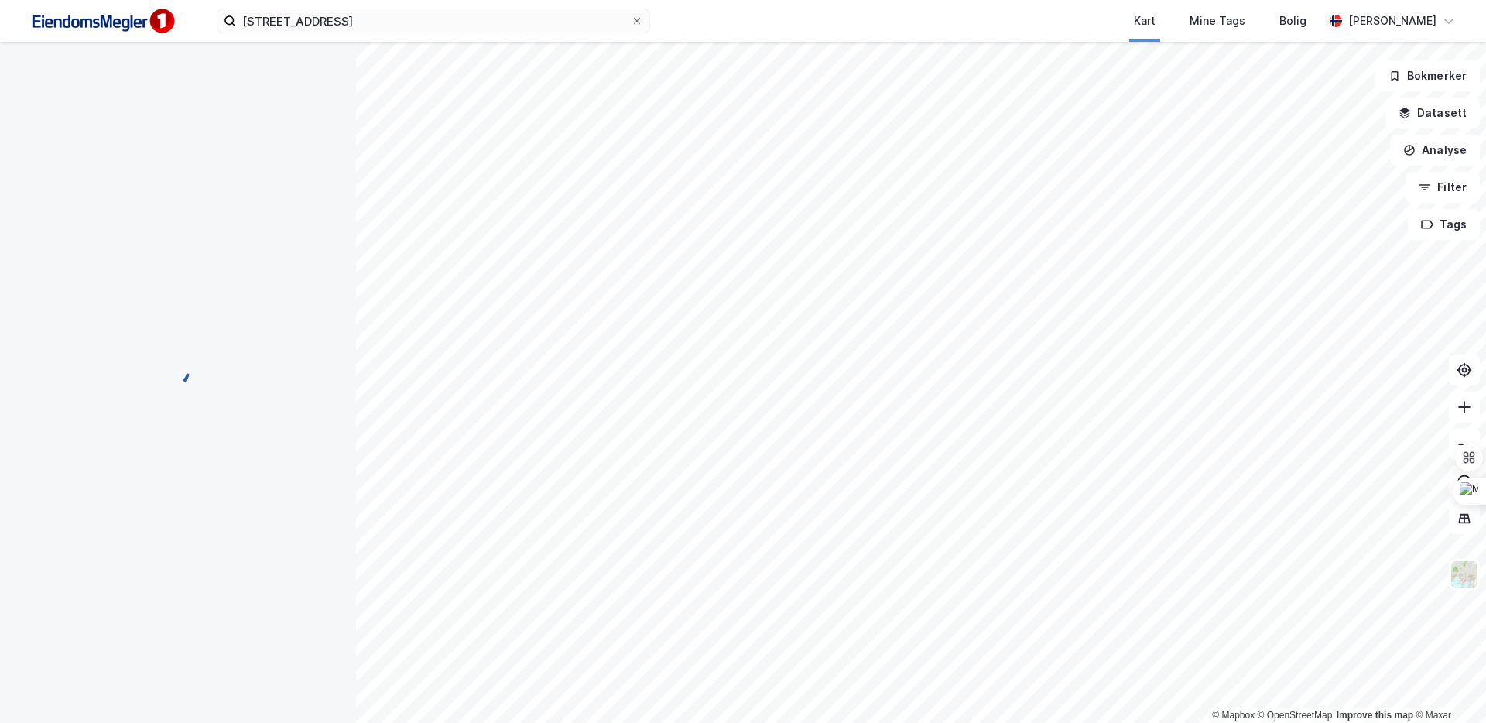
scroll to position [293, 0]
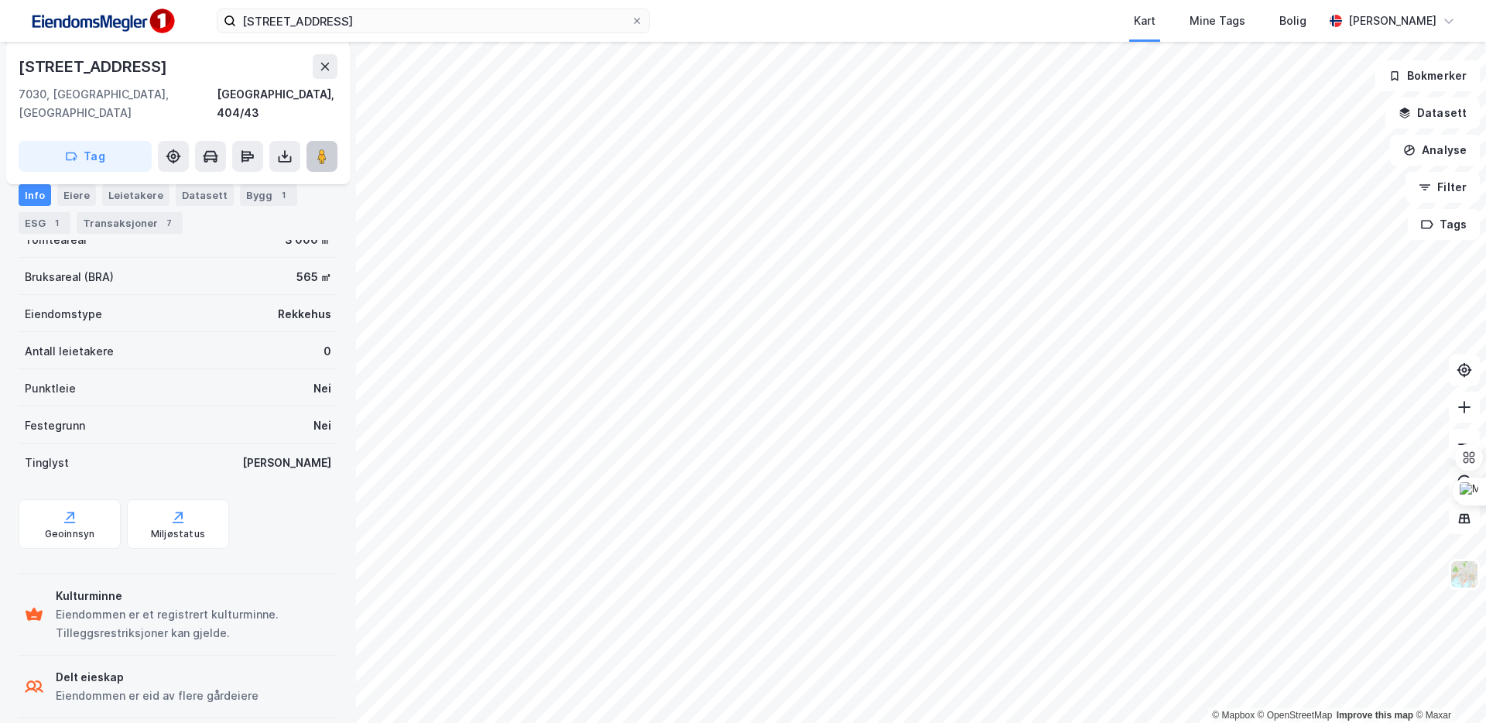
click at [323, 149] on image at bounding box center [321, 156] width 9 height 15
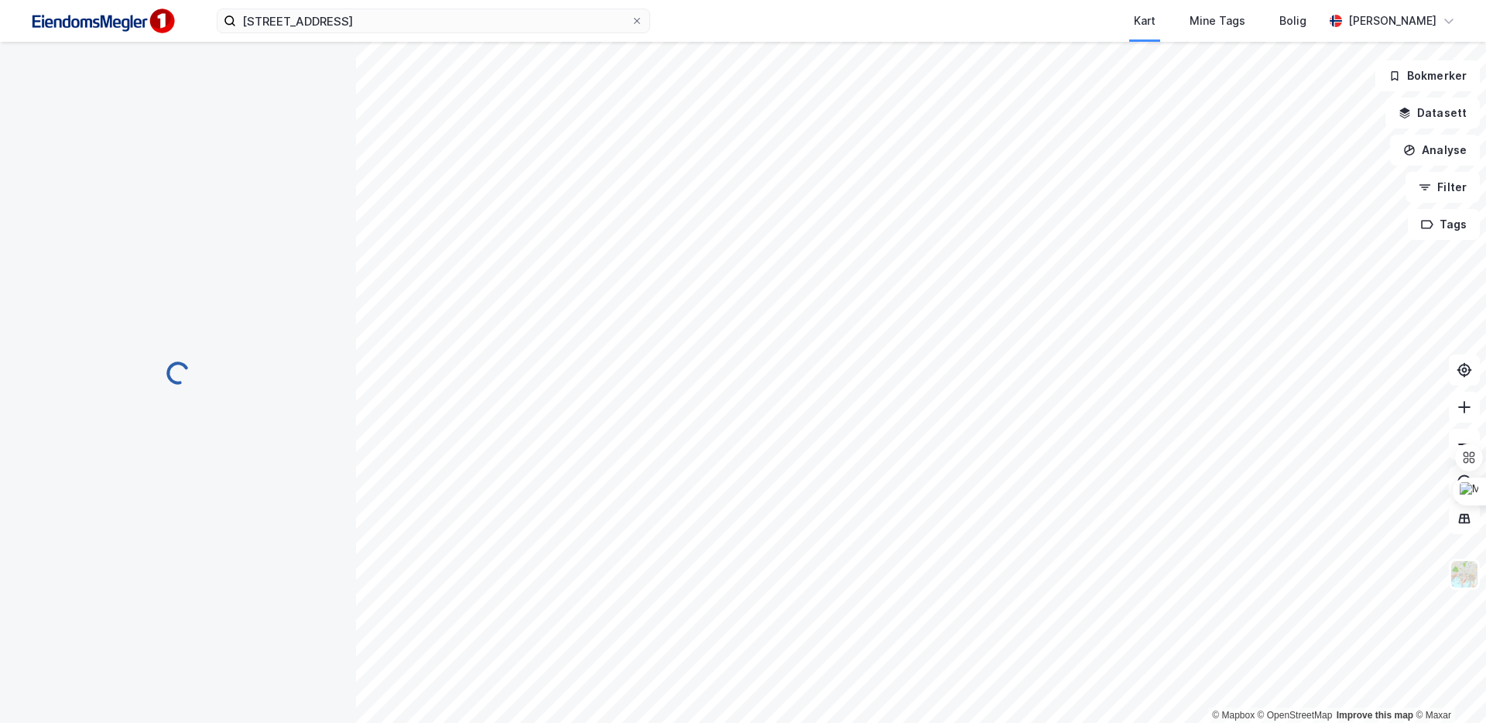
scroll to position [214, 0]
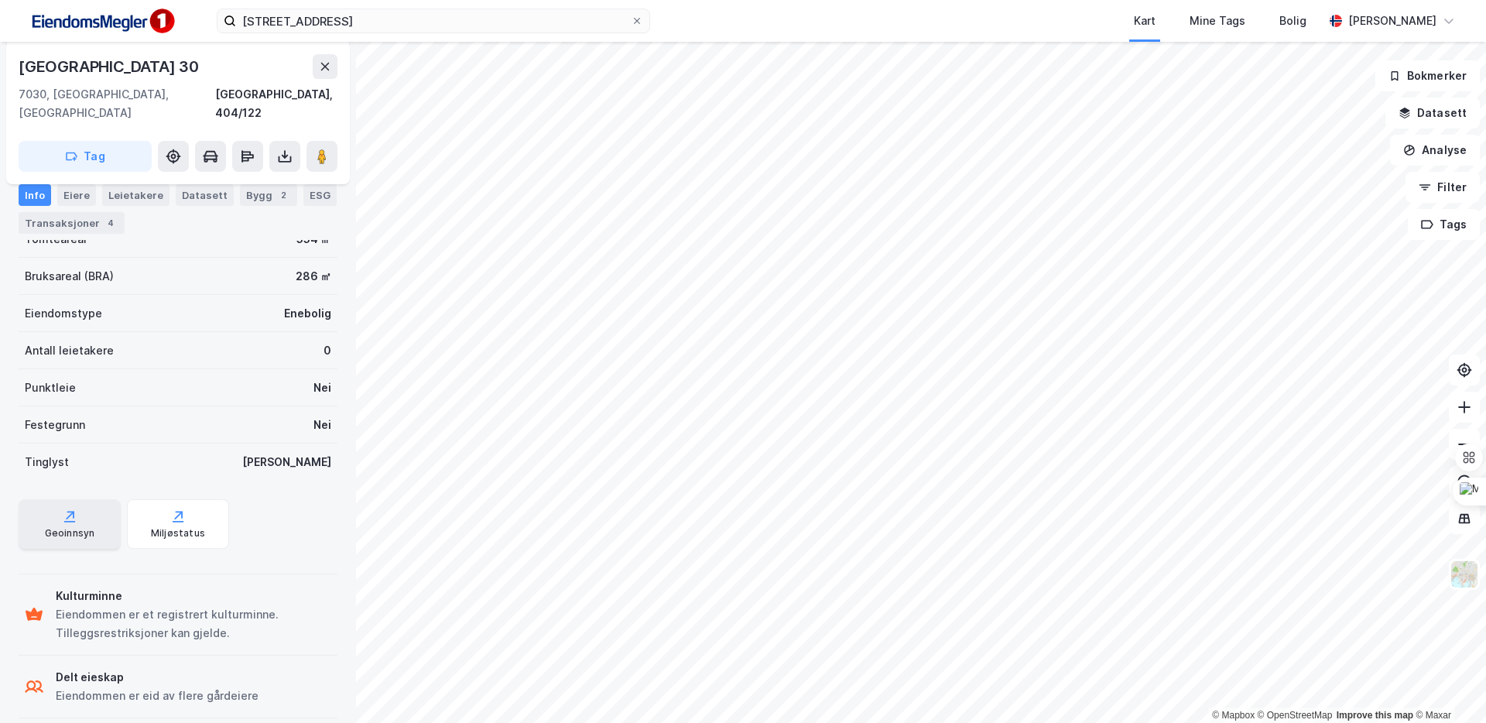
click at [90, 527] on div "Geoinnsyn" at bounding box center [70, 533] width 50 height 12
click at [171, 527] on div "Miljøstatus" at bounding box center [178, 533] width 54 height 12
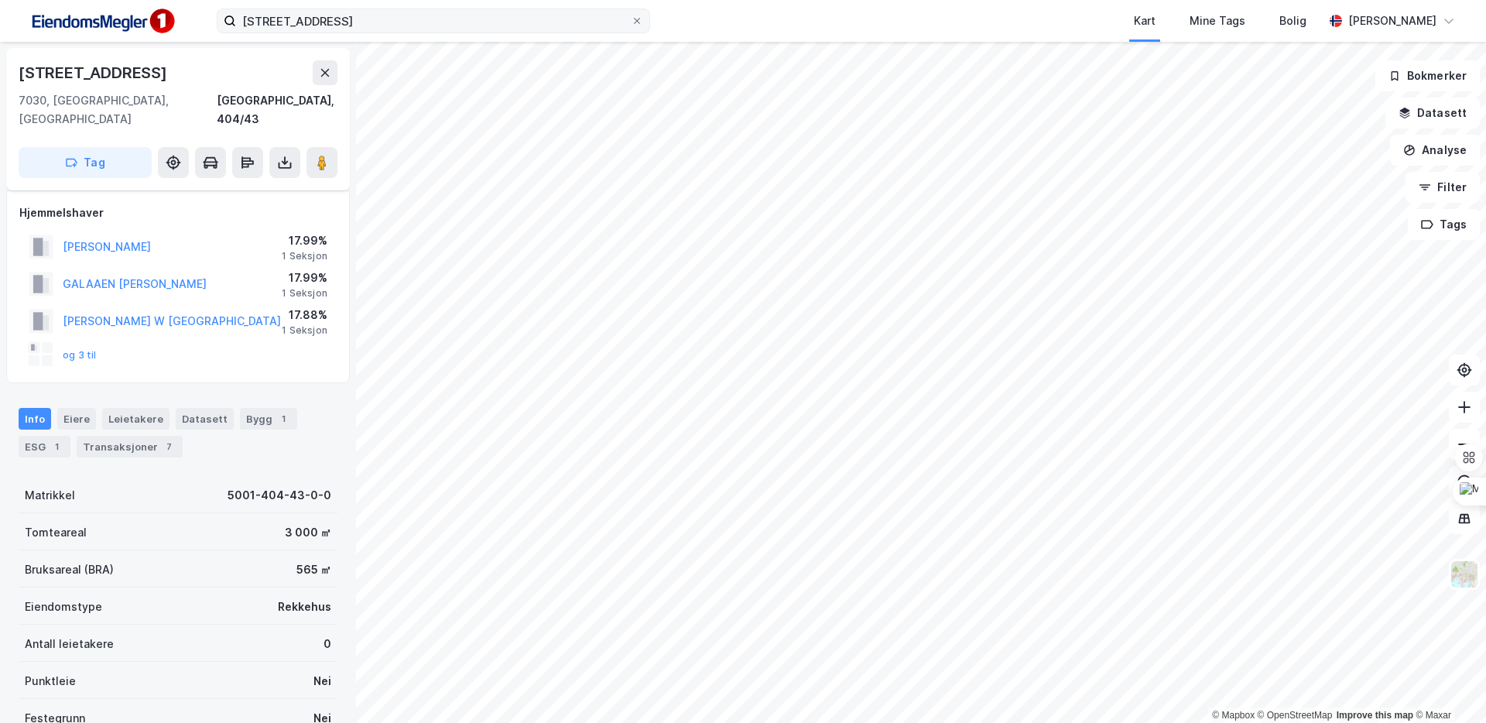
scroll to position [214, 0]
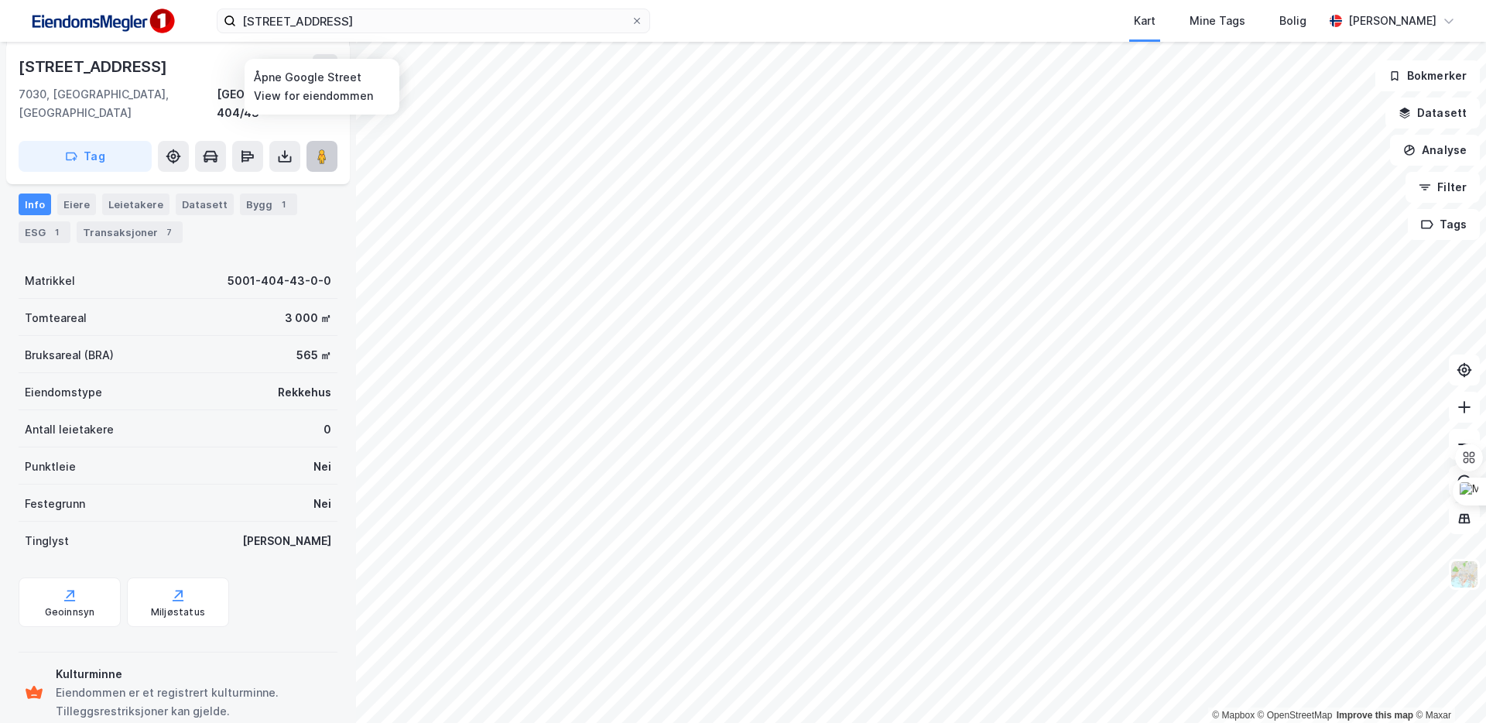
click at [333, 142] on button at bounding box center [321, 156] width 31 height 31
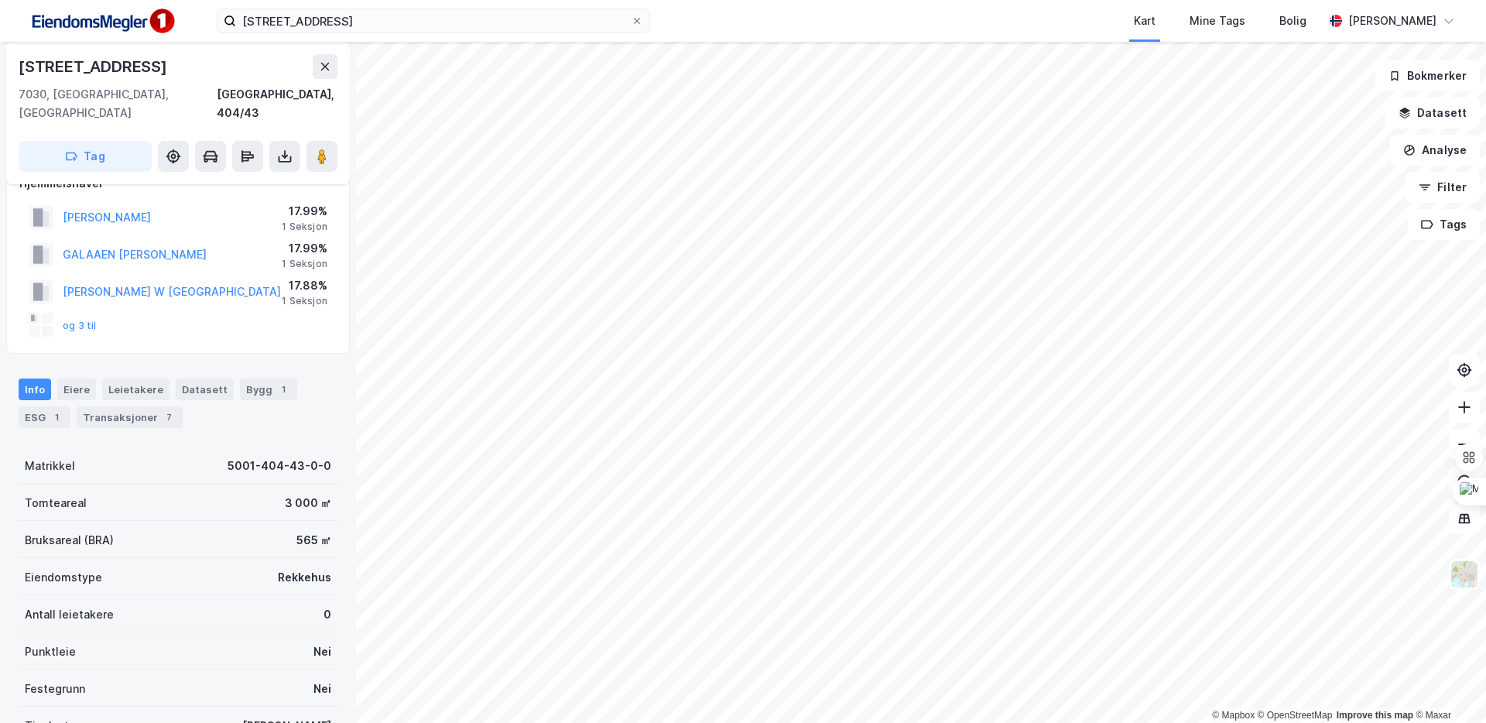
scroll to position [0, 0]
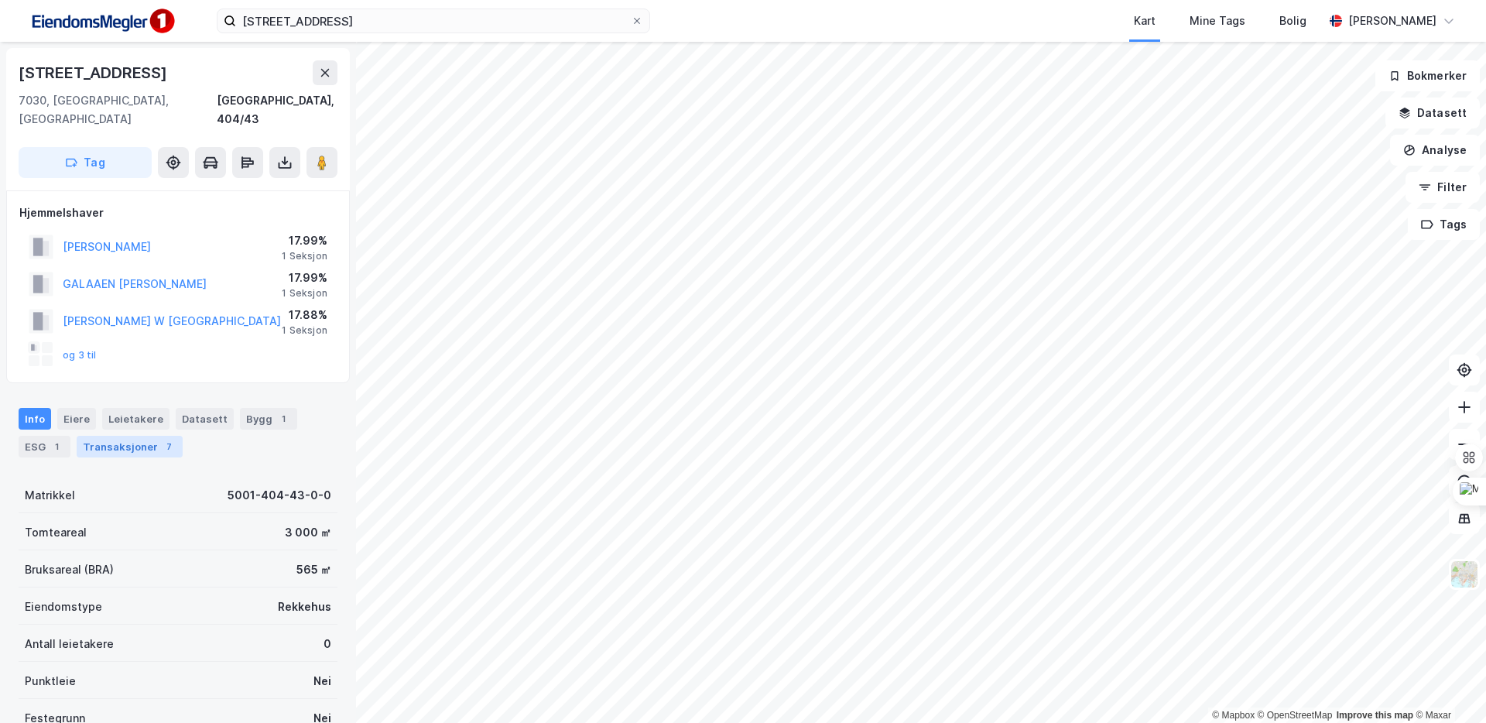
click at [130, 436] on div "Transaksjoner 7" at bounding box center [130, 447] width 106 height 22
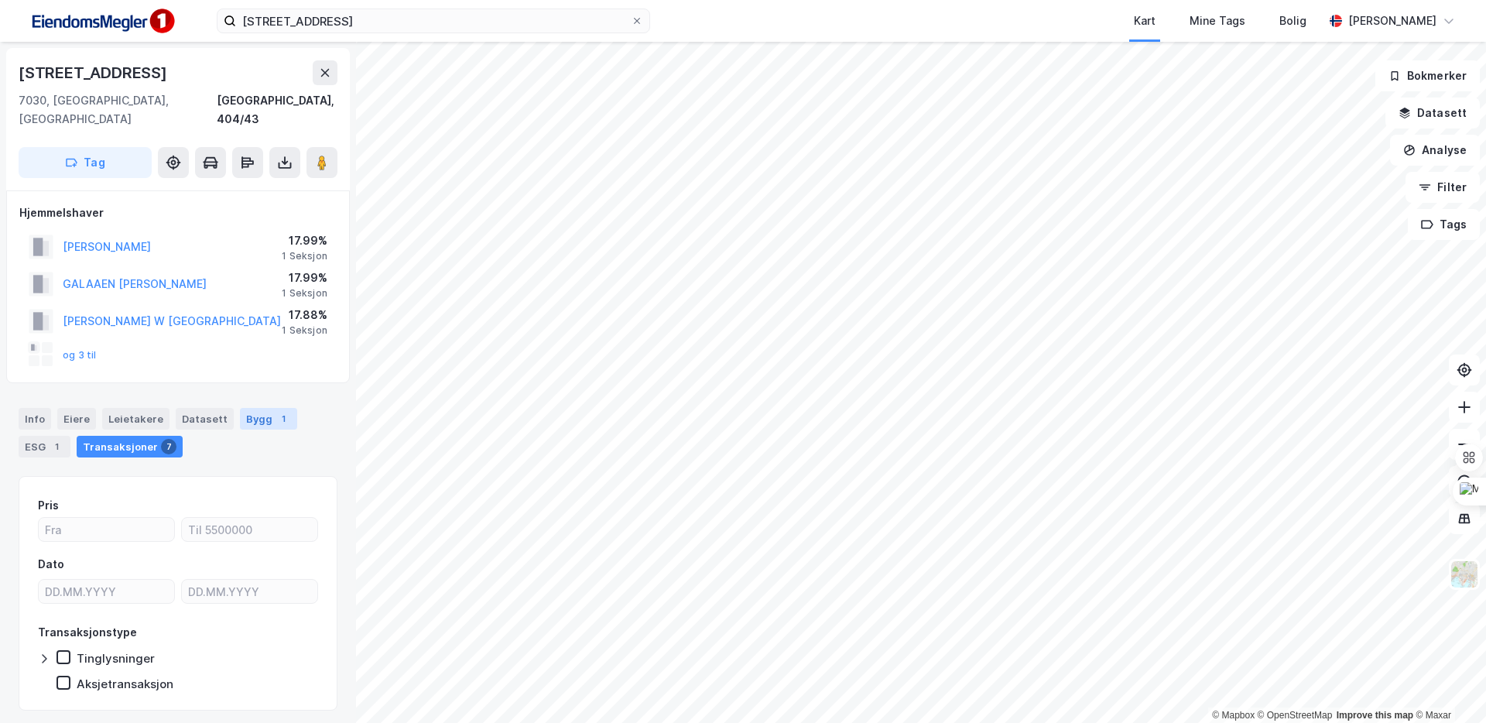
click at [255, 408] on div "Bygg 1" at bounding box center [268, 419] width 57 height 22
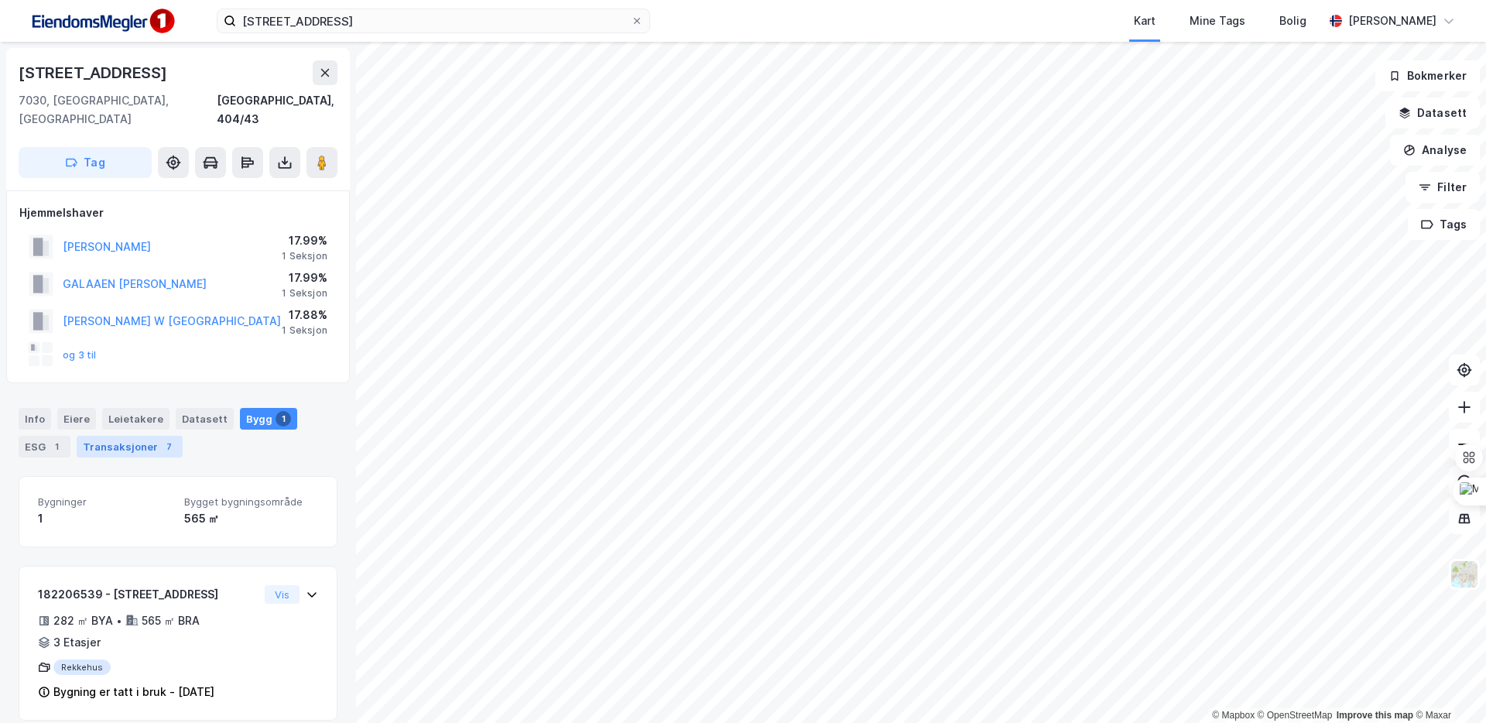
click at [125, 436] on div "Transaksjoner 7" at bounding box center [130, 447] width 106 height 22
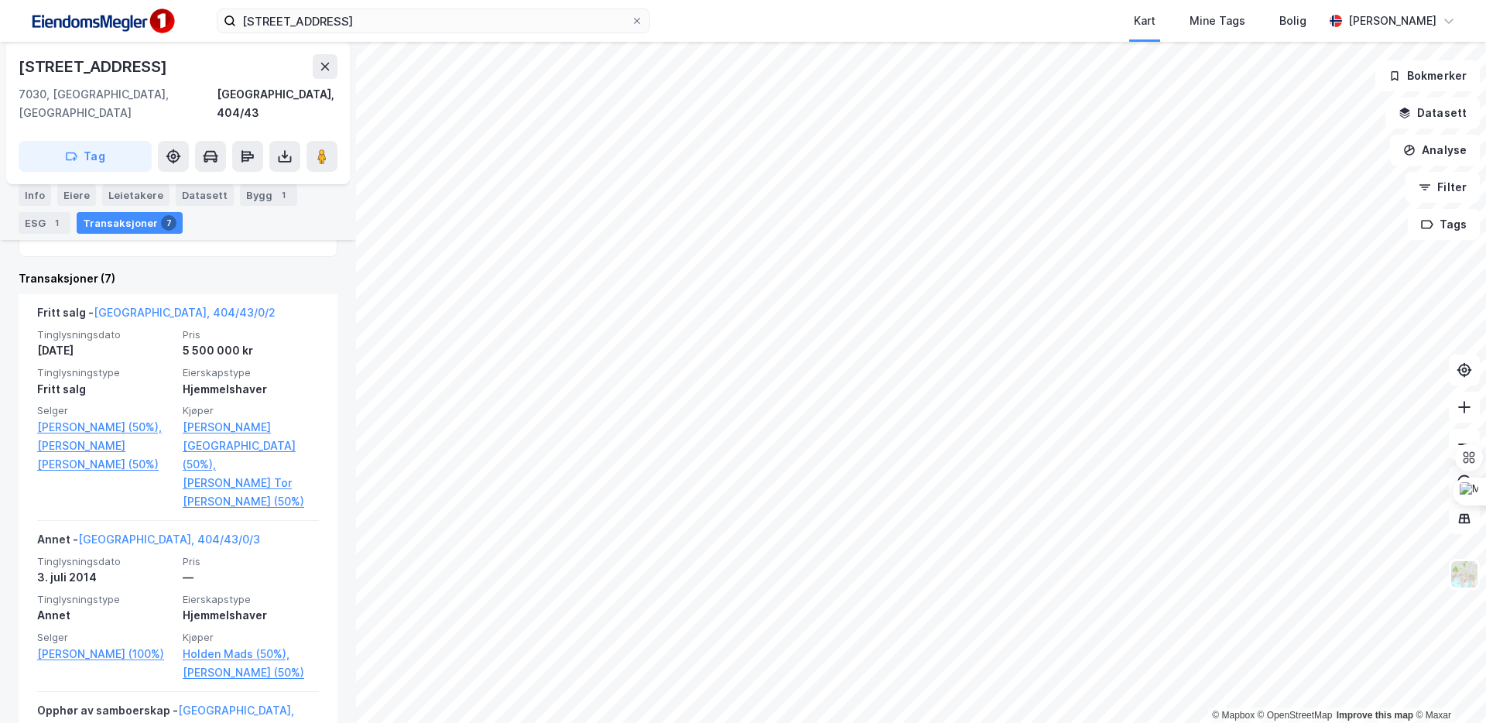
scroll to position [480, 0]
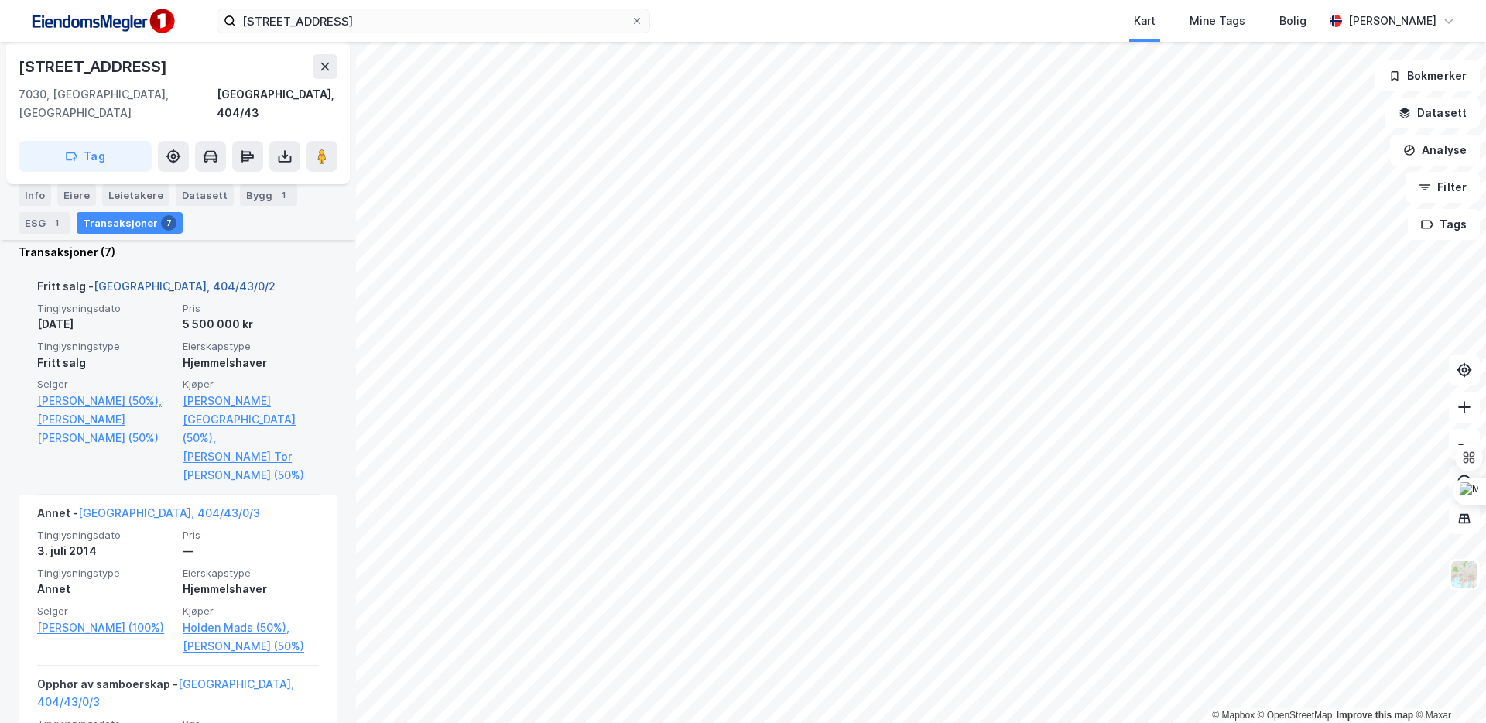
click at [200, 279] on link "[GEOGRAPHIC_DATA], 404/43/0/2" at bounding box center [185, 285] width 182 height 13
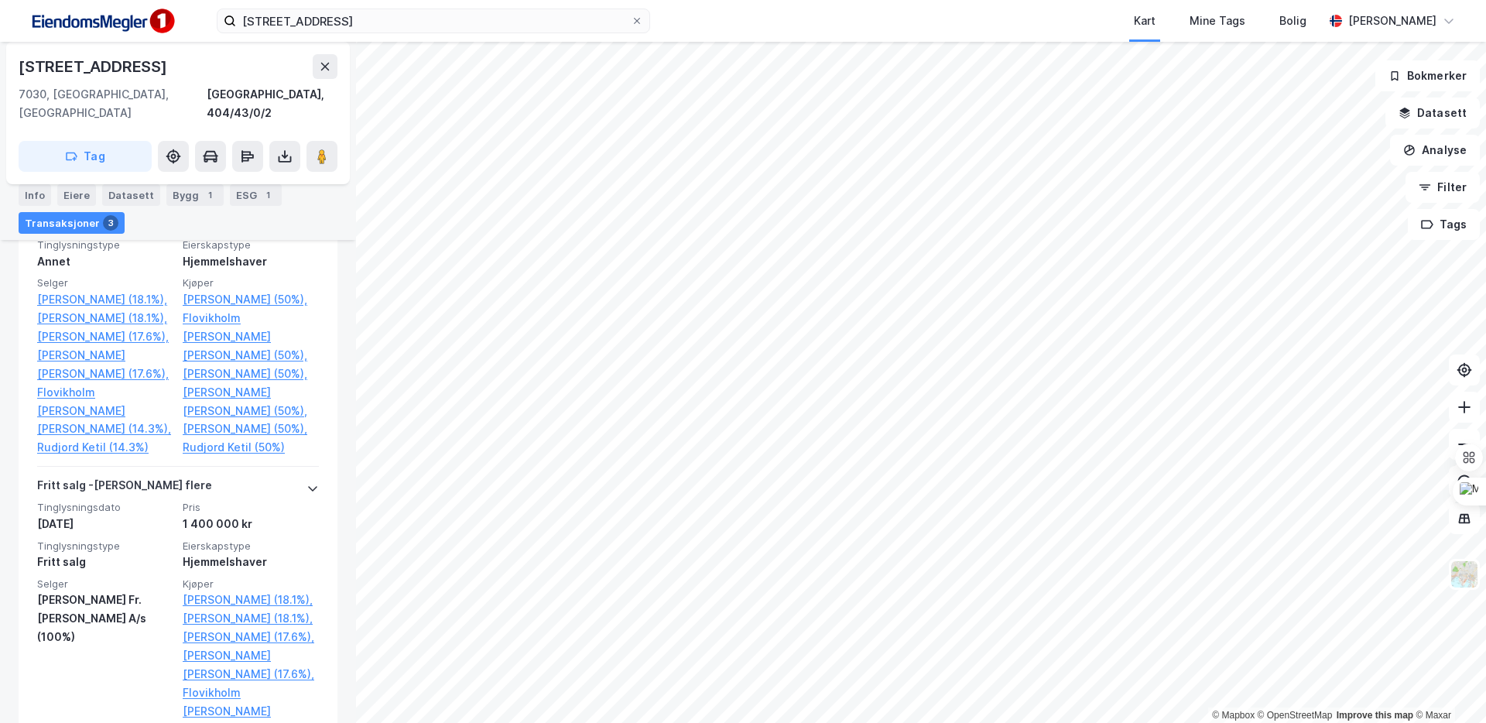
scroll to position [862, 0]
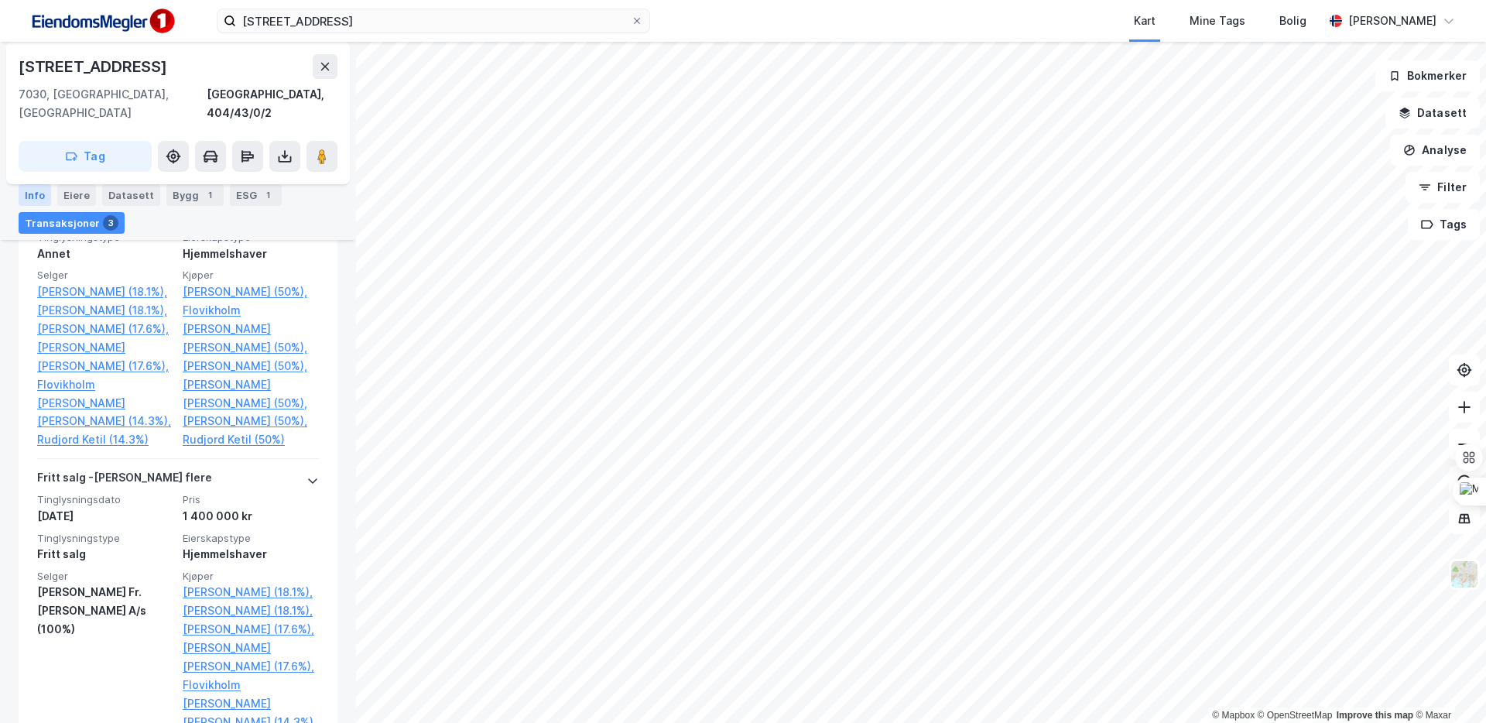
click at [29, 201] on div "Info" at bounding box center [35, 195] width 33 height 22
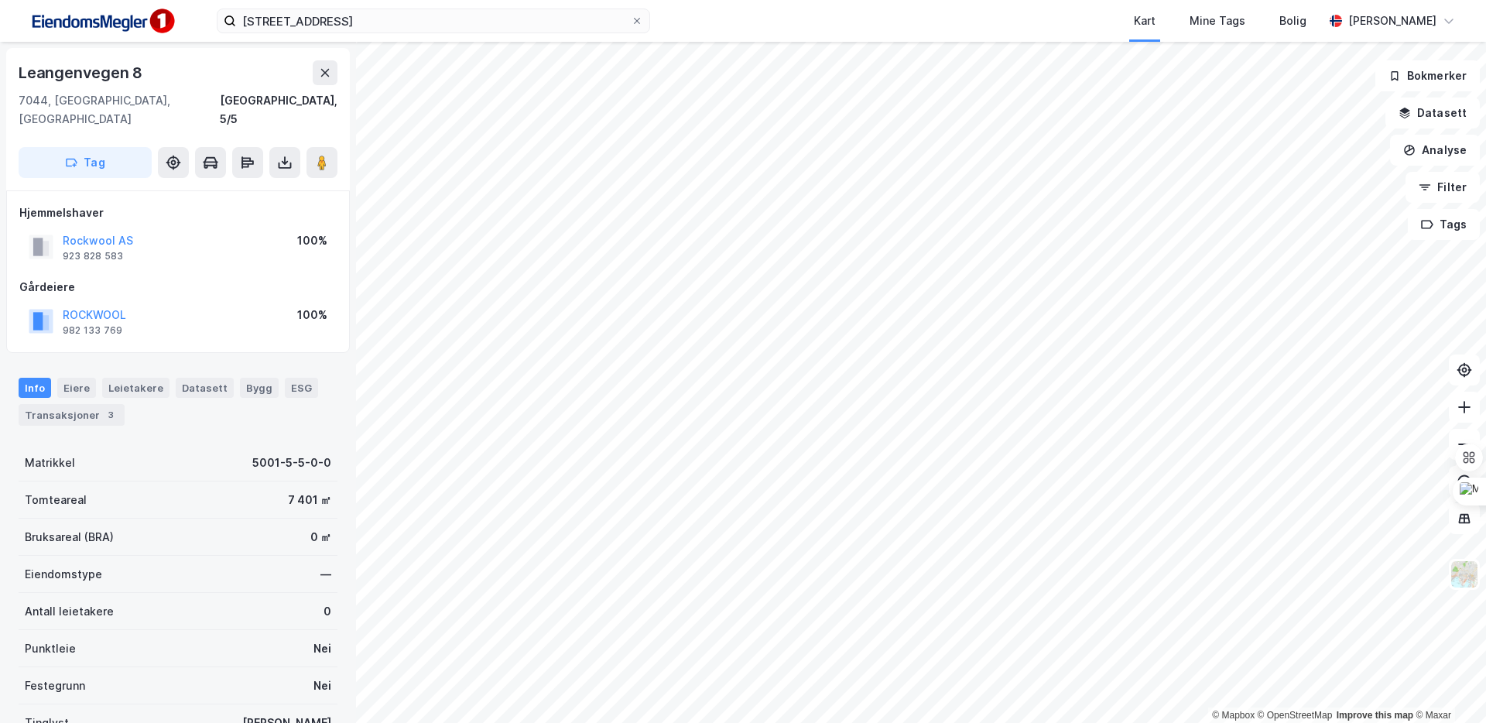
scroll to position [118, 0]
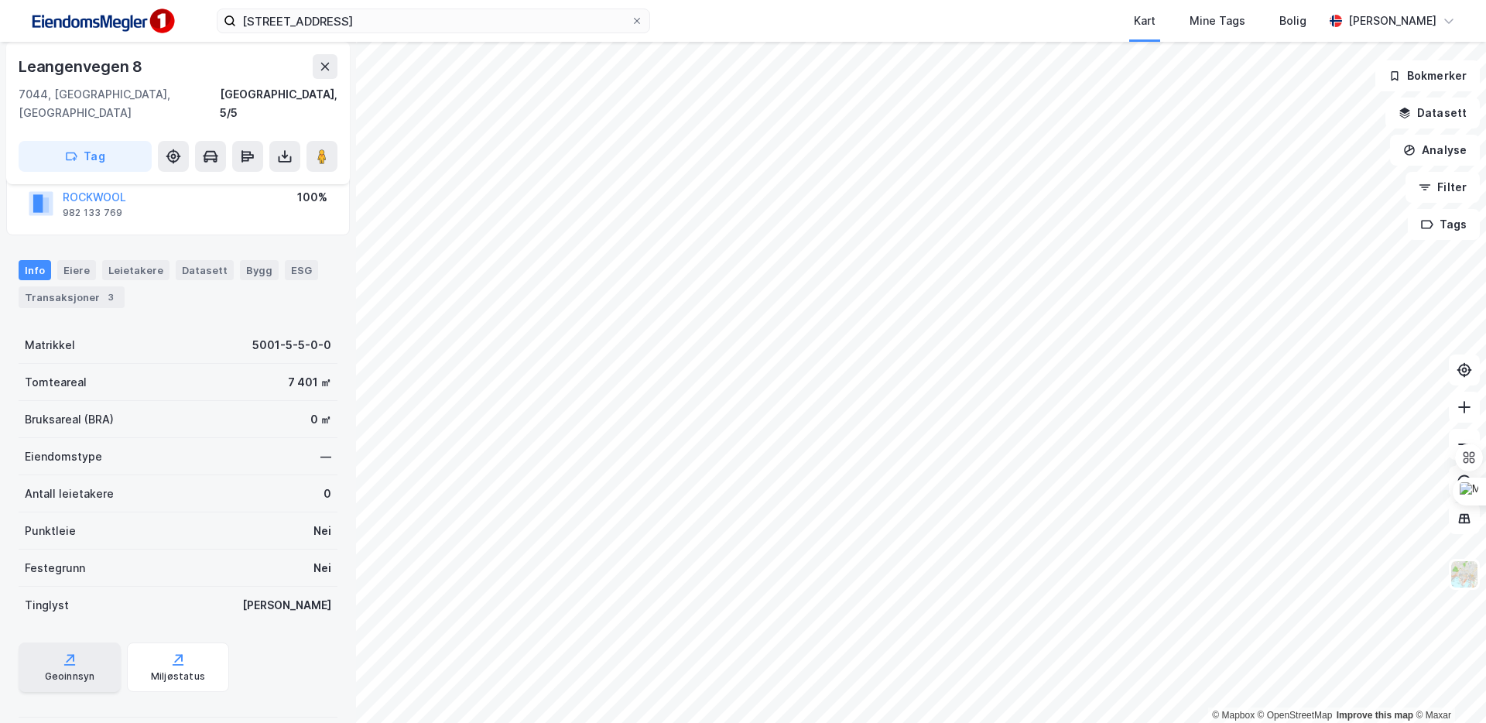
click at [65, 636] on icon at bounding box center [69, 659] width 15 height 15
click at [323, 69] on icon at bounding box center [325, 66] width 12 height 12
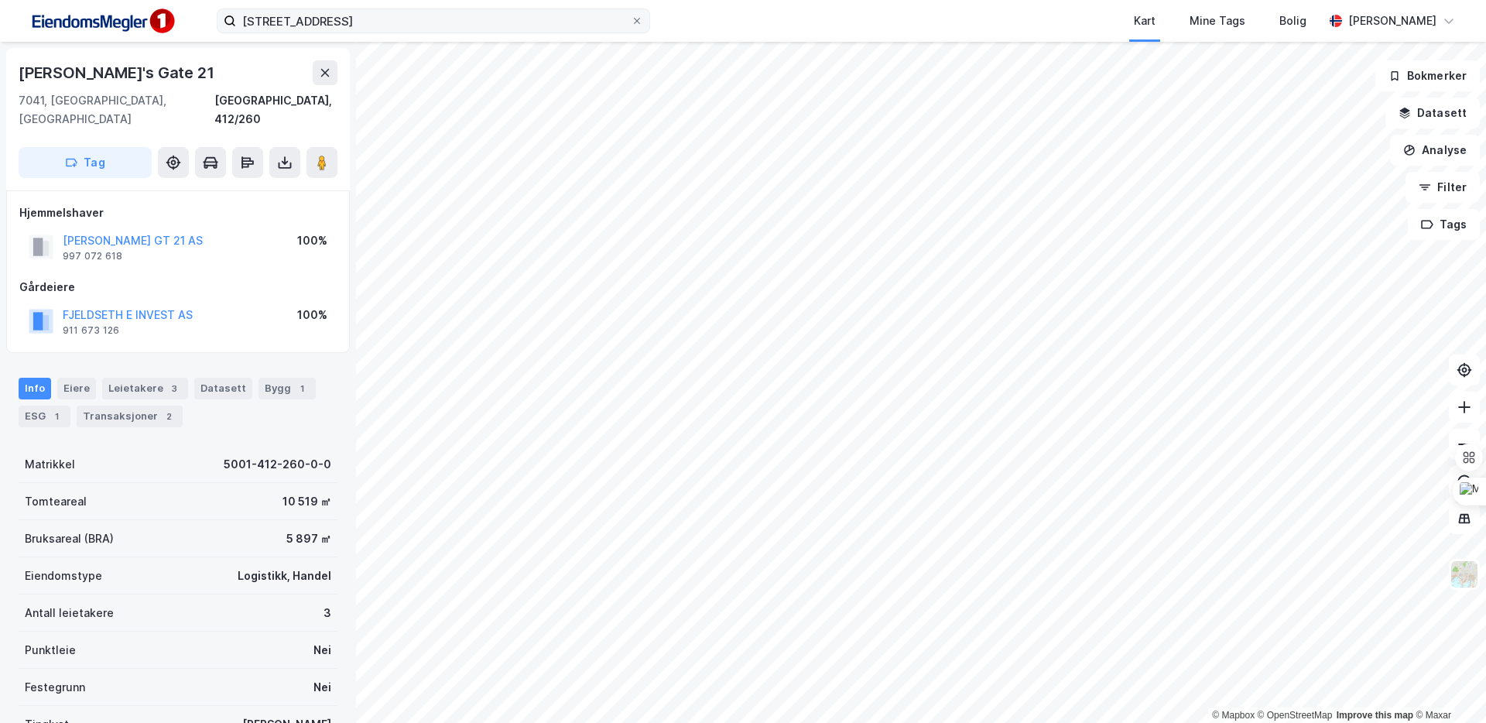
scroll to position [118, 0]
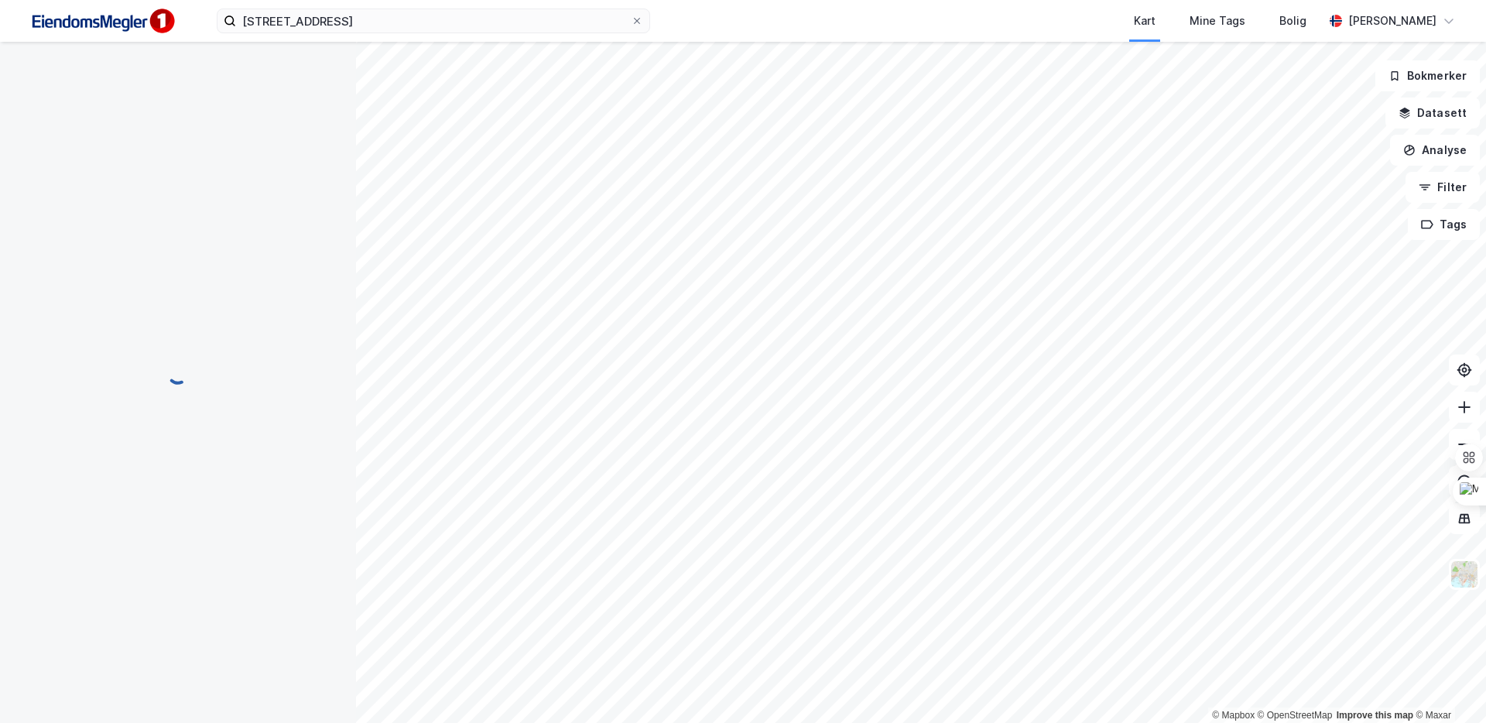
scroll to position [19, 0]
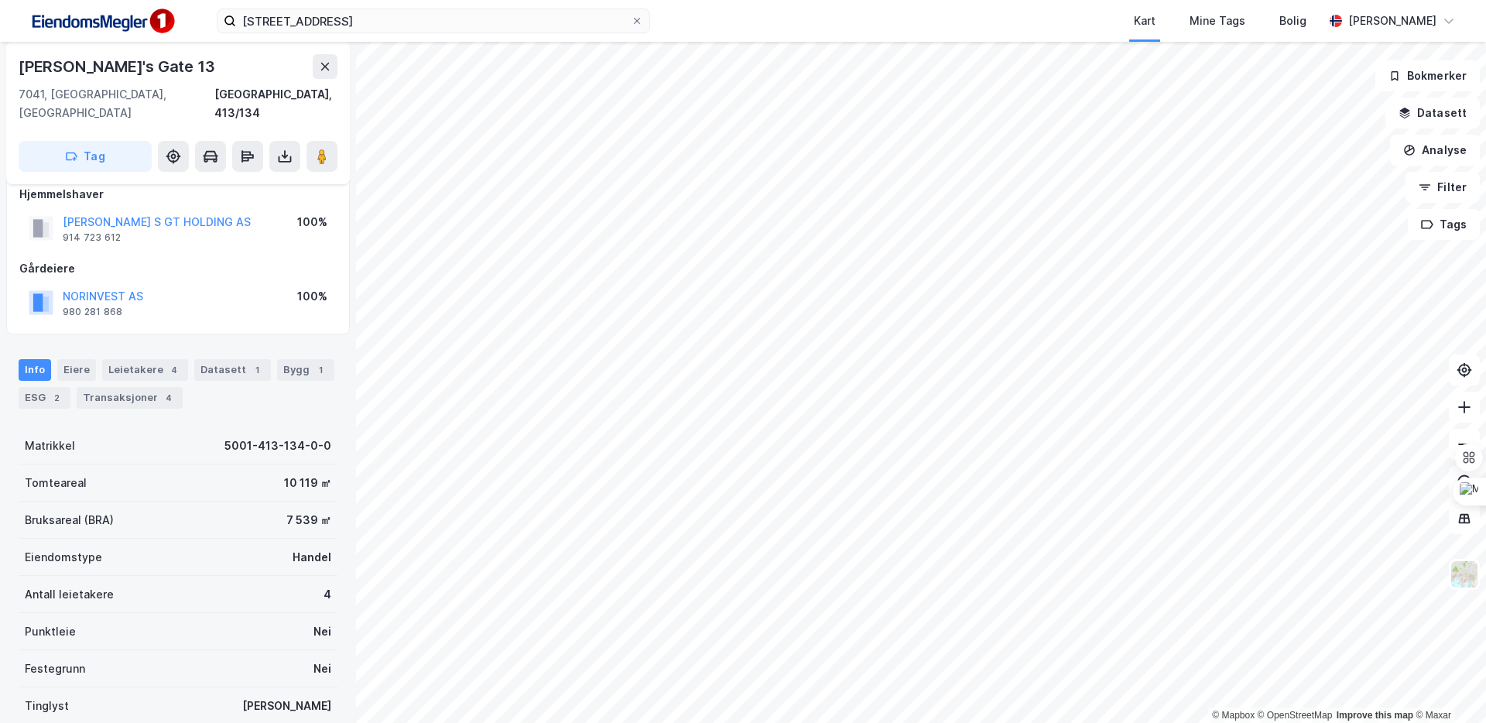
scroll to position [19, 0]
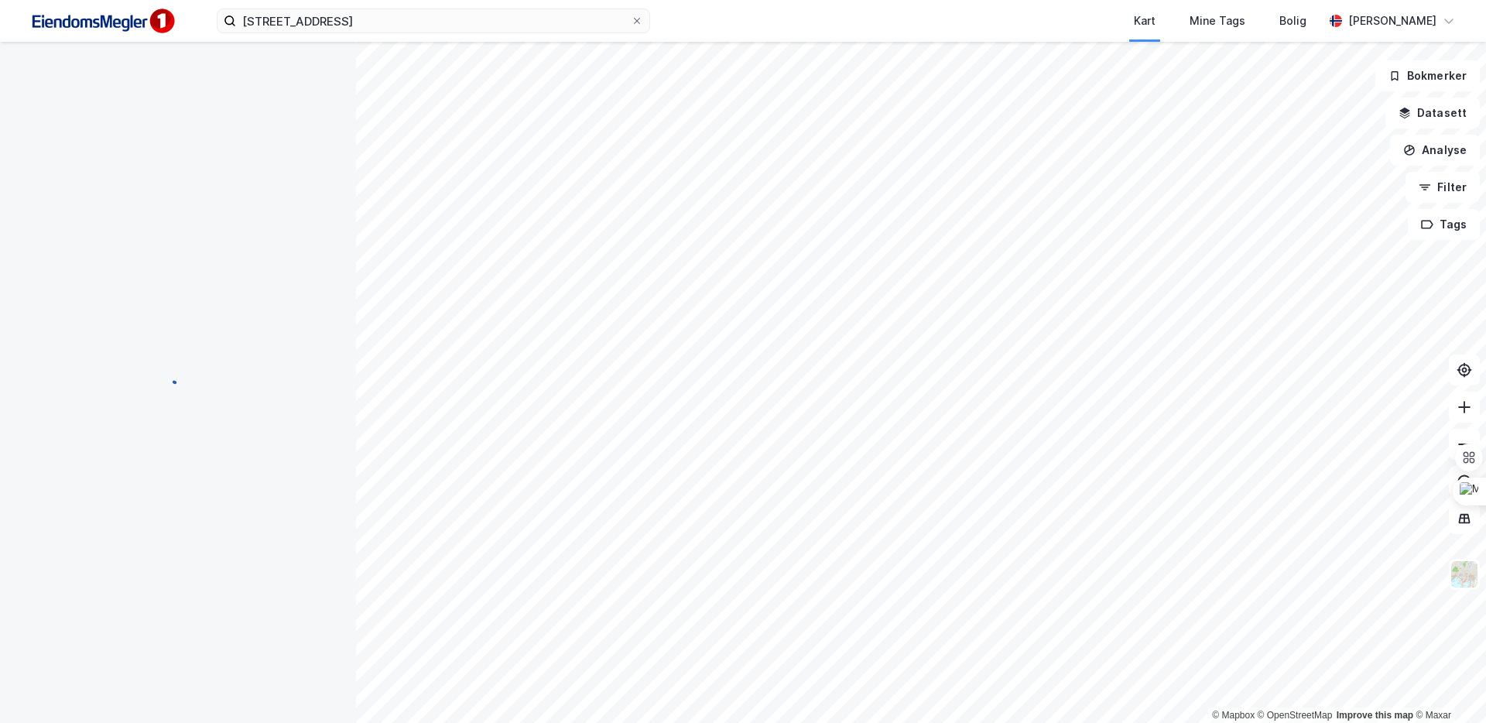
scroll to position [19, 0]
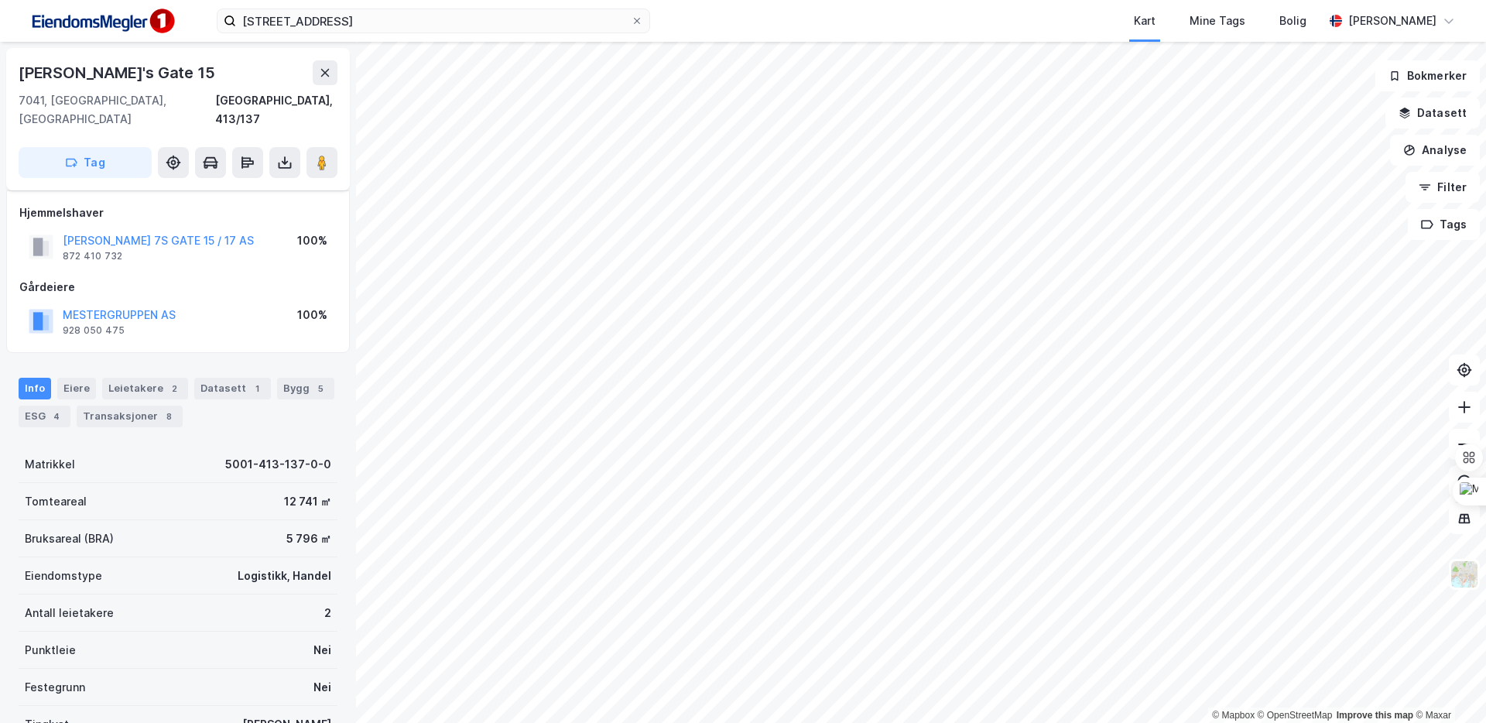
scroll to position [19, 0]
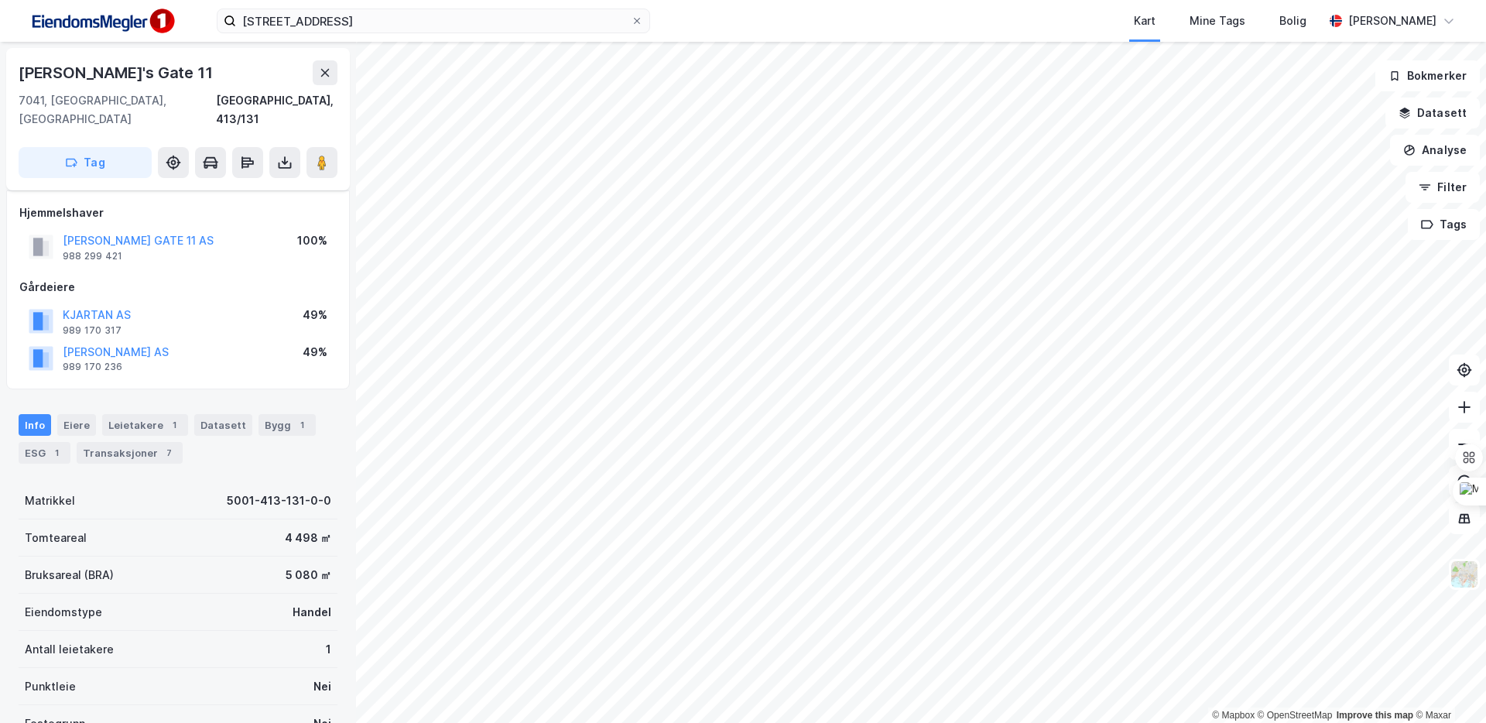
scroll to position [19, 0]
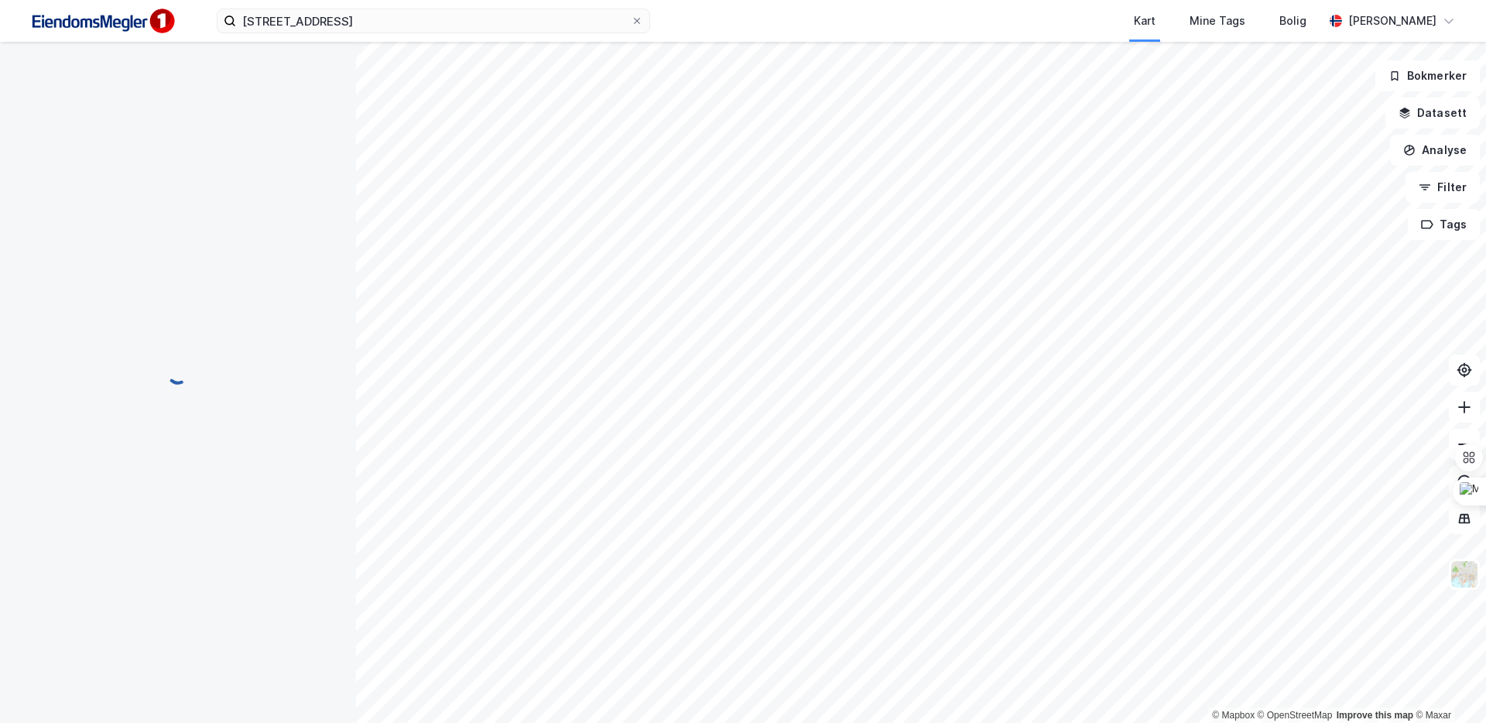
scroll to position [19, 0]
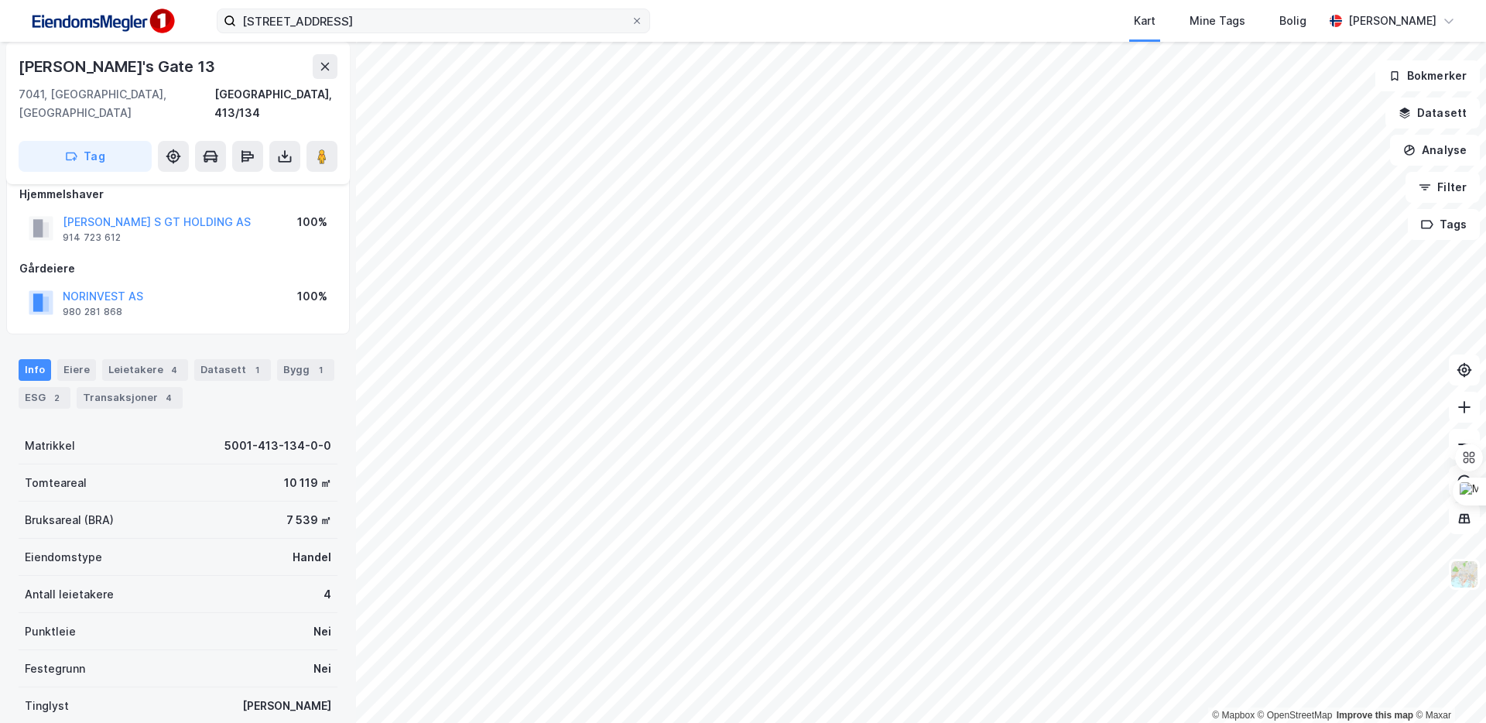
click at [426, 33] on label "[STREET_ADDRESS]" at bounding box center [433, 21] width 433 height 25
click at [426, 33] on input "[STREET_ADDRESS]" at bounding box center [433, 20] width 395 height 23
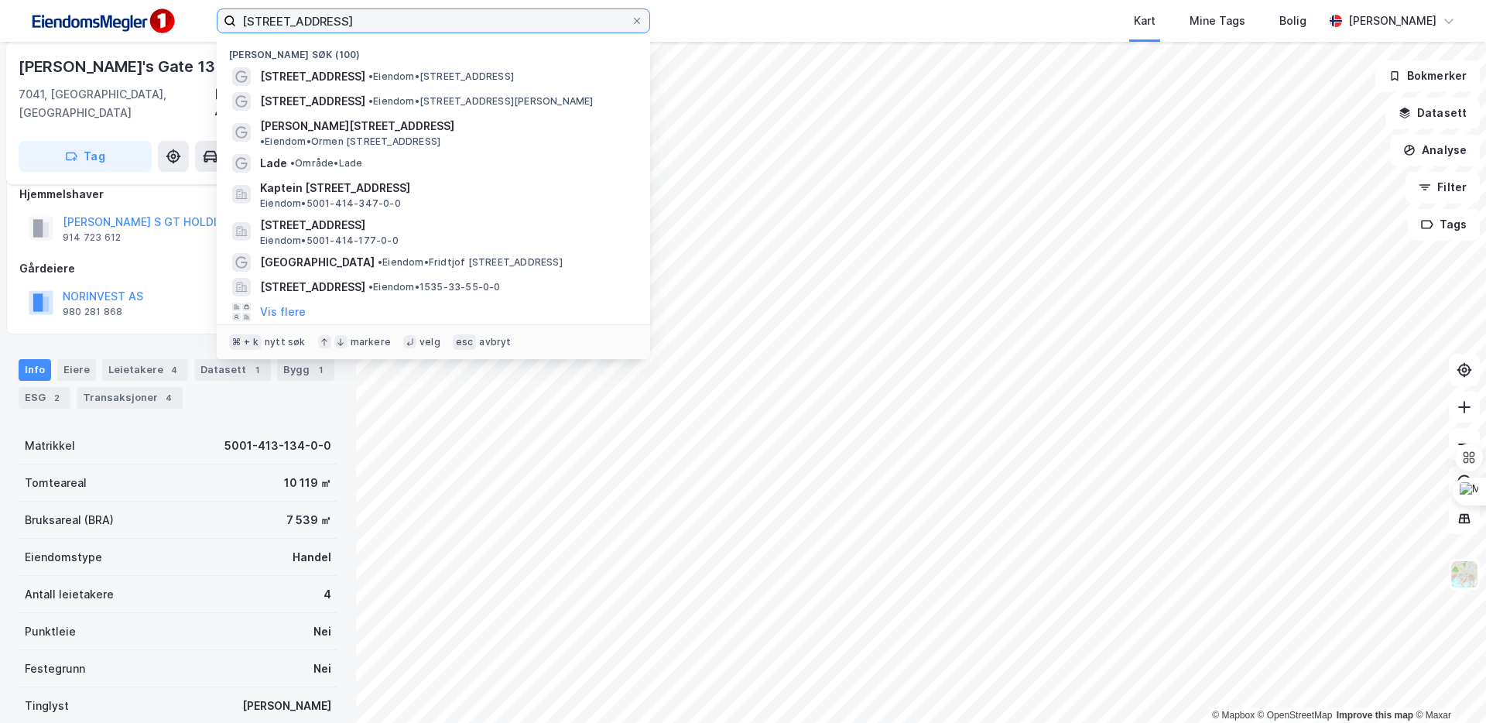
paste input "[PERSON_NAME][STREET_ADDRESS]"
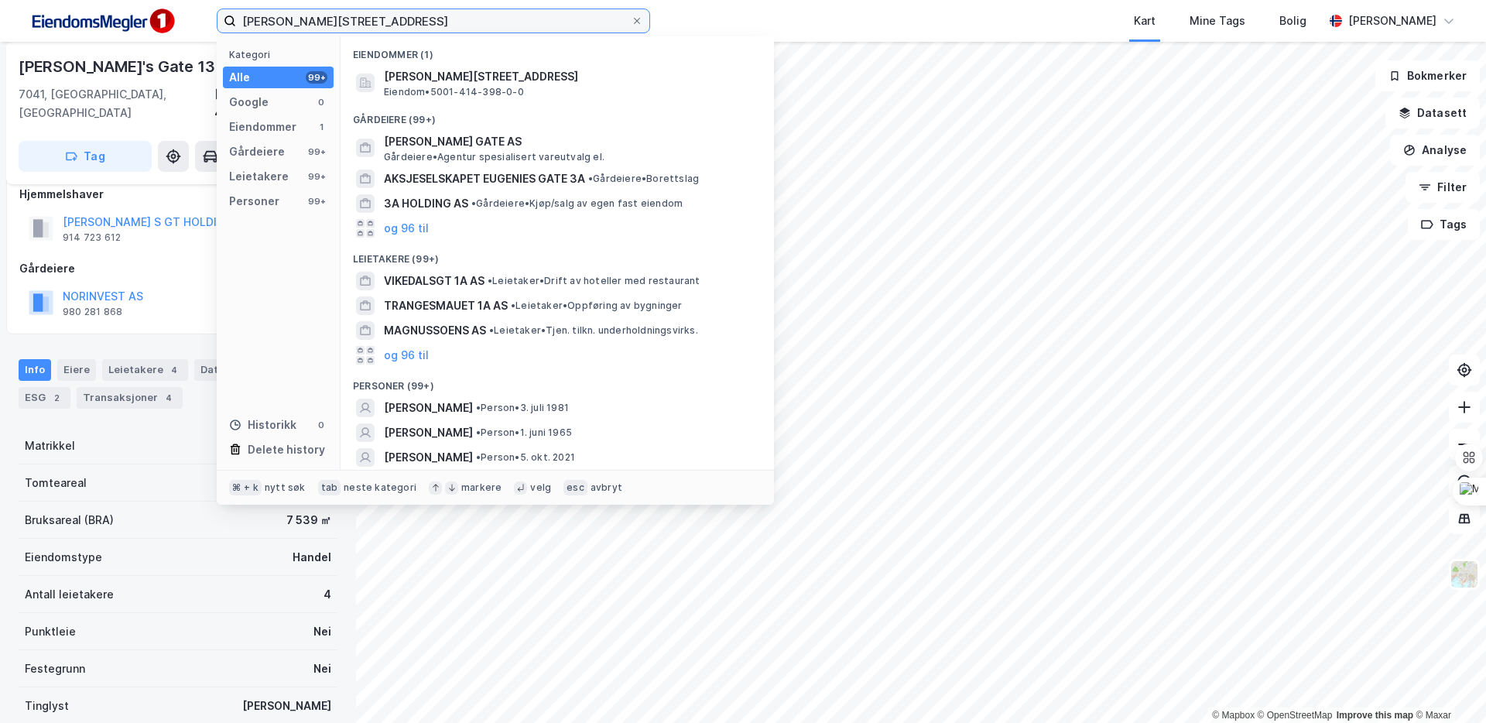
drag, startPoint x: 453, startPoint y: 19, endPoint x: 435, endPoint y: 20, distance: 17.8
click at [435, 20] on input "[PERSON_NAME][STREET_ADDRESS]" at bounding box center [433, 20] width 395 height 23
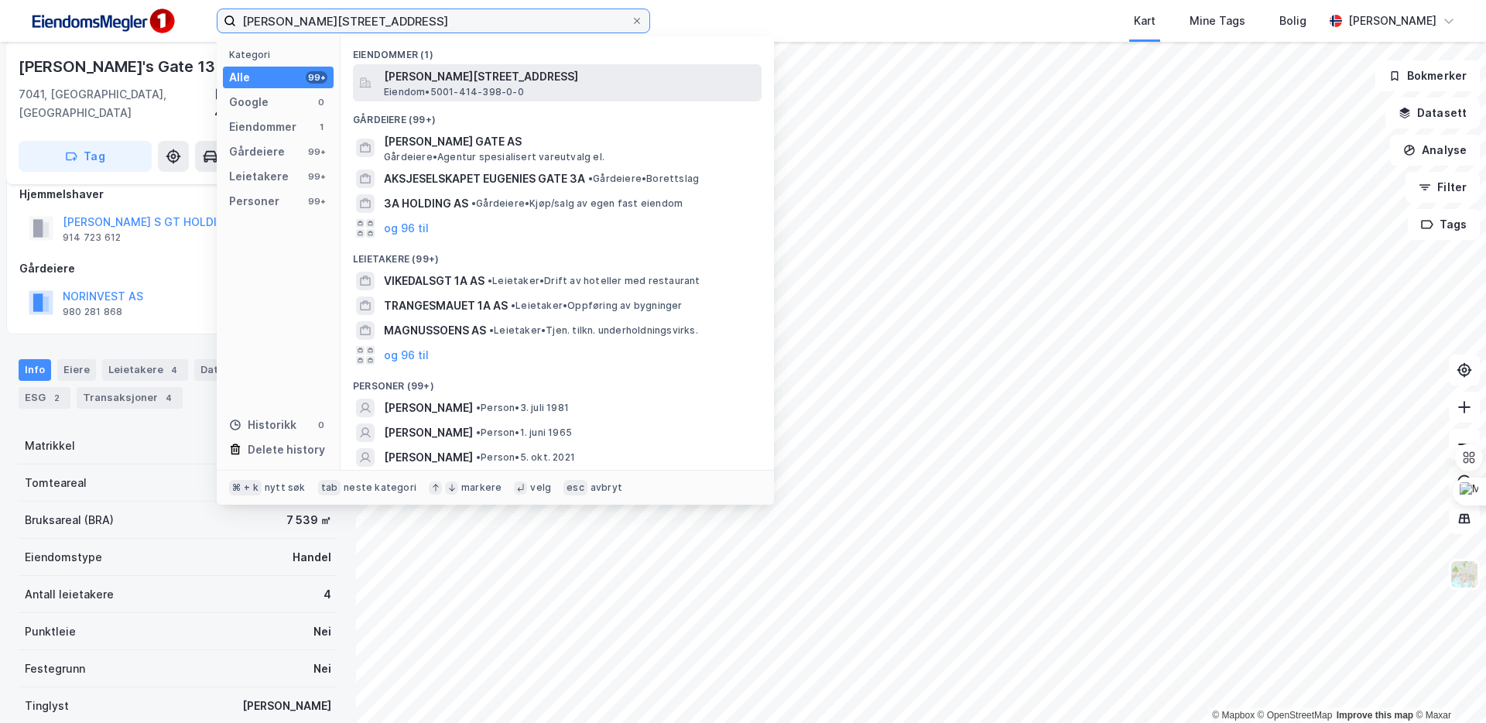
type input "[PERSON_NAME][STREET_ADDRESS]"
click at [488, 88] on span "Eiendom • 5001-414-398-0-0" at bounding box center [454, 92] width 140 height 12
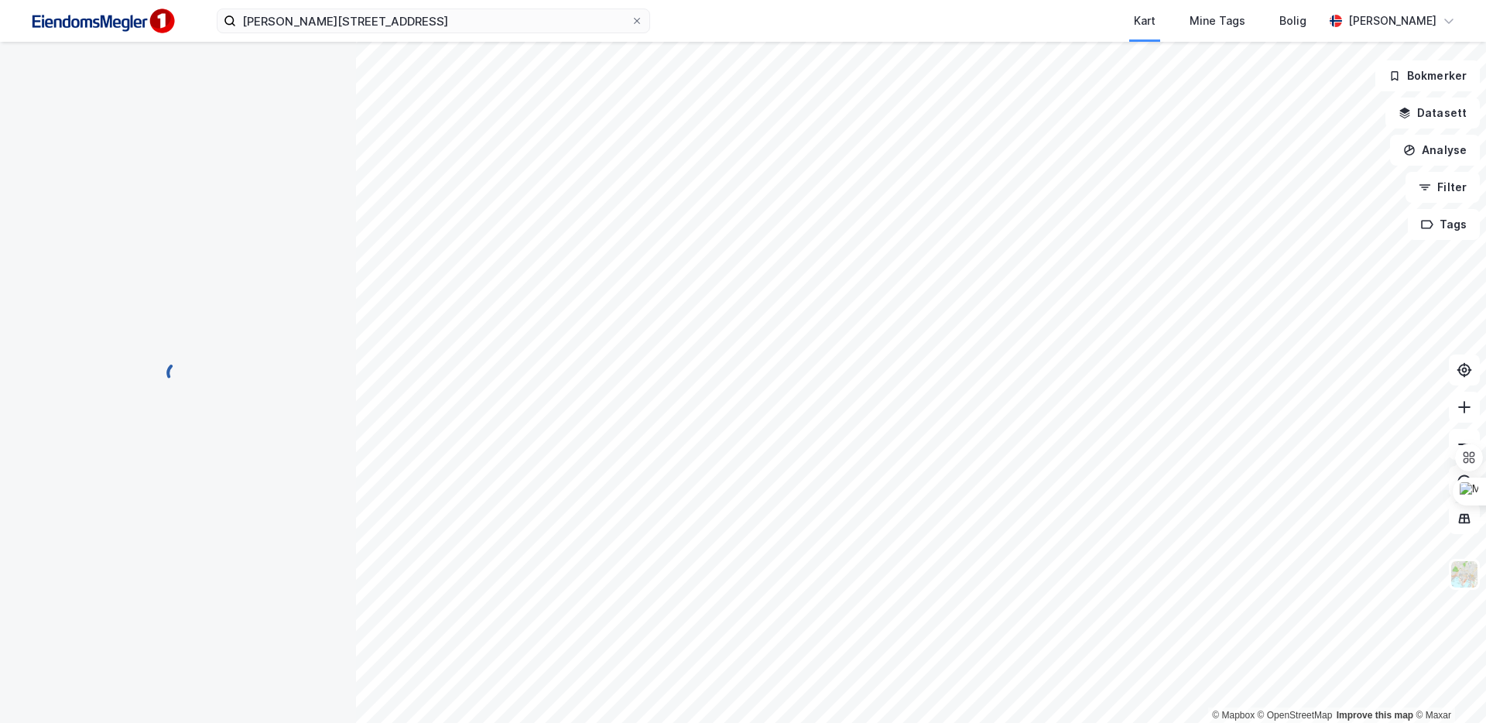
scroll to position [9, 0]
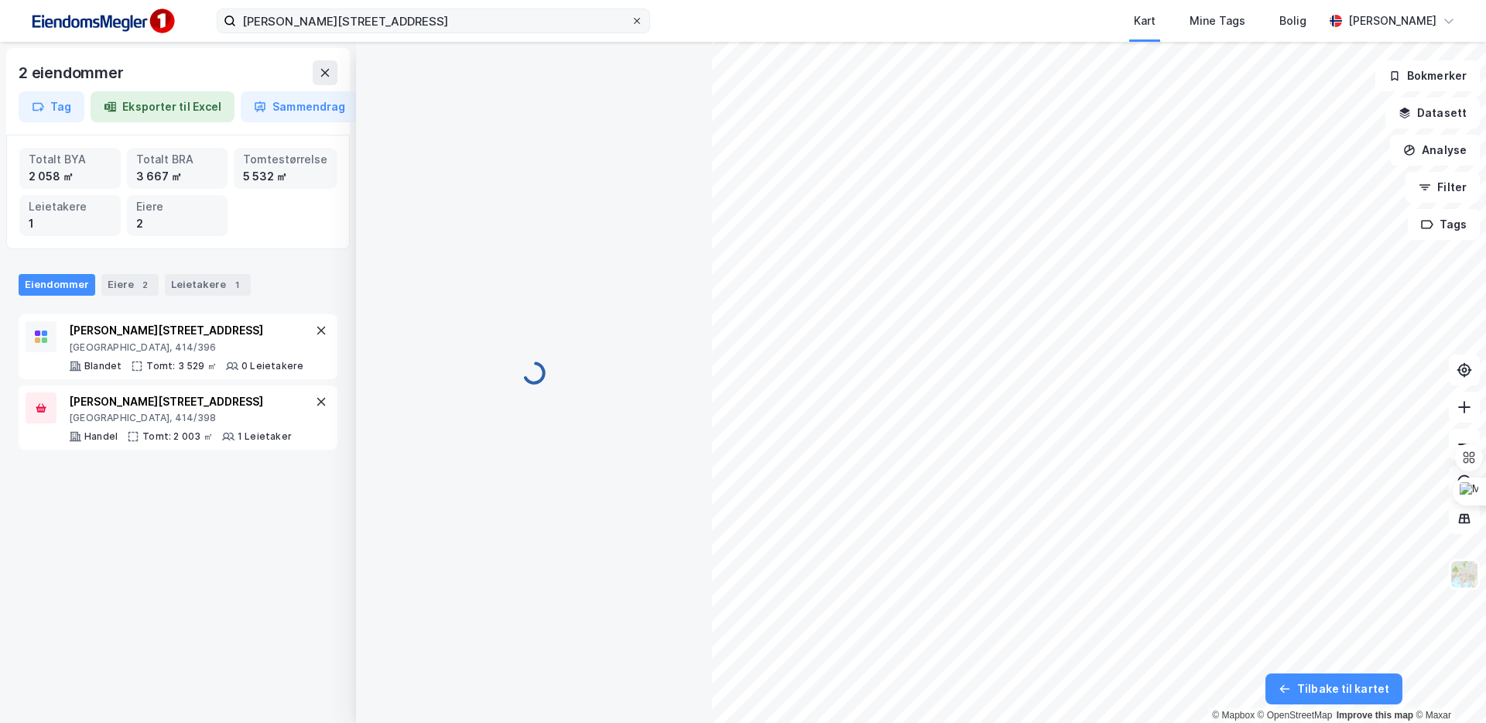
click at [640, 26] on div at bounding box center [636, 21] width 9 height 12
click at [631, 26] on input "[PERSON_NAME][STREET_ADDRESS]" at bounding box center [433, 20] width 395 height 23
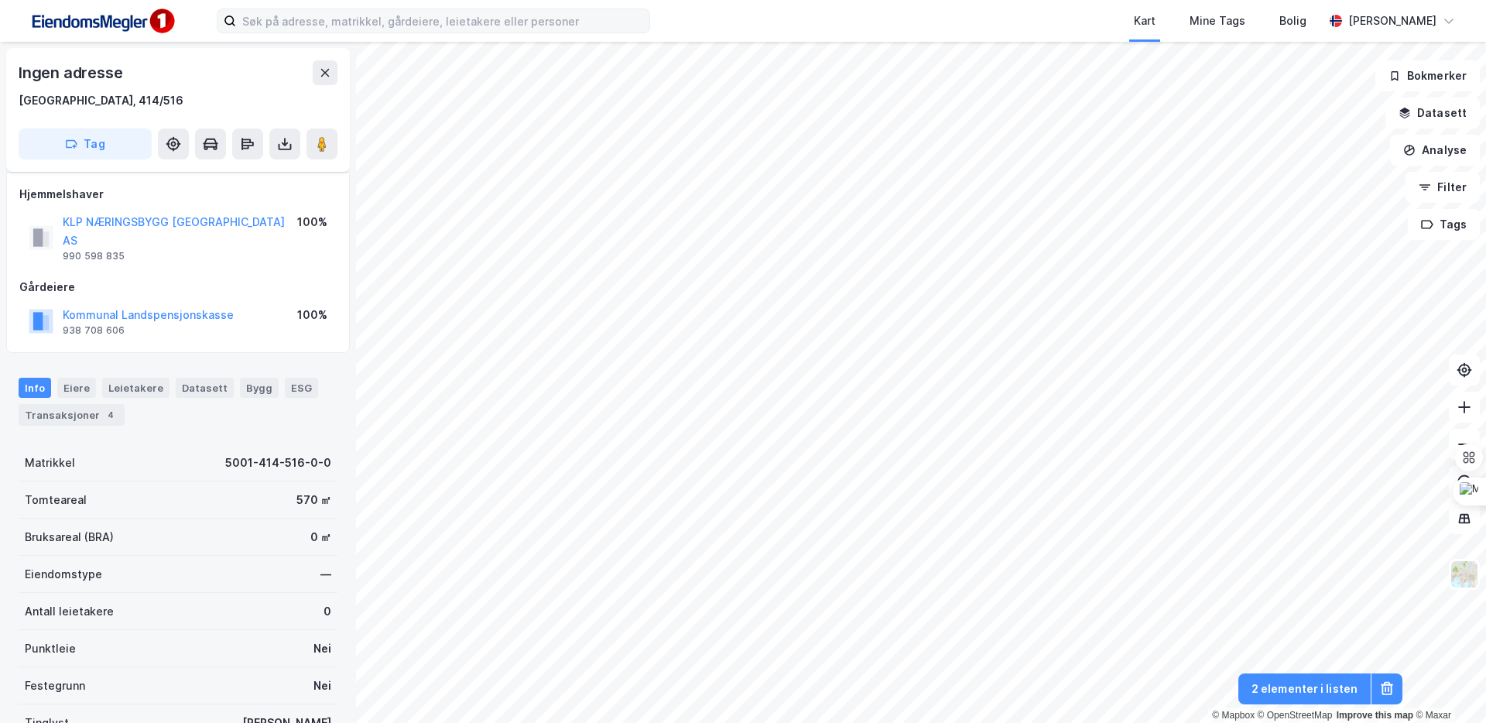
scroll to position [9, 0]
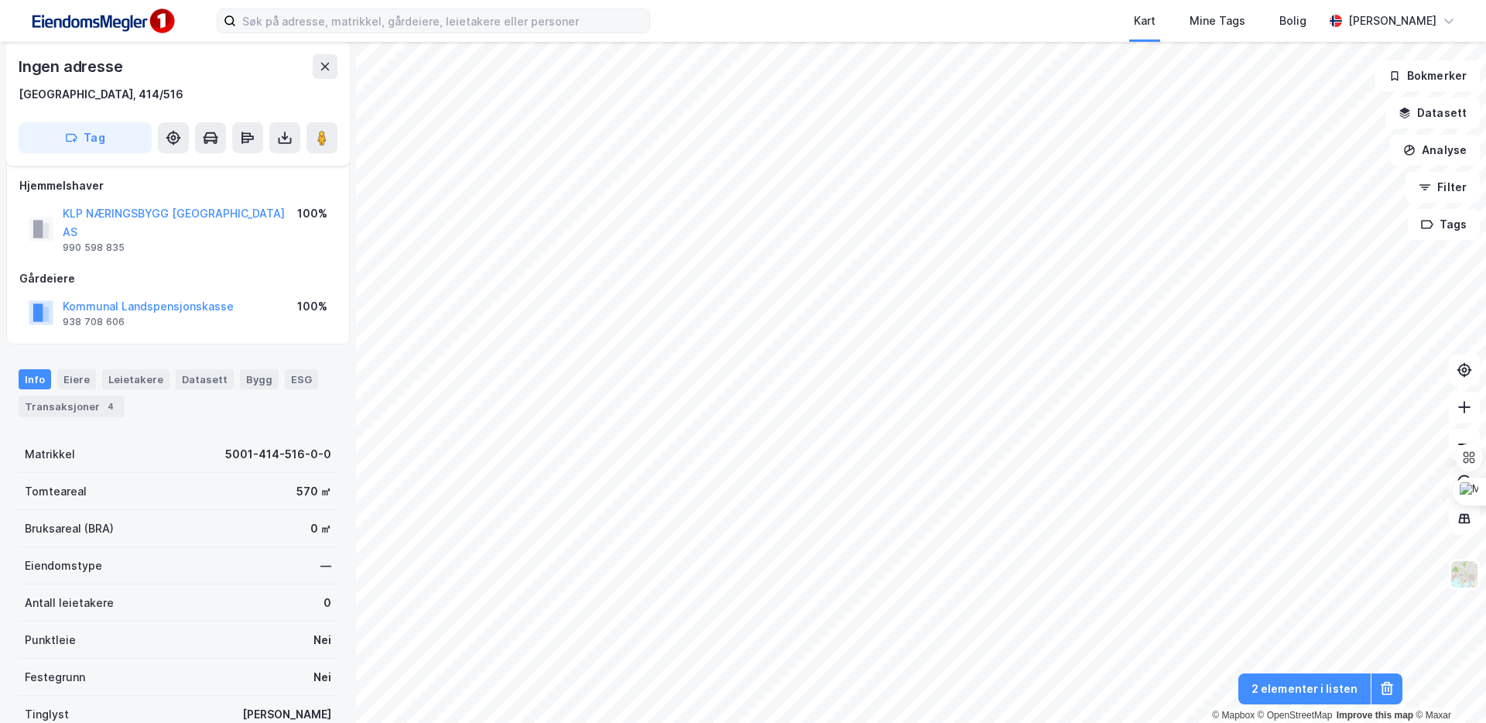
scroll to position [9, 0]
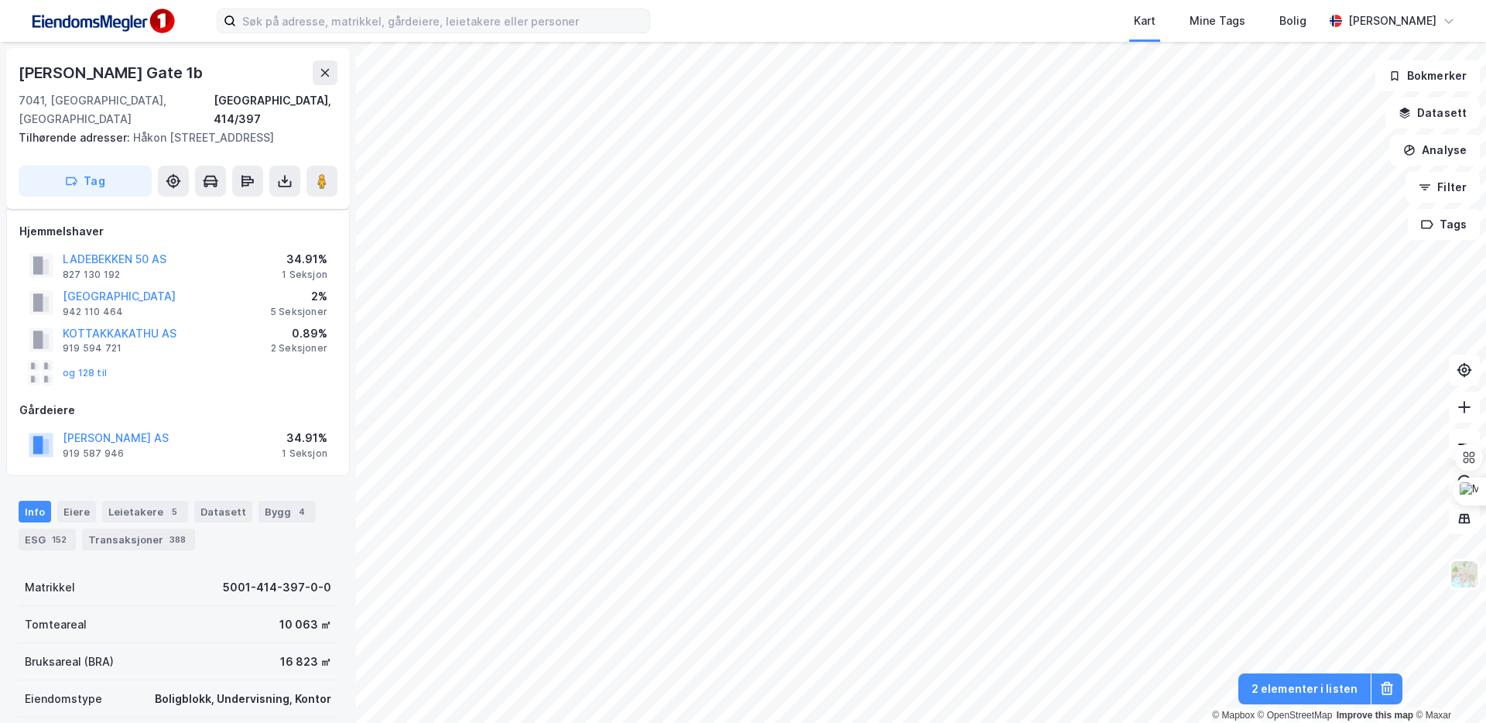
scroll to position [9, 0]
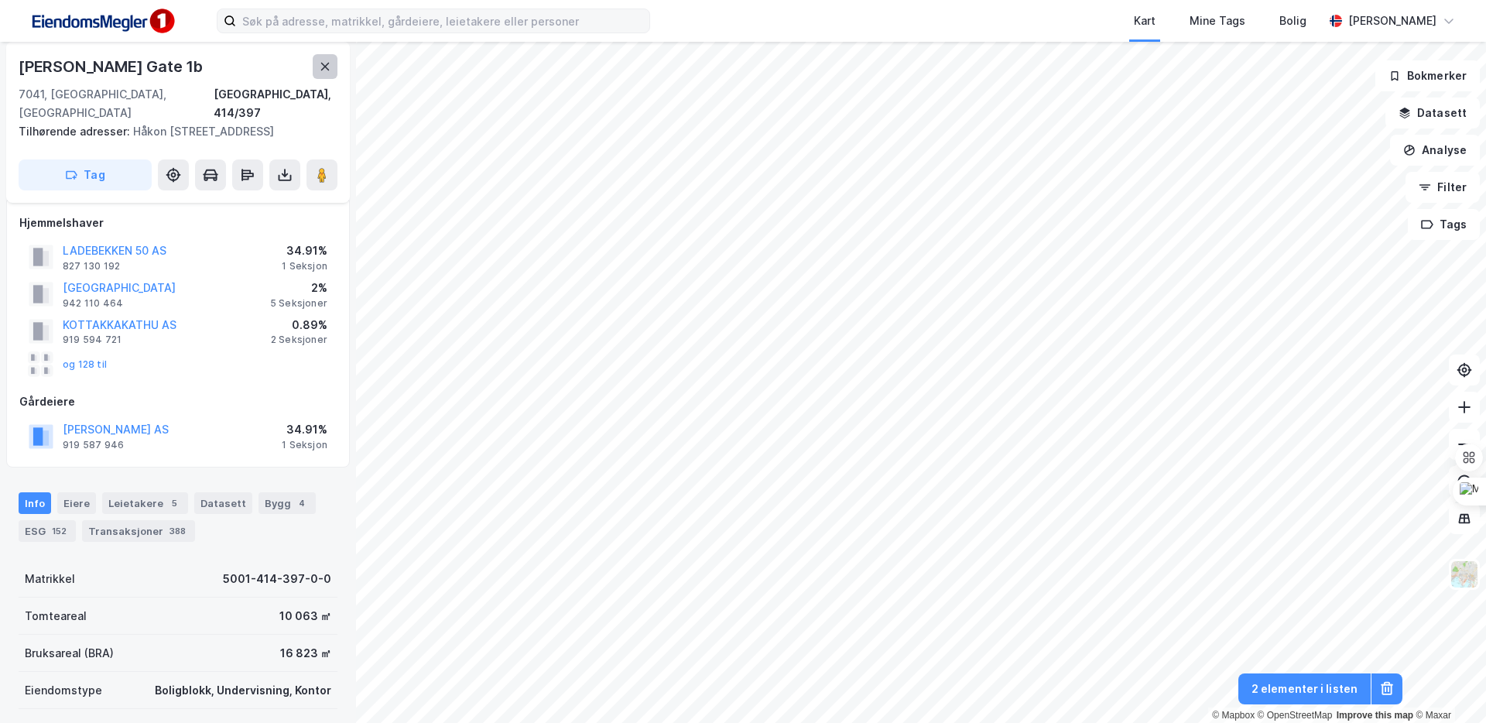
click at [322, 67] on icon at bounding box center [325, 66] width 12 height 12
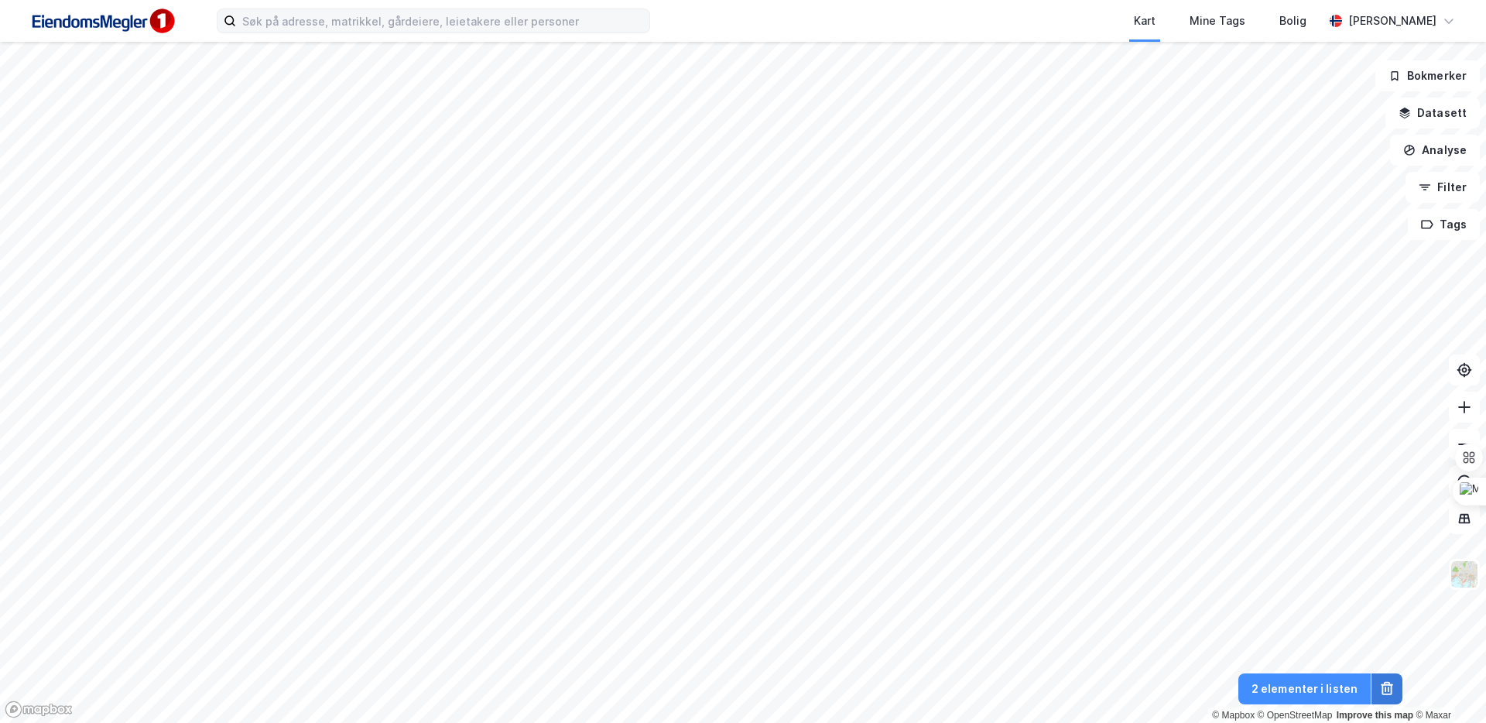
click at [1169, 636] on icon at bounding box center [1386, 688] width 15 height 15
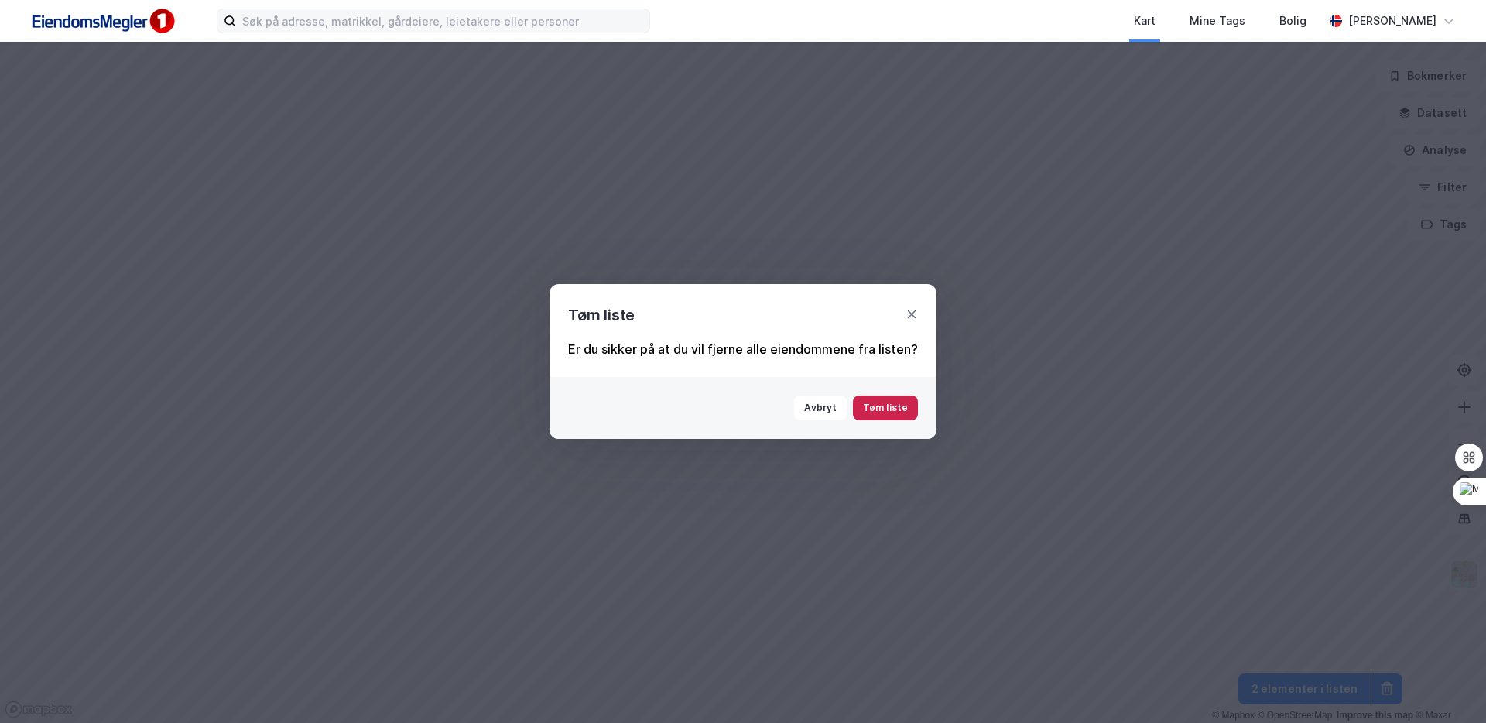
click at [909, 414] on button "Tøm liste" at bounding box center [885, 407] width 65 height 25
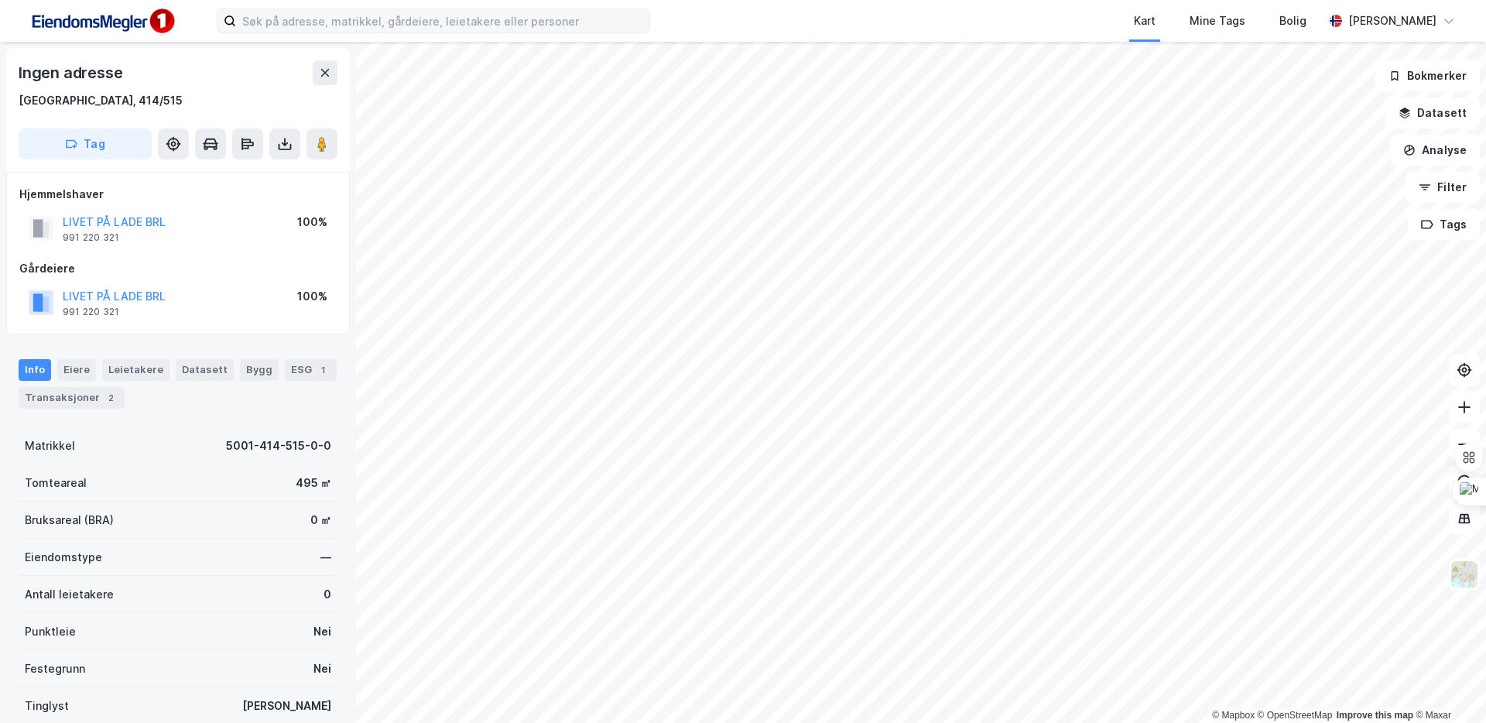
scroll to position [9, 0]
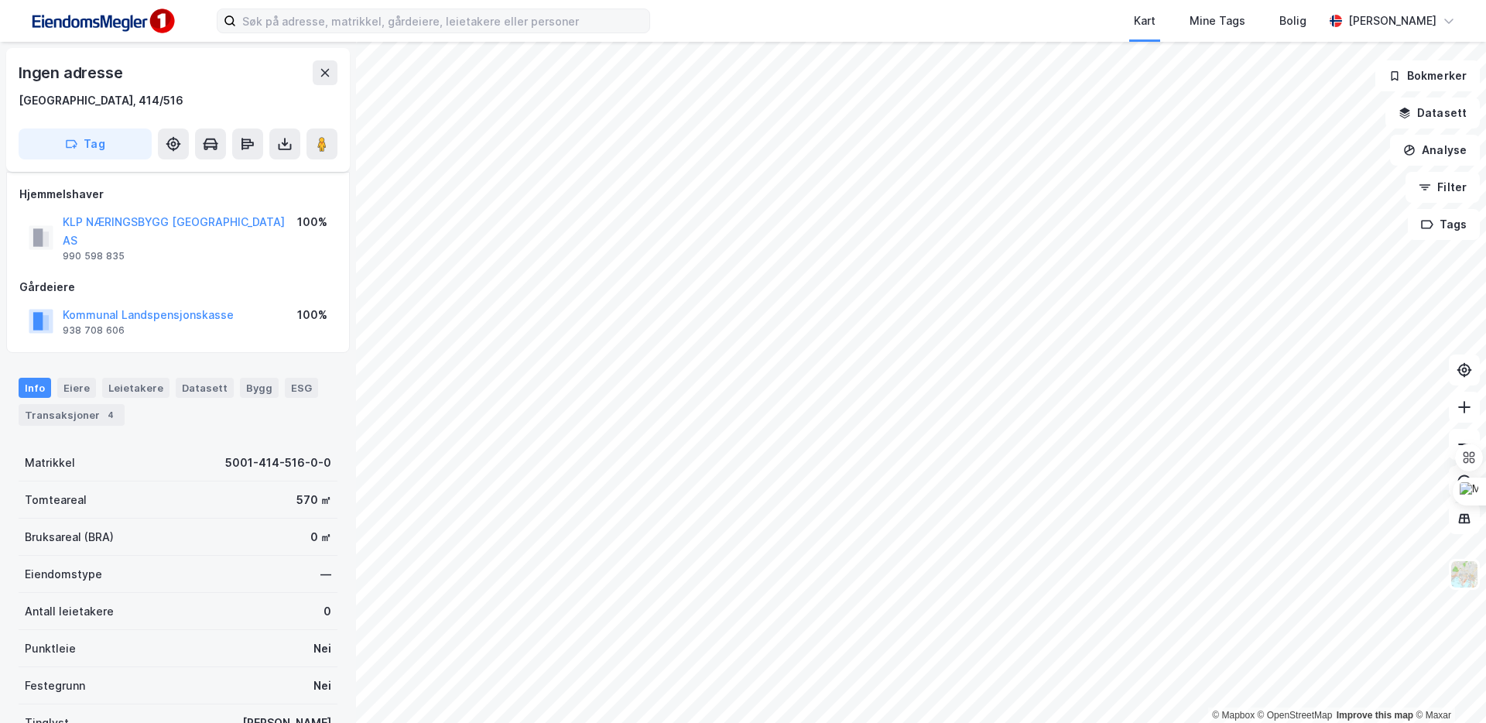
scroll to position [9, 0]
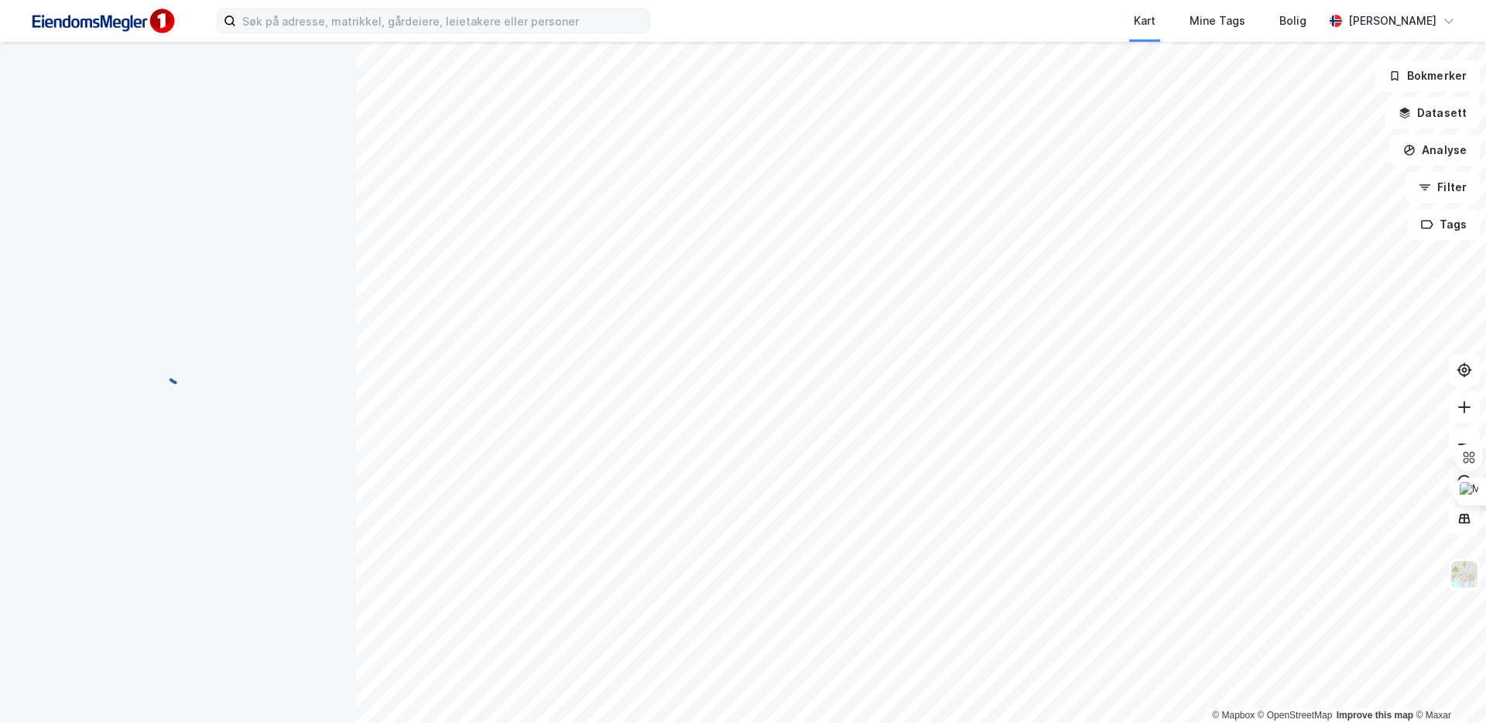
scroll to position [9, 0]
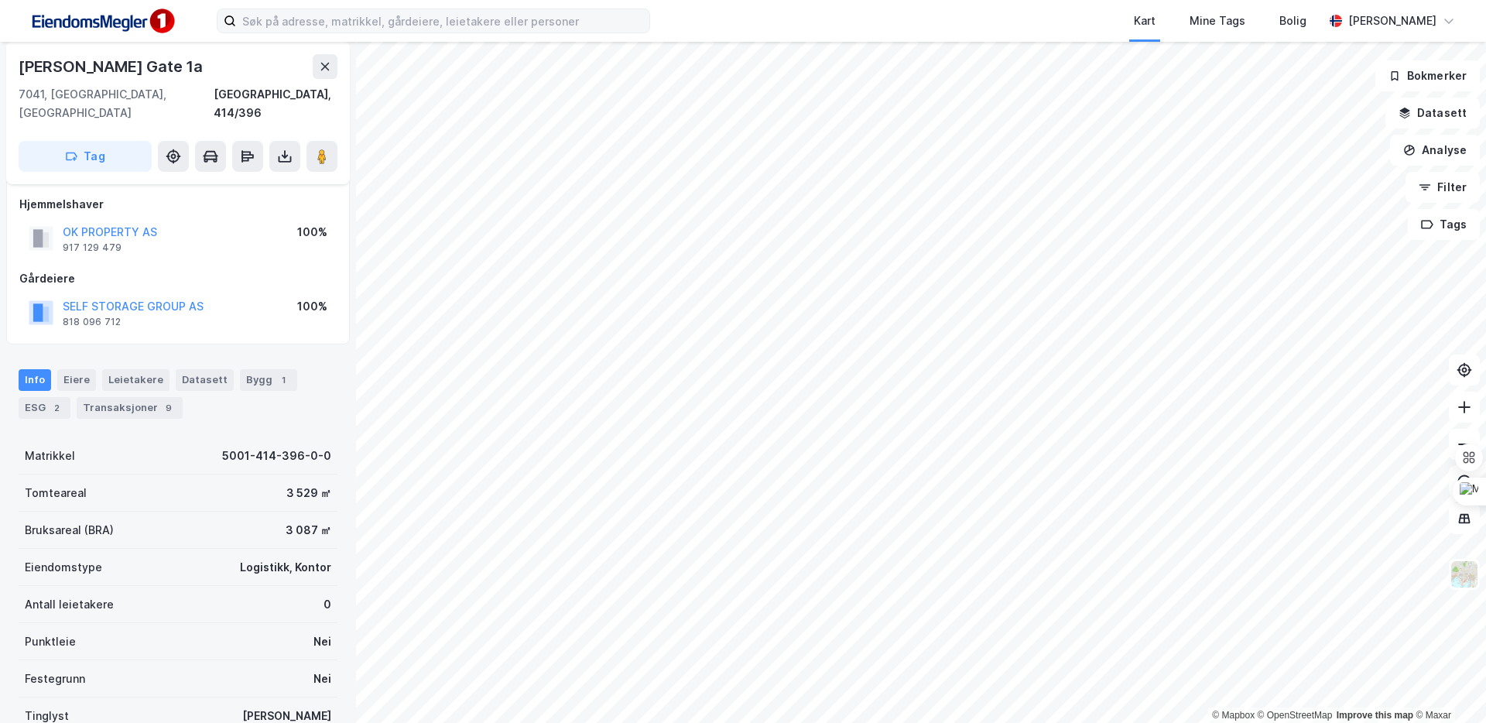
scroll to position [119, 0]
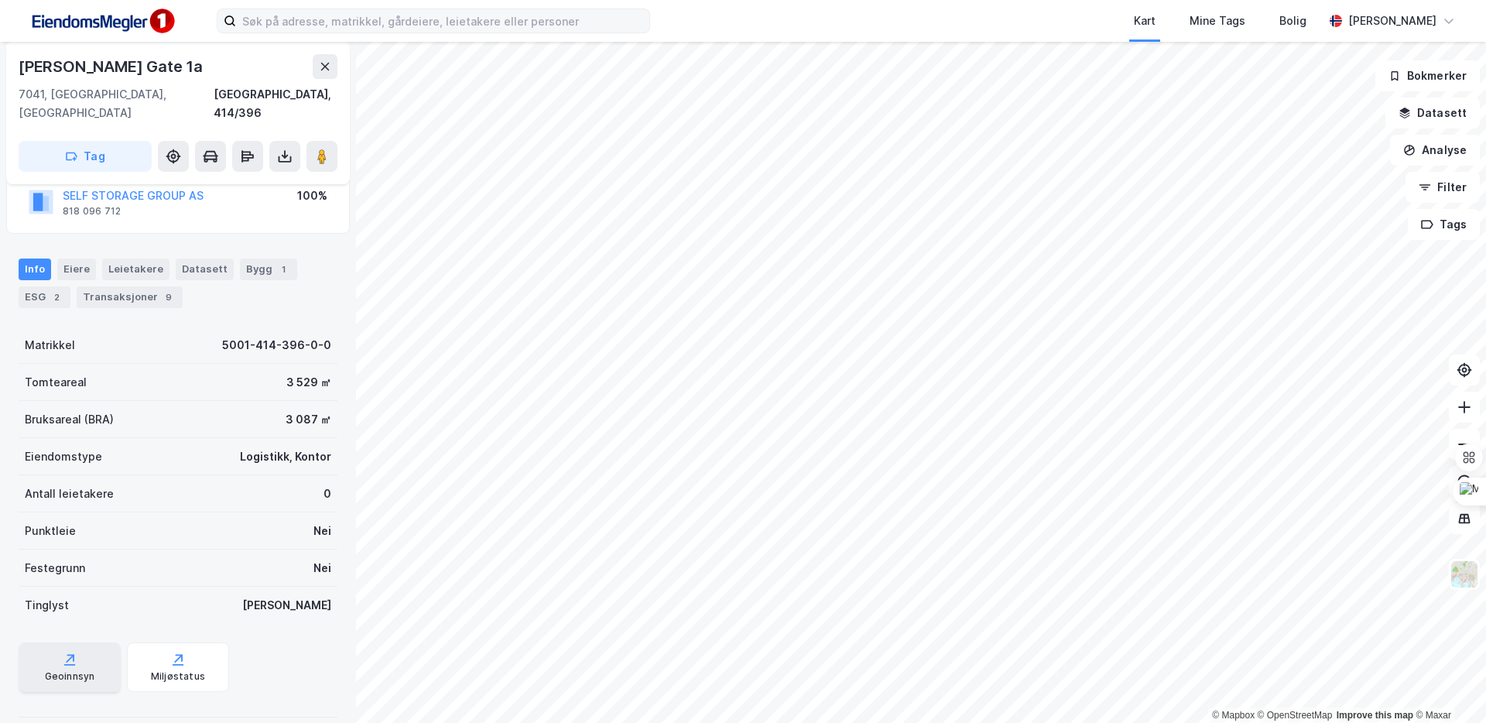
click at [82, 636] on div "Geoinnsyn" at bounding box center [70, 667] width 102 height 50
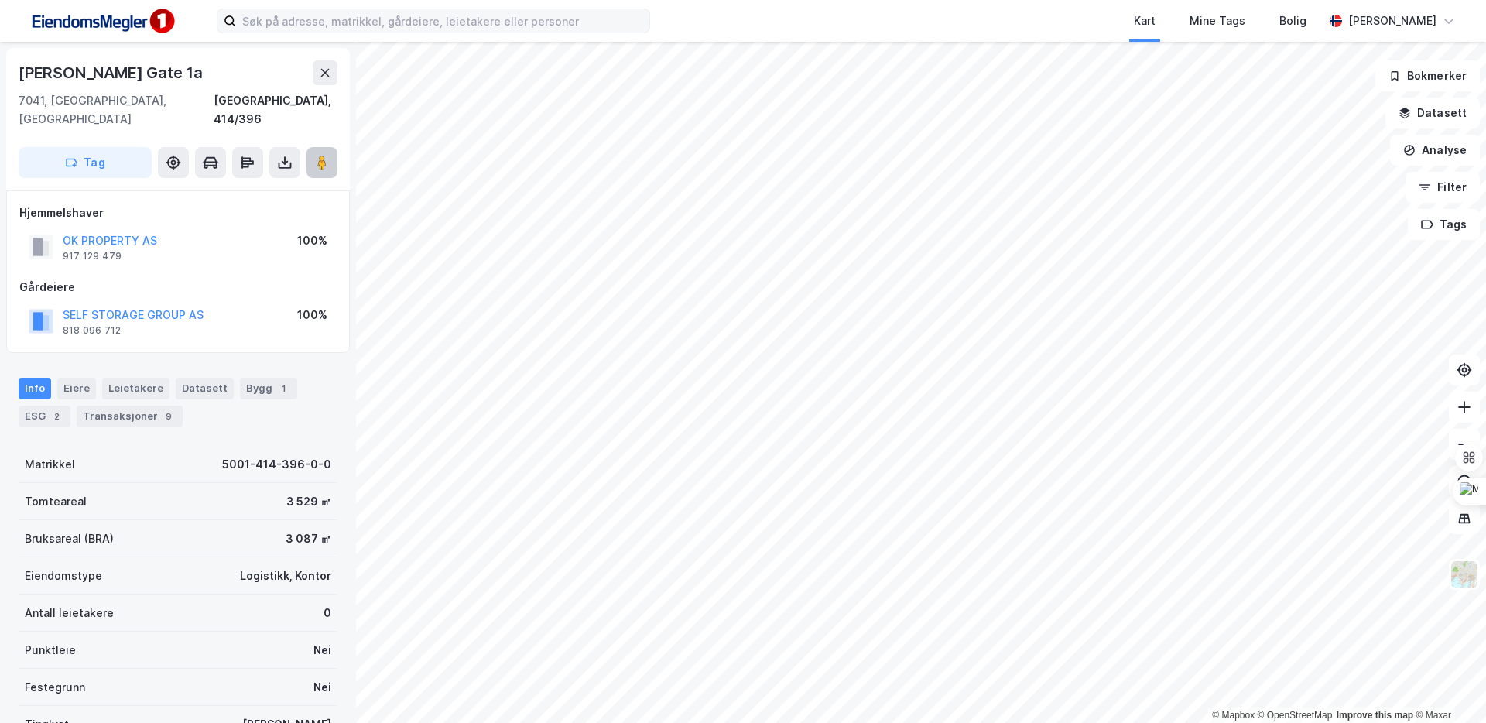
click at [313, 147] on button at bounding box center [321, 162] width 31 height 31
click at [1043, 0] on html "Kart Mine Tags [PERSON_NAME] © Mapbox © OpenStreetMap Improve this map © [STREE…" at bounding box center [743, 361] width 1486 height 723
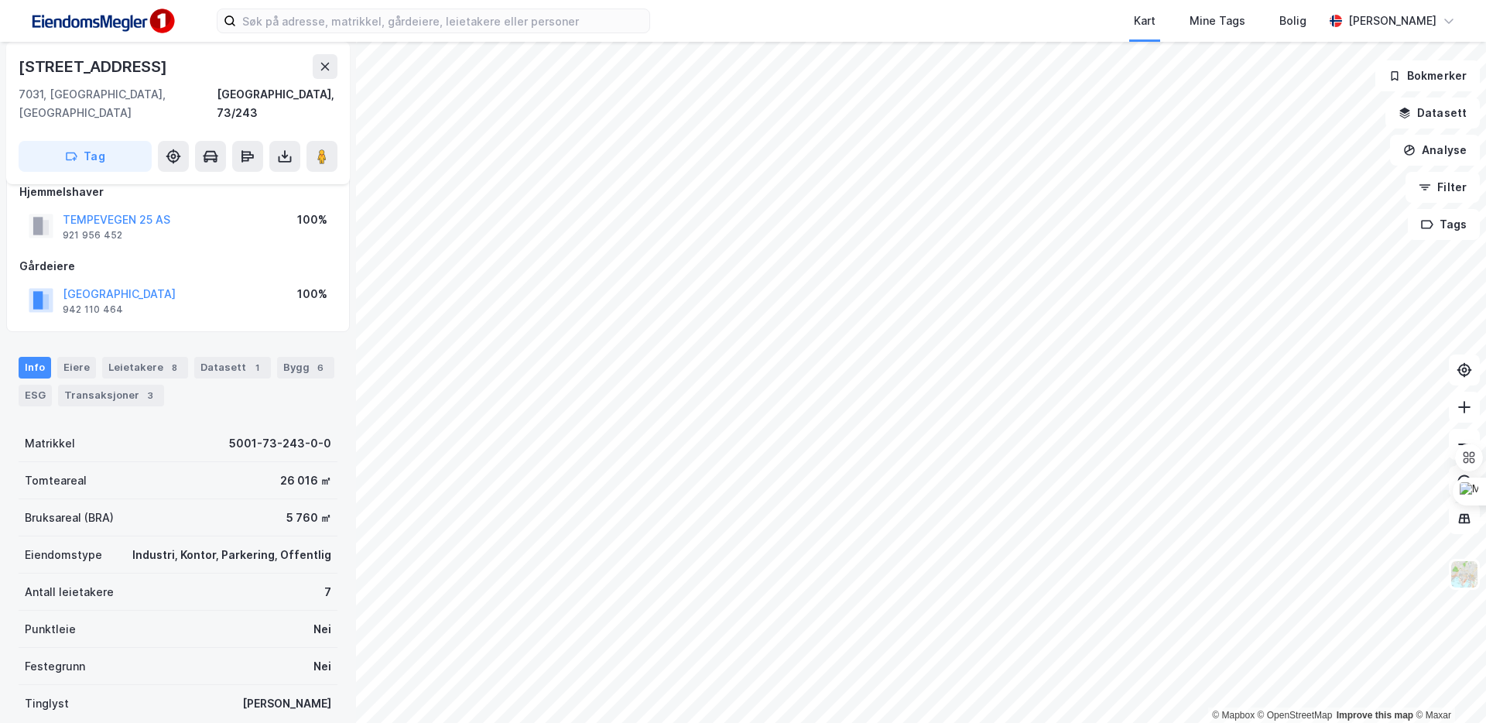
scroll to position [218, 0]
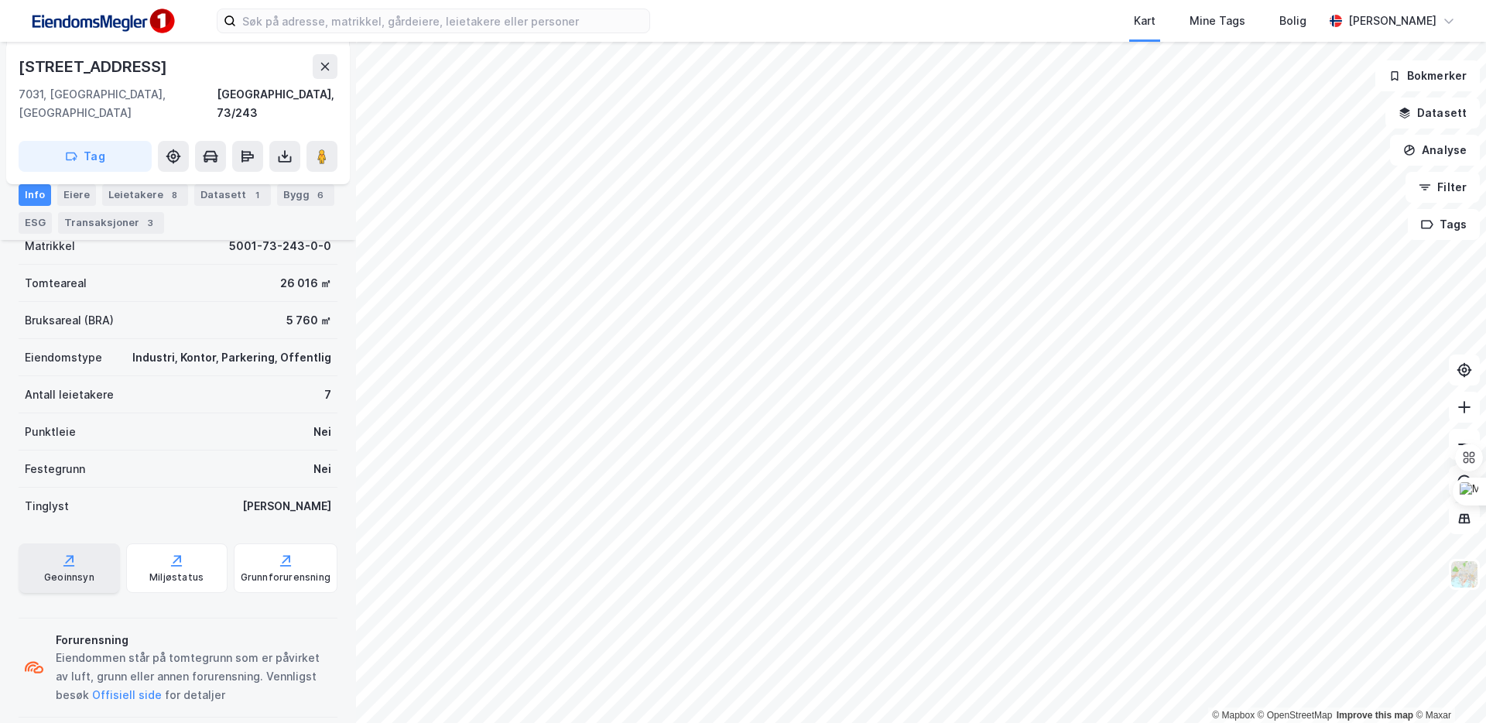
click at [99, 563] on div "Geoinnsyn" at bounding box center [69, 568] width 101 height 50
click at [69, 555] on icon at bounding box center [70, 559] width 9 height 9
